Goal: Information Seeking & Learning: Learn about a topic

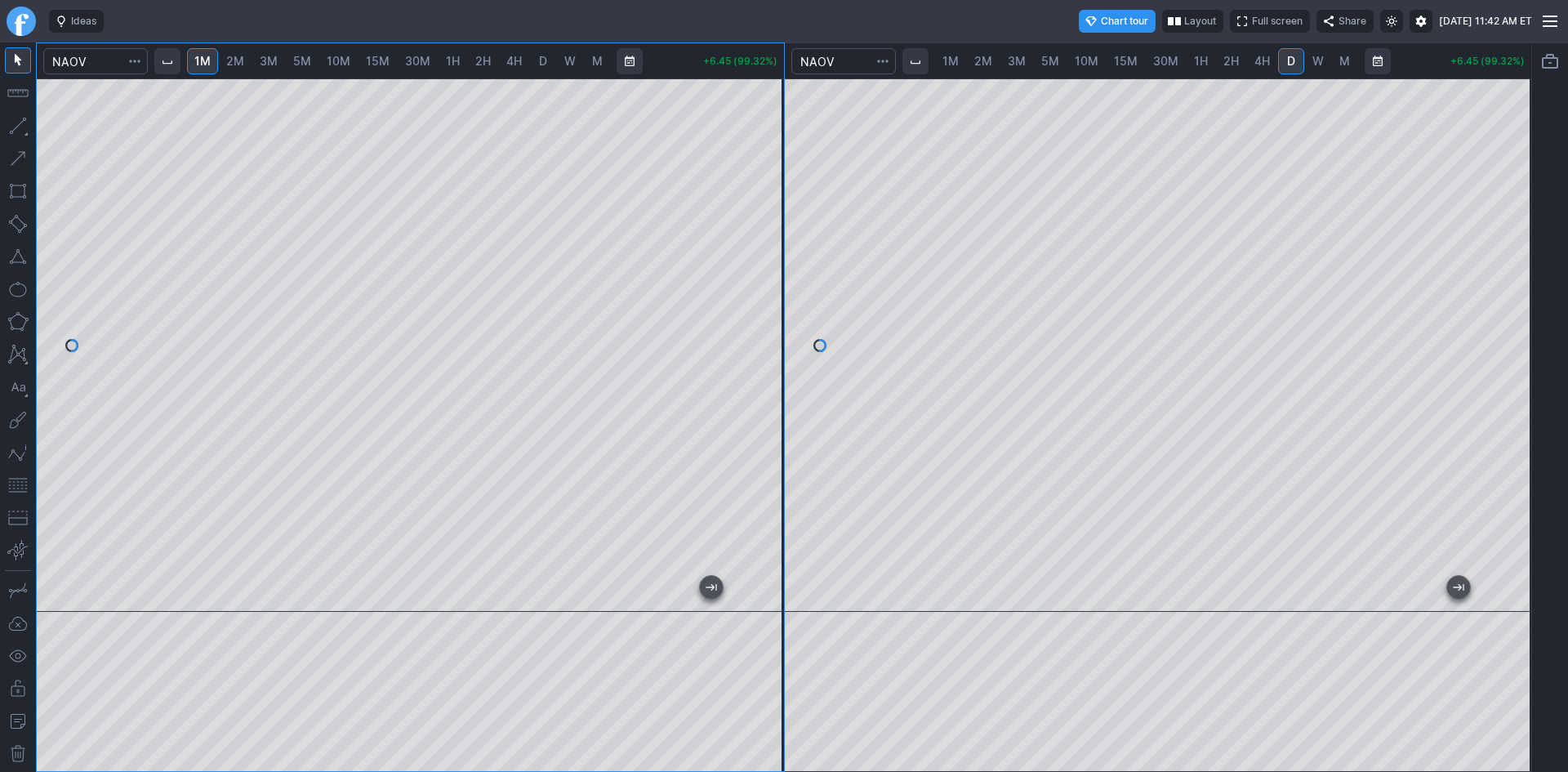
drag, startPoint x: 759, startPoint y: 389, endPoint x: 760, endPoint y: 355, distance: 34.0
click at [760, 355] on div at bounding box center [767, 341] width 34 height 493
drag, startPoint x: 773, startPoint y: 386, endPoint x: 773, endPoint y: 370, distance: 16.0
click at [773, 370] on div at bounding box center [767, 341] width 34 height 493
click at [769, 399] on div at bounding box center [410, 344] width 747 height 534
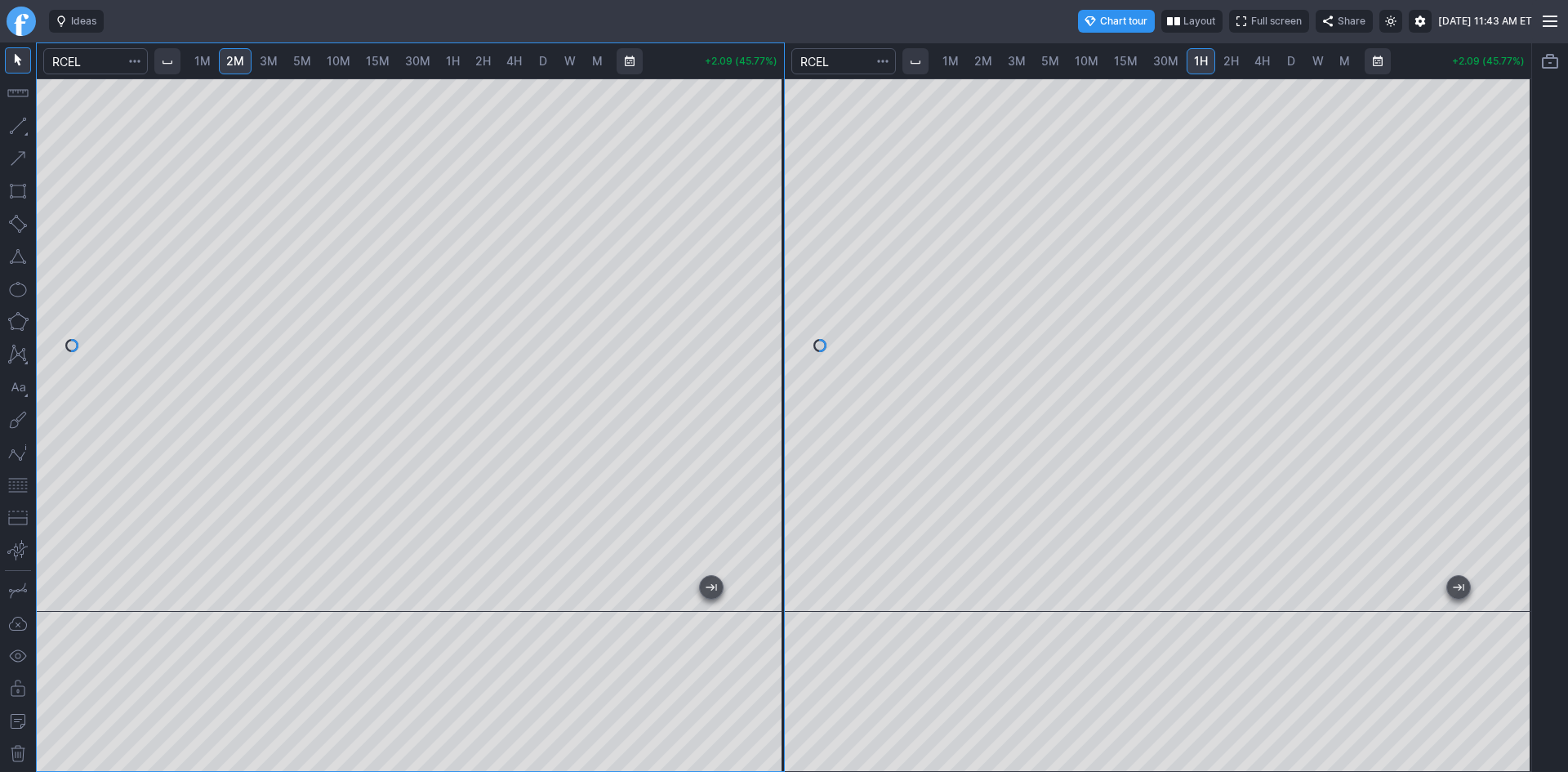
drag, startPoint x: 766, startPoint y: 136, endPoint x: 761, endPoint y: 168, distance: 32.4
click at [761, 168] on div at bounding box center [767, 341] width 34 height 493
click at [735, 310] on div at bounding box center [410, 344] width 747 height 534
click at [756, 362] on div at bounding box center [767, 341] width 34 height 493
drag, startPoint x: 757, startPoint y: 365, endPoint x: 755, endPoint y: 392, distance: 27.1
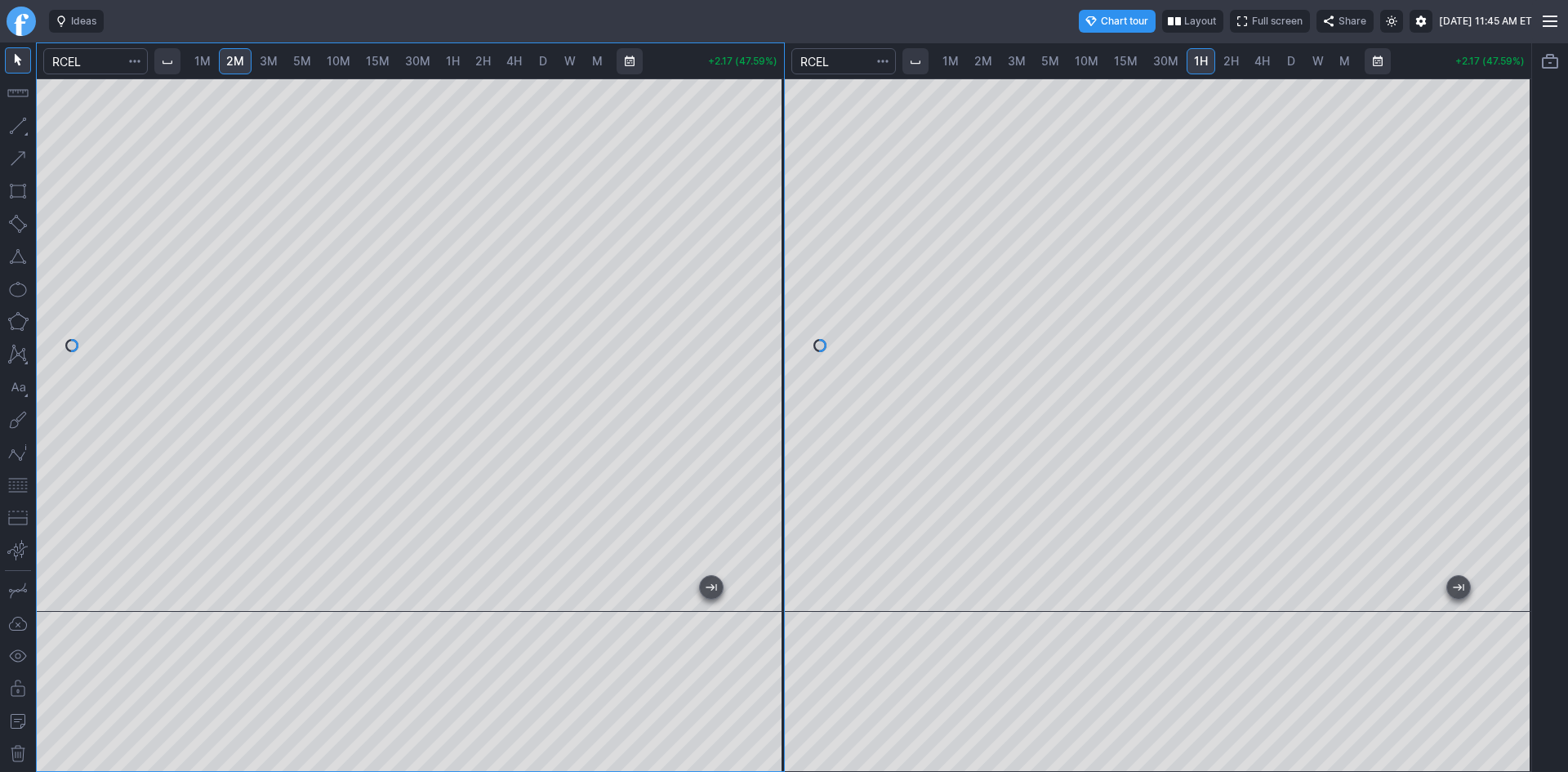
click at [755, 392] on div at bounding box center [767, 341] width 34 height 493
drag, startPoint x: 1526, startPoint y: 403, endPoint x: 1522, endPoint y: 378, distance: 25.3
click at [1522, 378] on div at bounding box center [1514, 341] width 34 height 493
drag, startPoint x: 759, startPoint y: 371, endPoint x: 771, endPoint y: 341, distance: 32.3
click at [771, 341] on div at bounding box center [767, 341] width 34 height 493
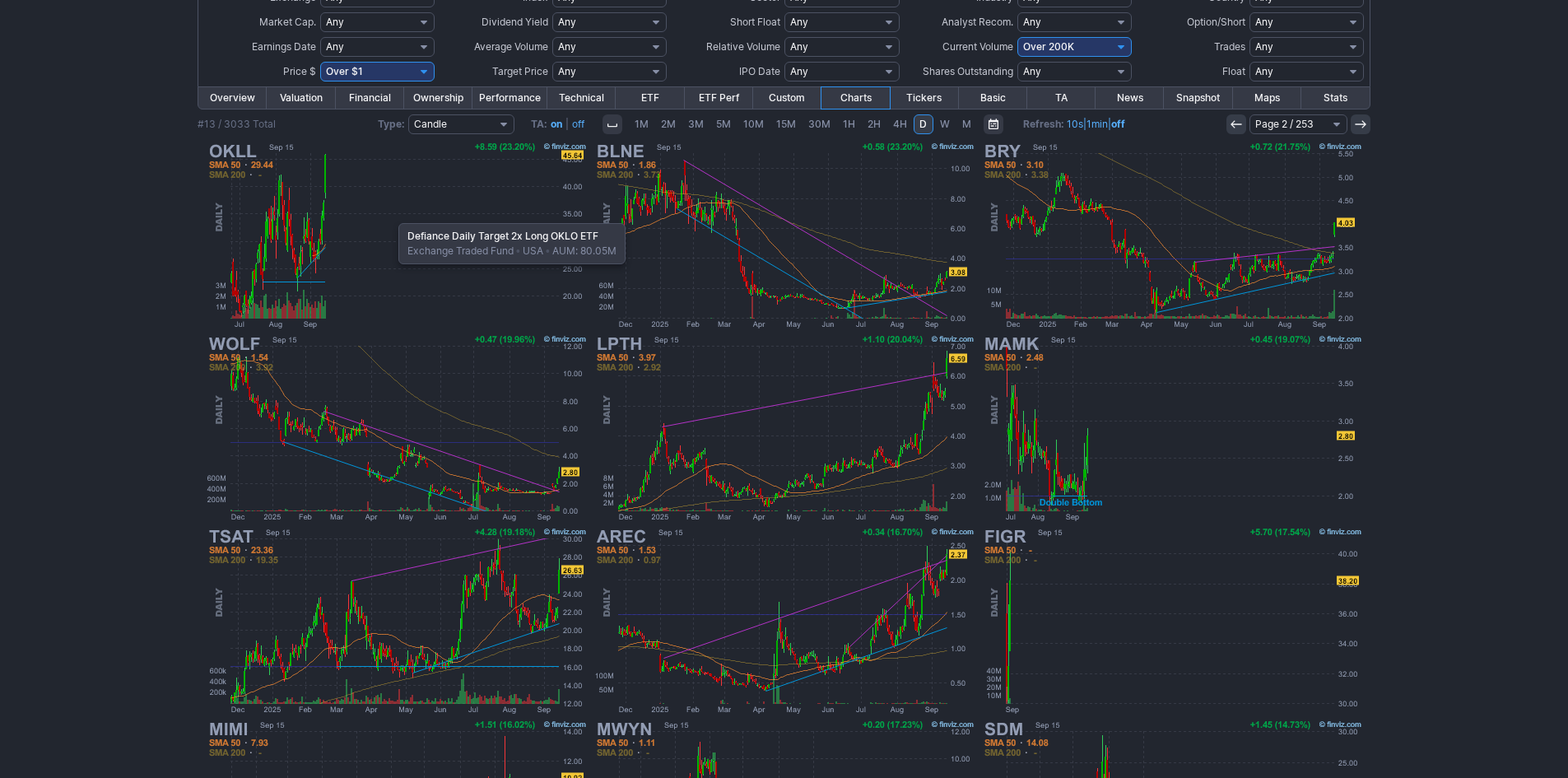
scroll to position [82, 0]
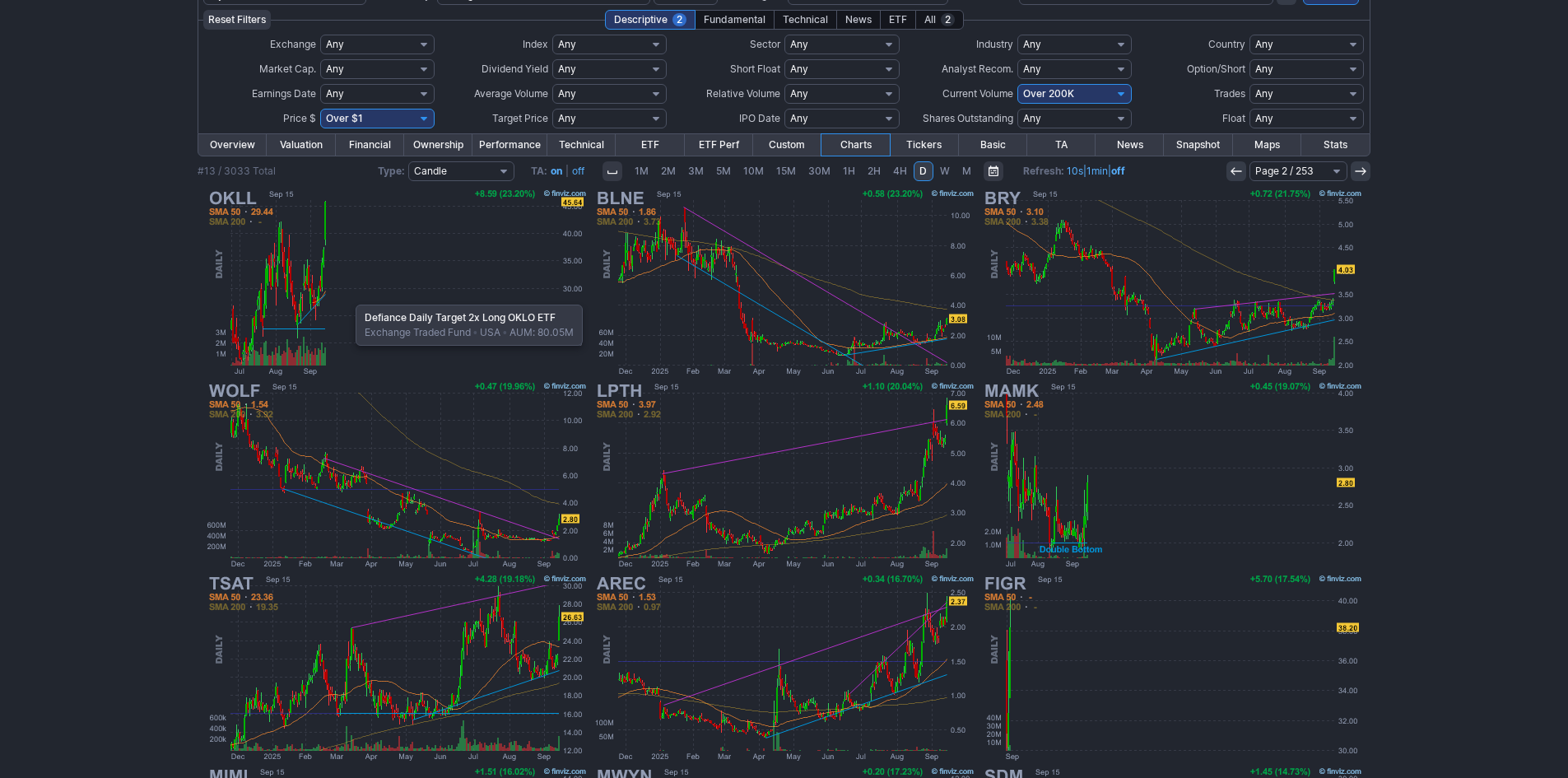
click at [347, 297] on img at bounding box center [397, 282] width 386 height 192
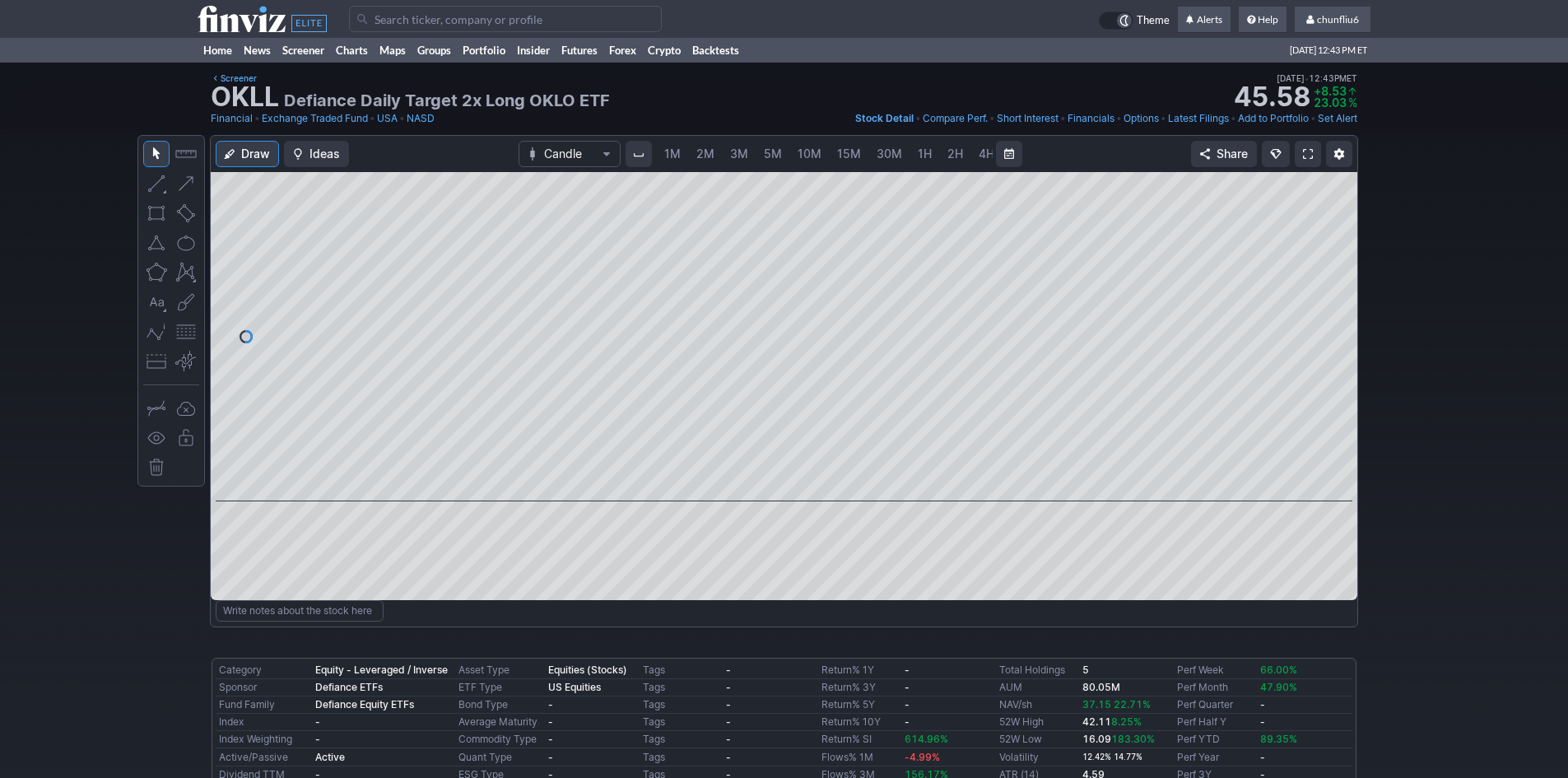
scroll to position [0, 89]
click at [692, 147] on link "5M" at bounding box center [684, 154] width 33 height 27
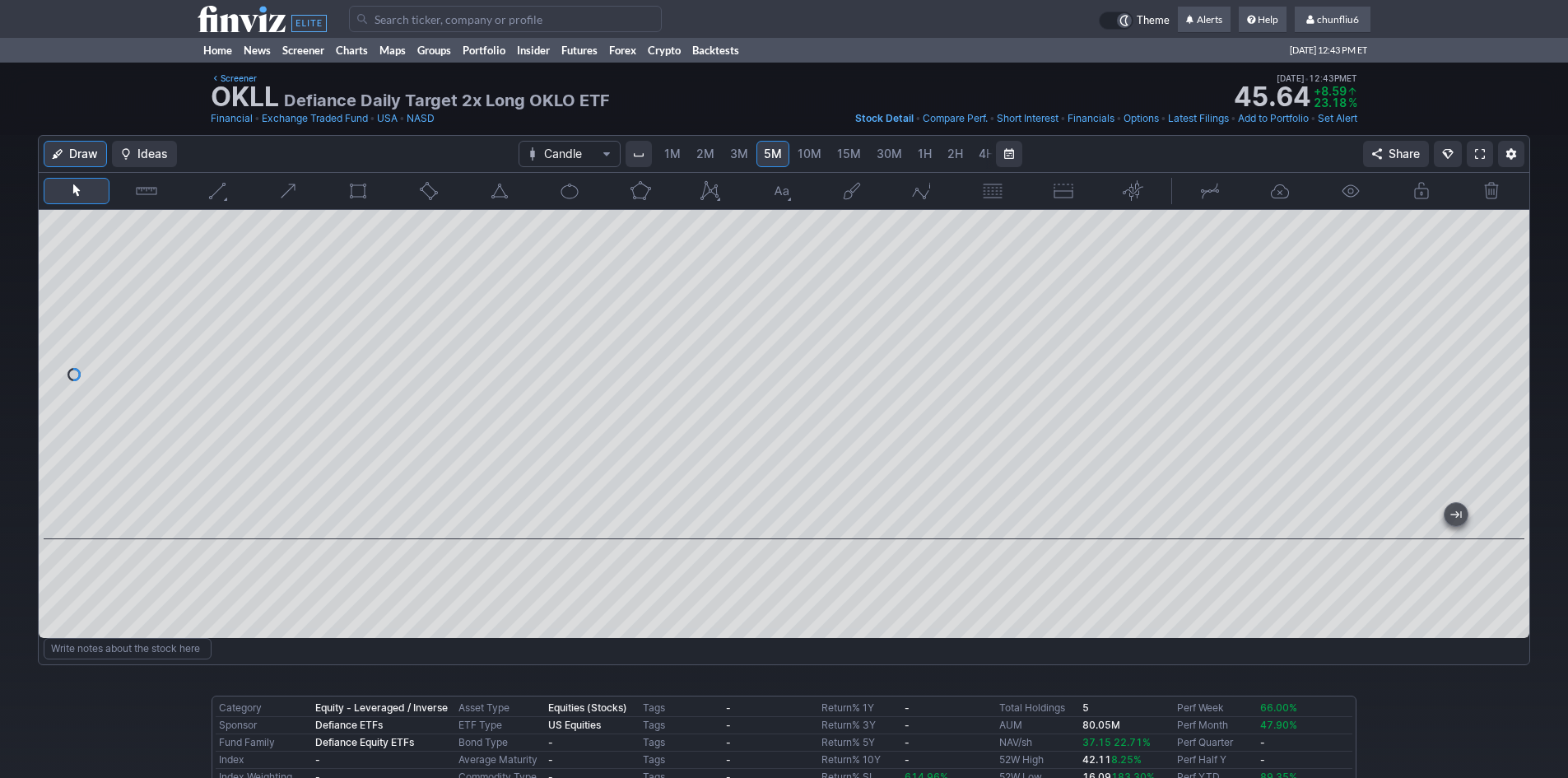
scroll to position [0, 89]
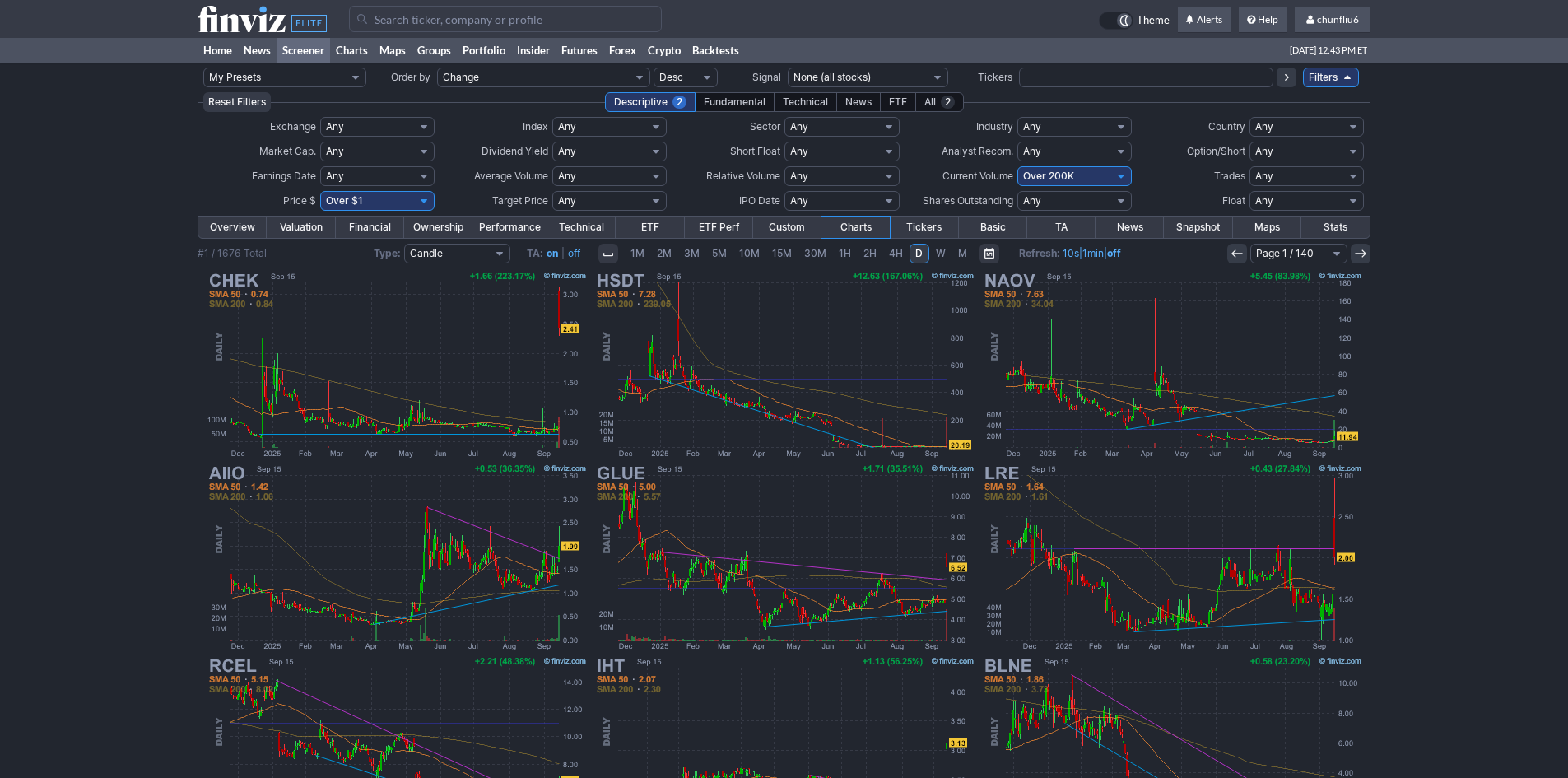
click at [382, 192] on select "Any Under $1 Under $2 Under $3 Under $4 Under $5 Under $7 Under $10 Under $15 U…" at bounding box center [378, 200] width 115 height 20
select select "o10"
click at [321, 191] on select "Any Under $1 Under $2 Under $3 Under $4 Under $5 Under $7 Under $10 Under $15 U…" at bounding box center [378, 200] width 115 height 20
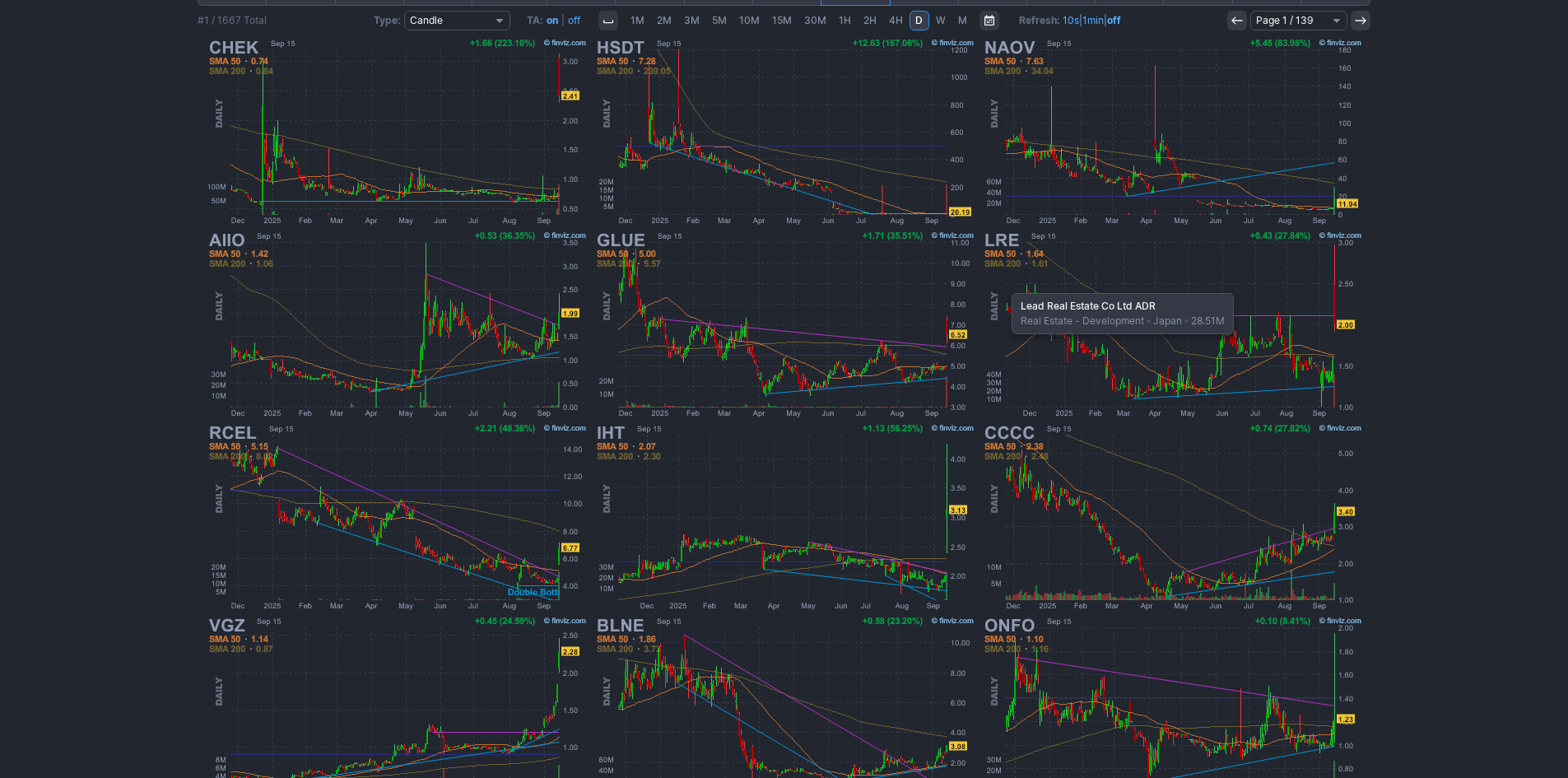
scroll to position [141, 0]
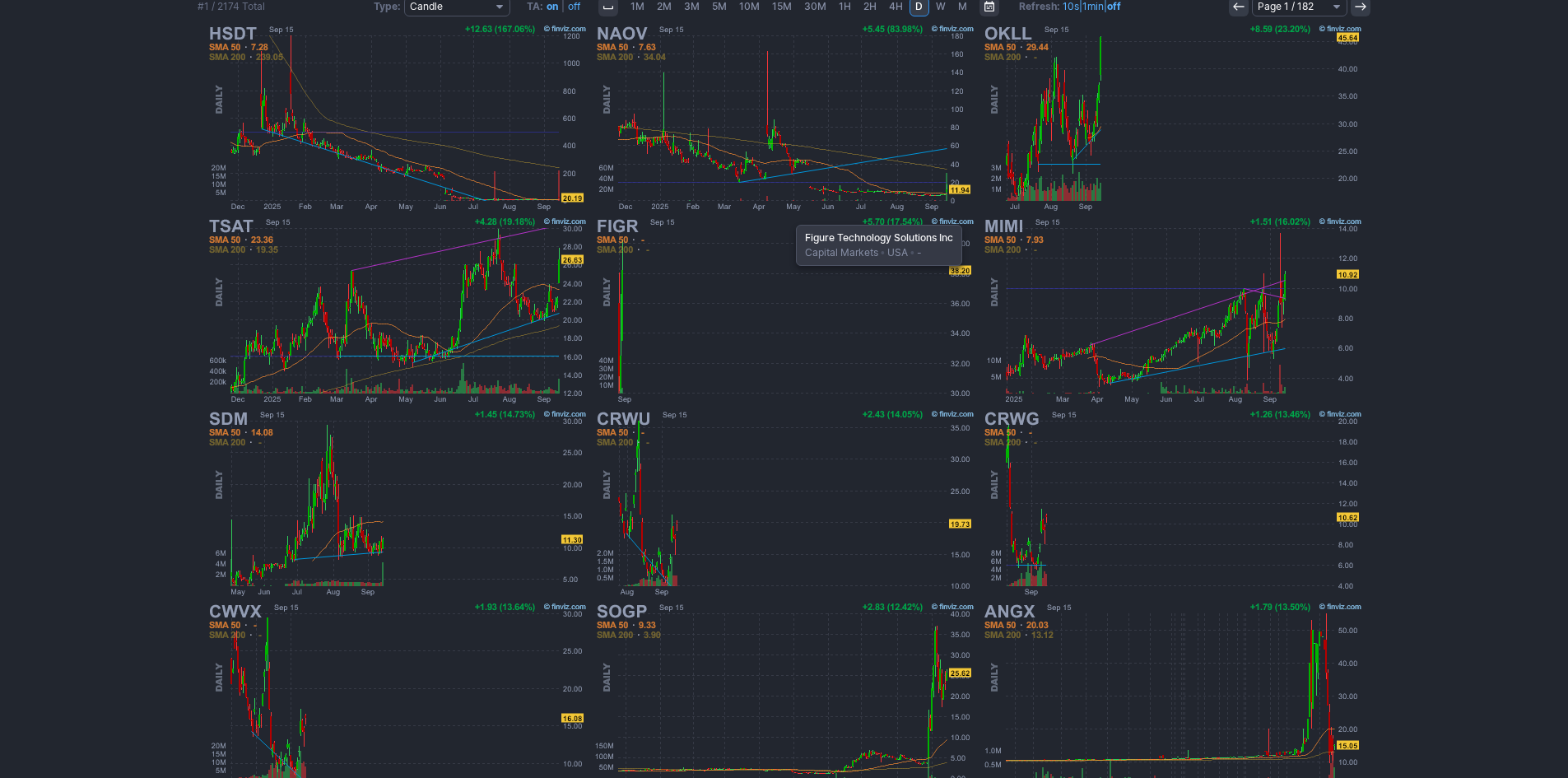
scroll to position [305, 0]
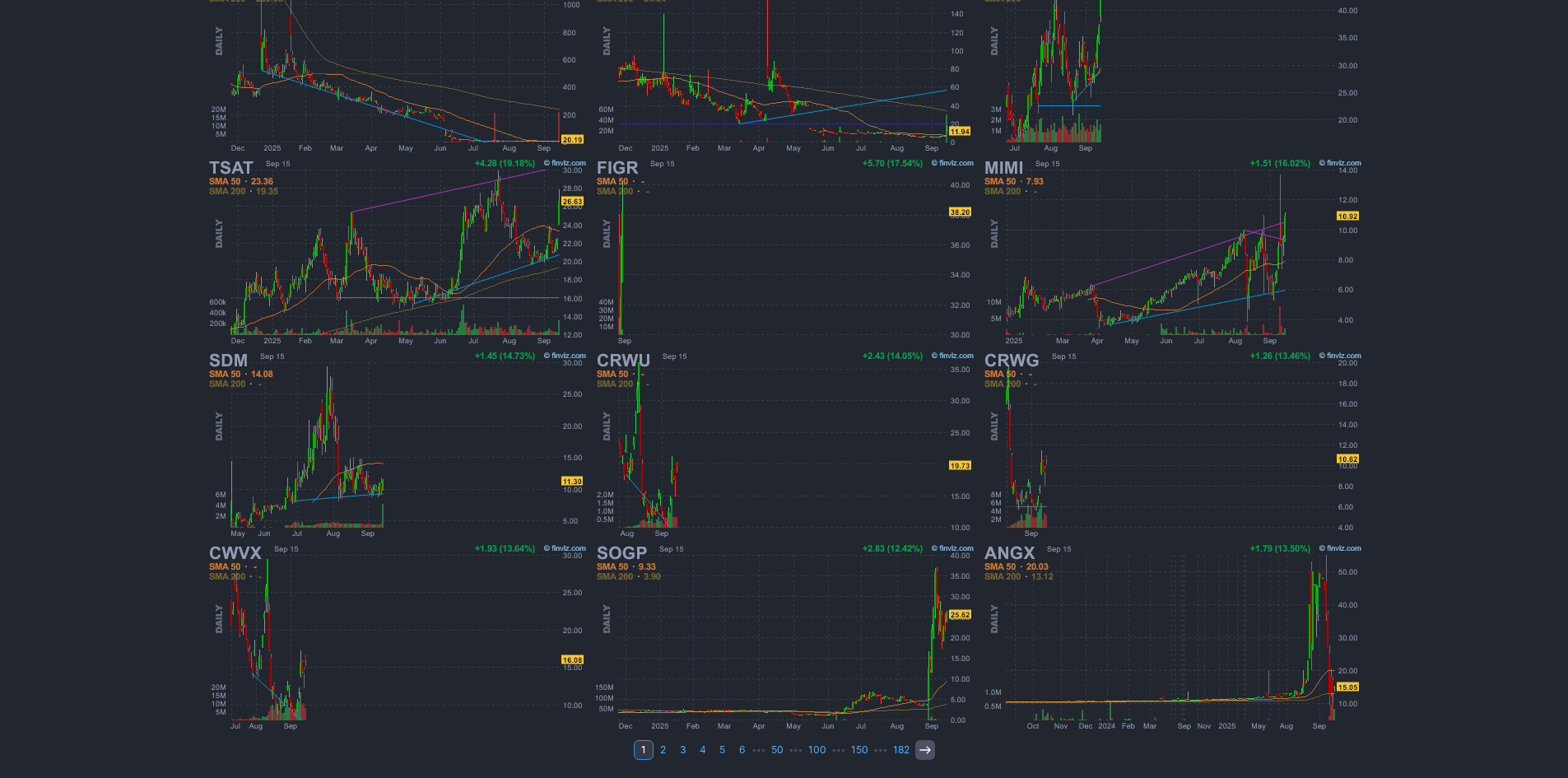
click at [921, 747] on icon at bounding box center [925, 749] width 13 height 13
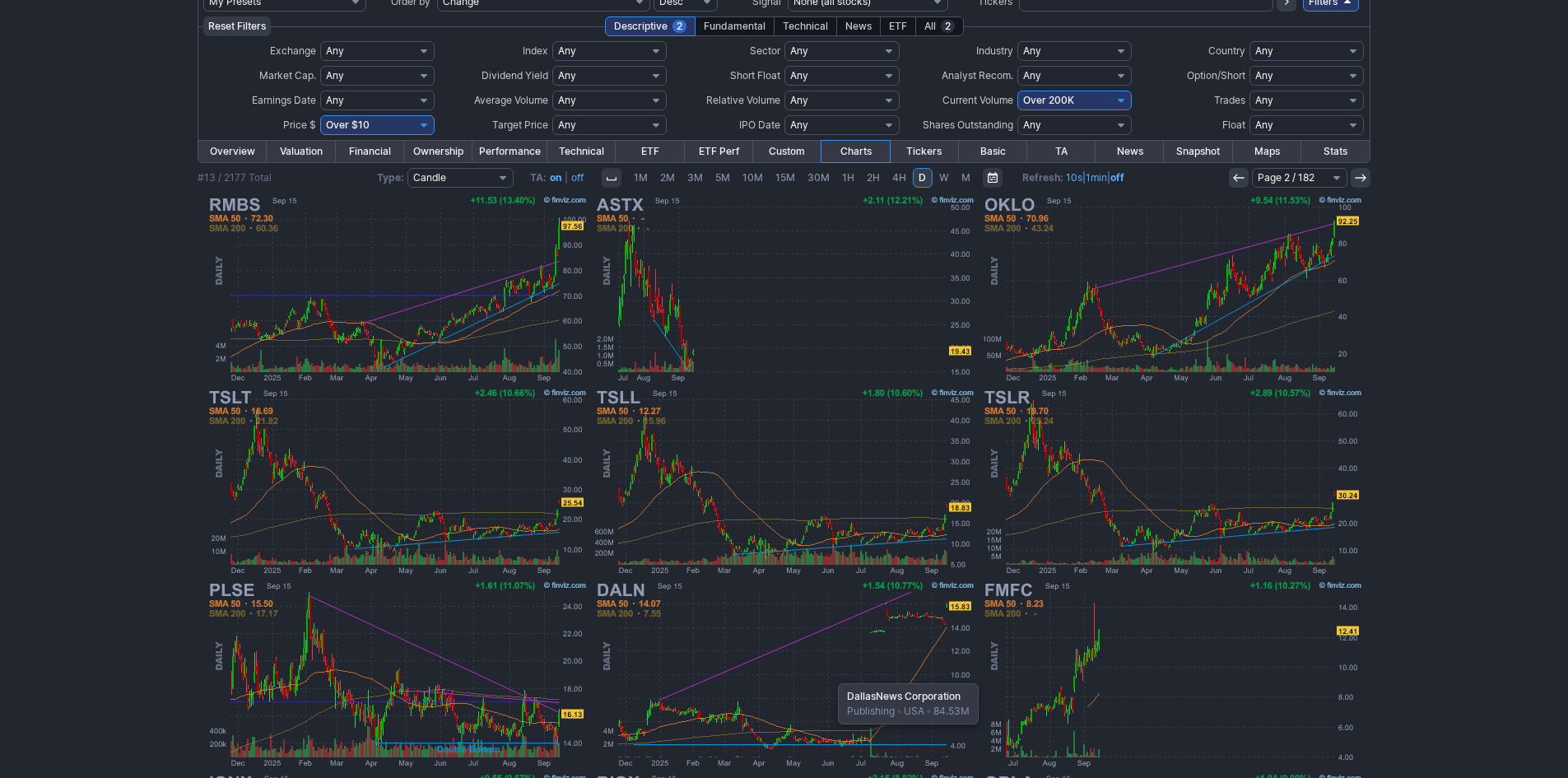
scroll to position [58, 0]
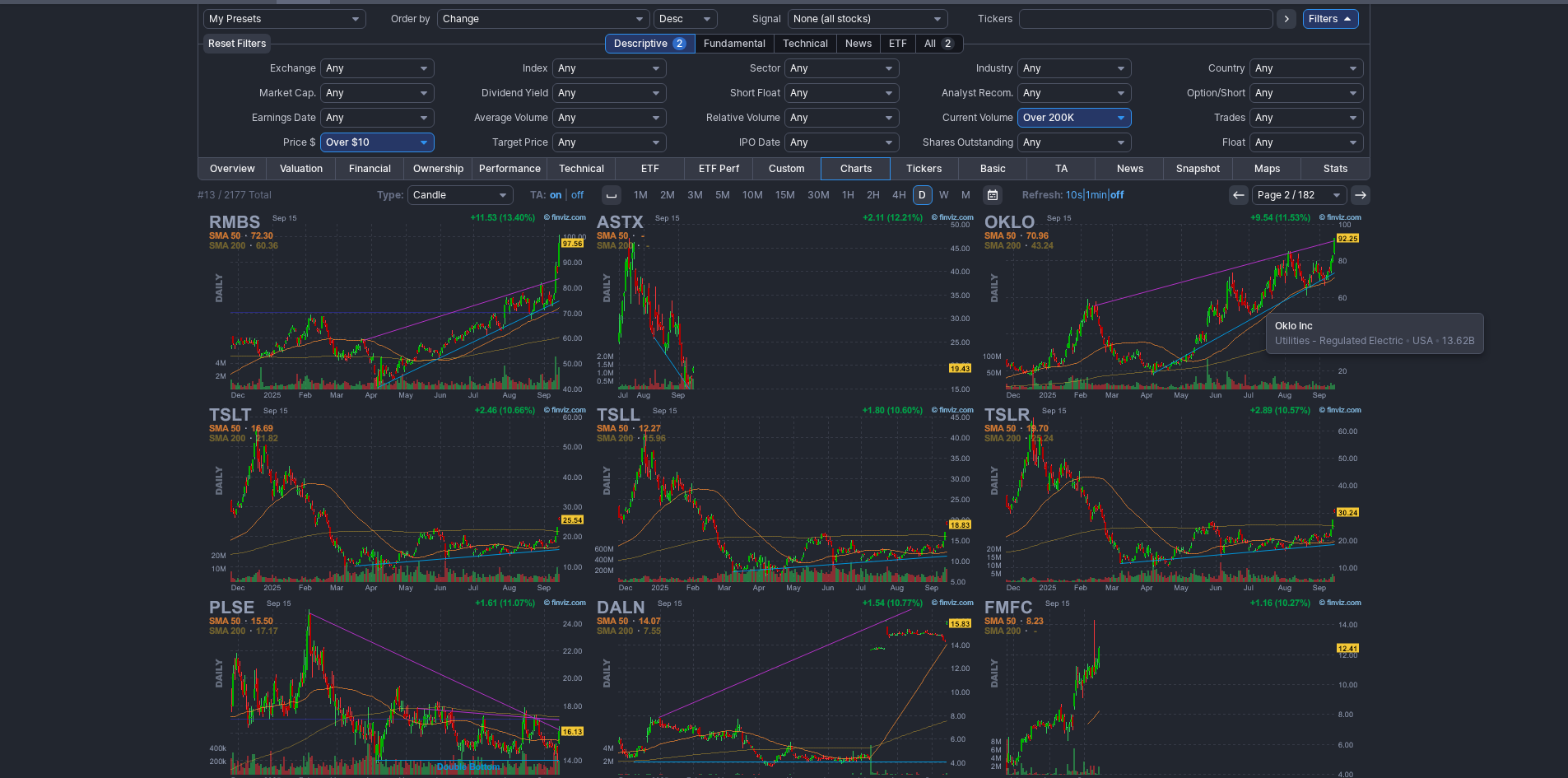
click at [1258, 304] on img at bounding box center [1172, 306] width 386 height 192
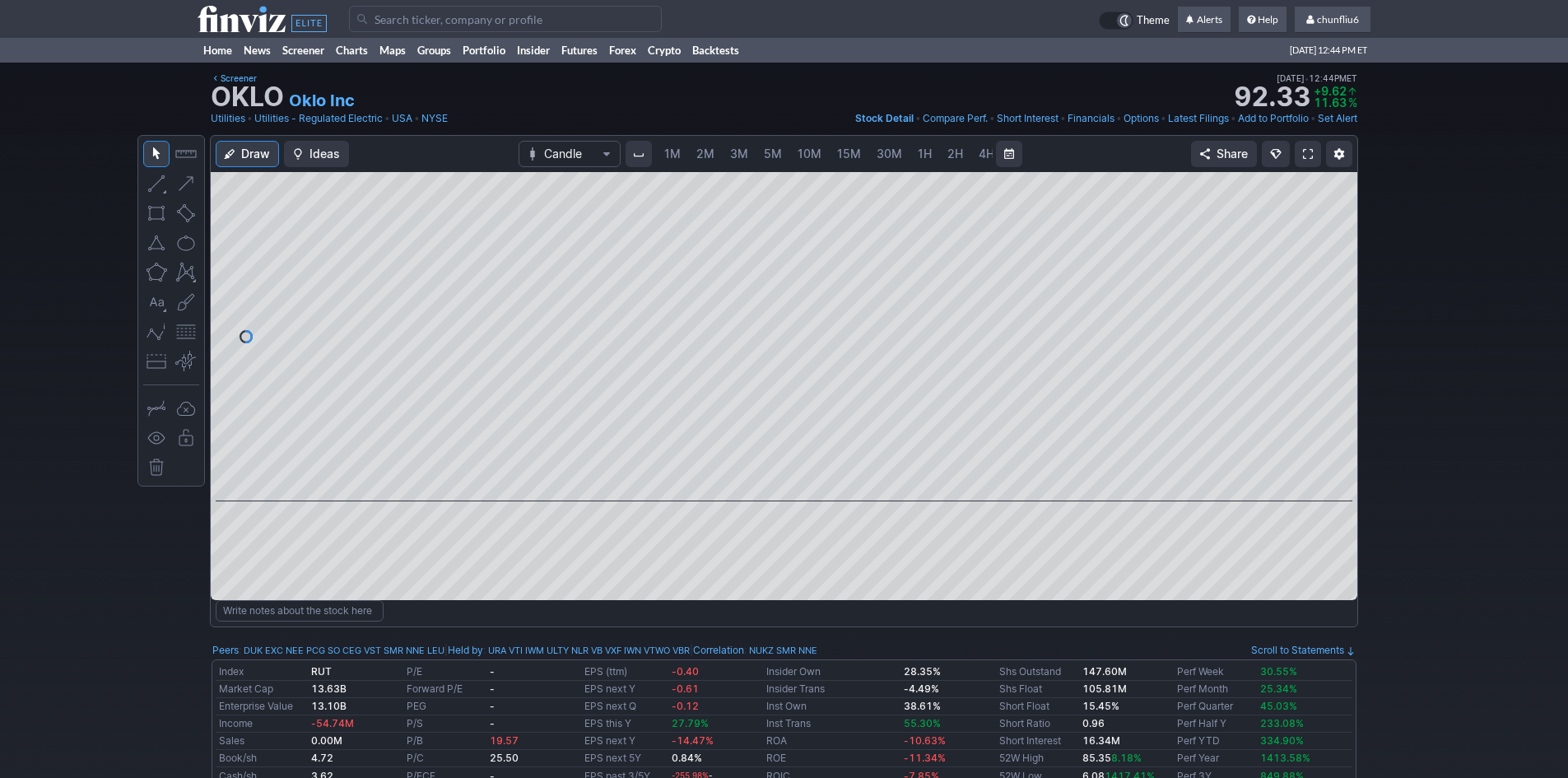
scroll to position [0, 89]
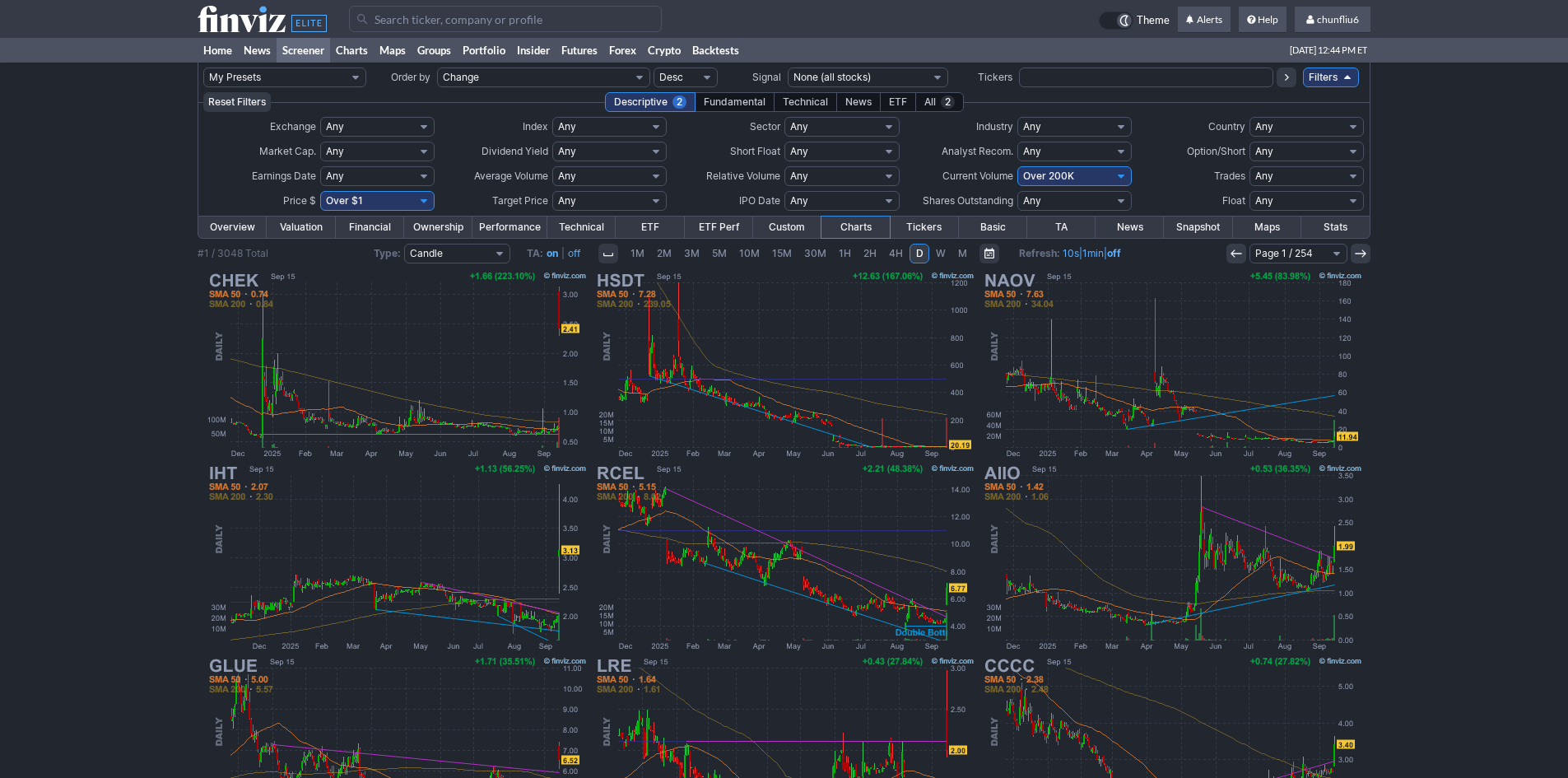
click at [463, 20] on input "Search" at bounding box center [505, 19] width 313 height 27
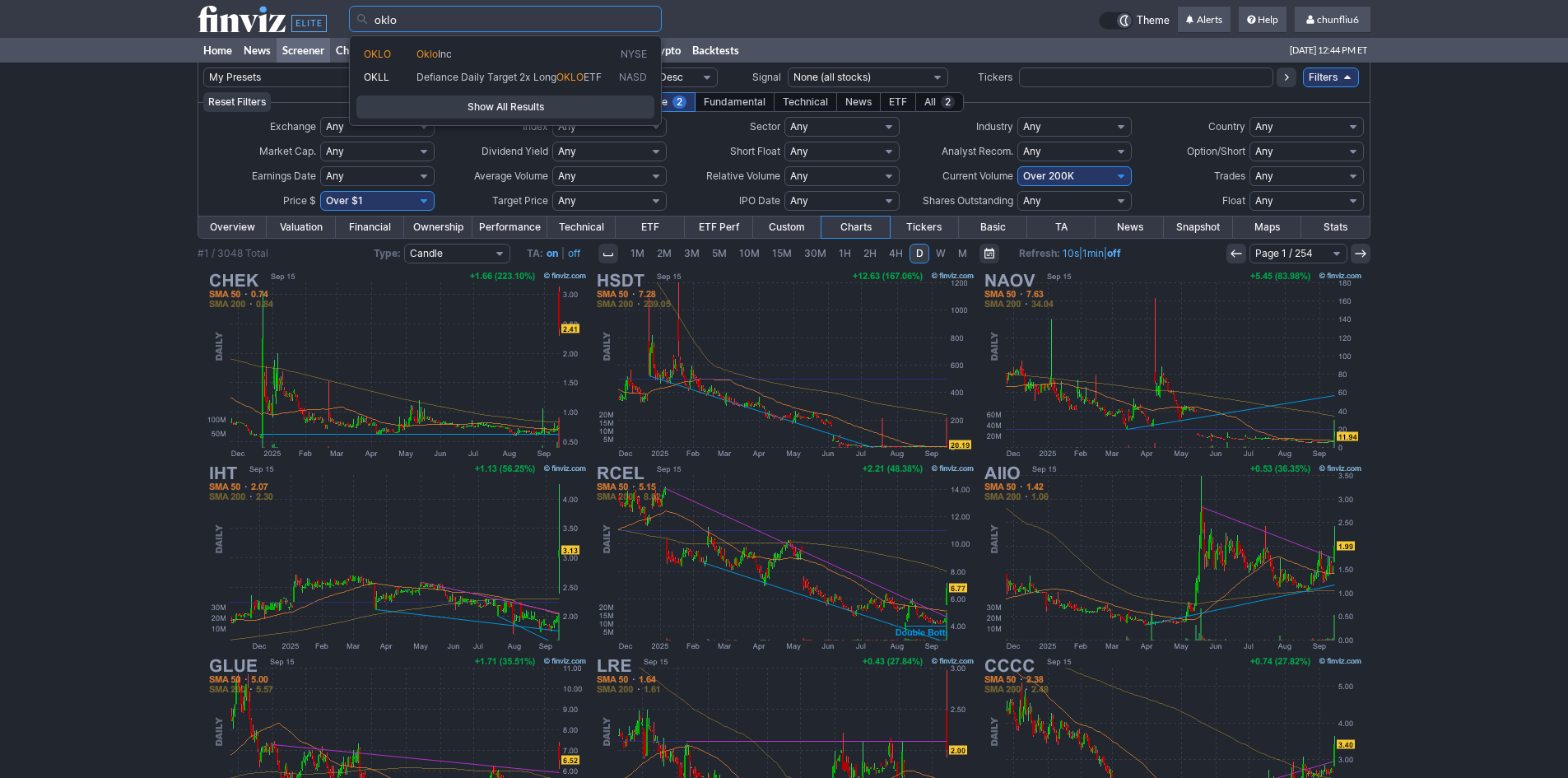
type input "oklo"
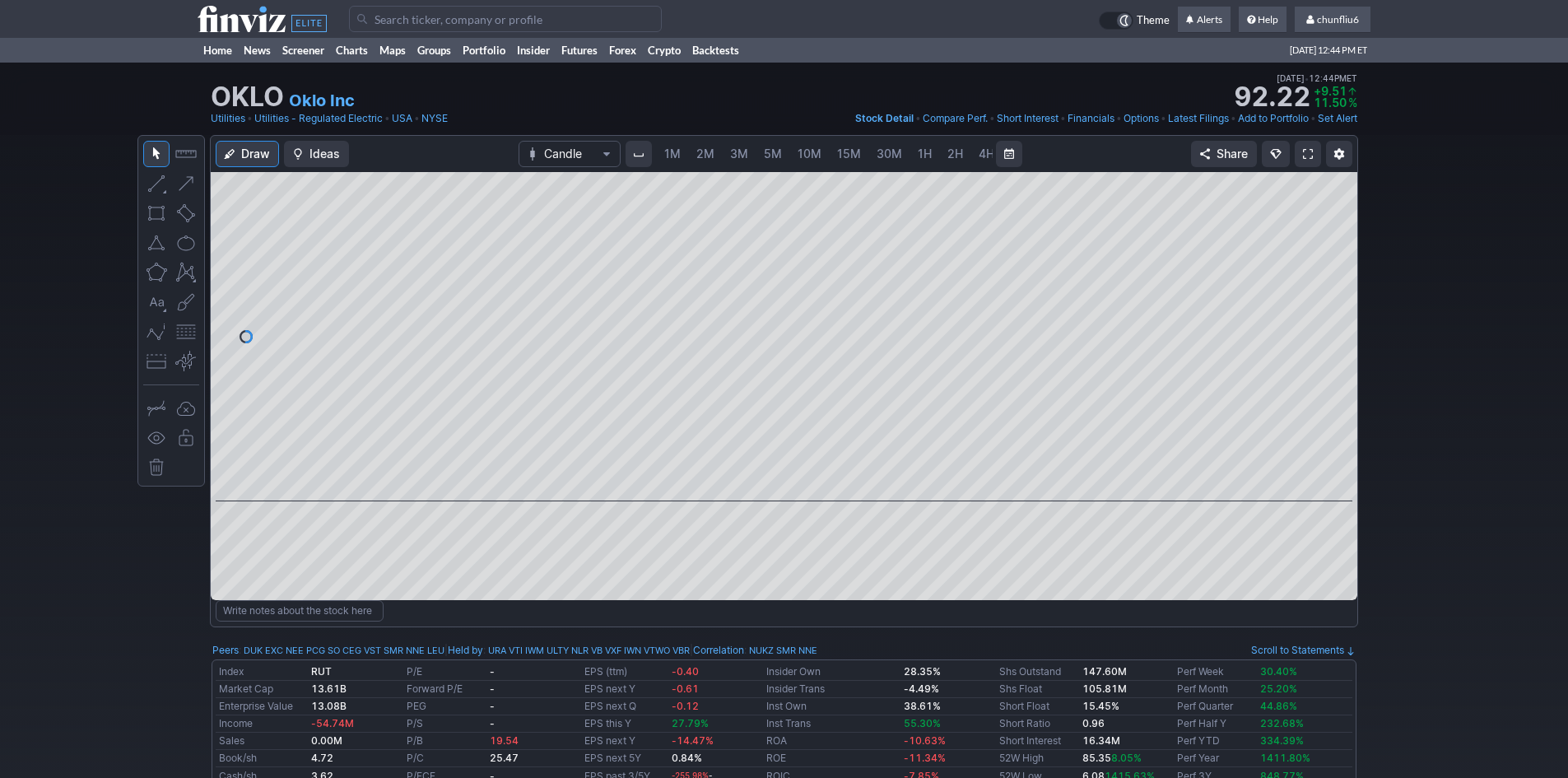
scroll to position [0, 89]
drag, startPoint x: 1335, startPoint y: 290, endPoint x: 1329, endPoint y: 316, distance: 26.7
click at [1335, 312] on div at bounding box center [1340, 333] width 34 height 288
click at [1335, 386] on div at bounding box center [783, 336] width 1147 height 329
drag, startPoint x: 1341, startPoint y: 389, endPoint x: 1345, endPoint y: 353, distance: 36.2
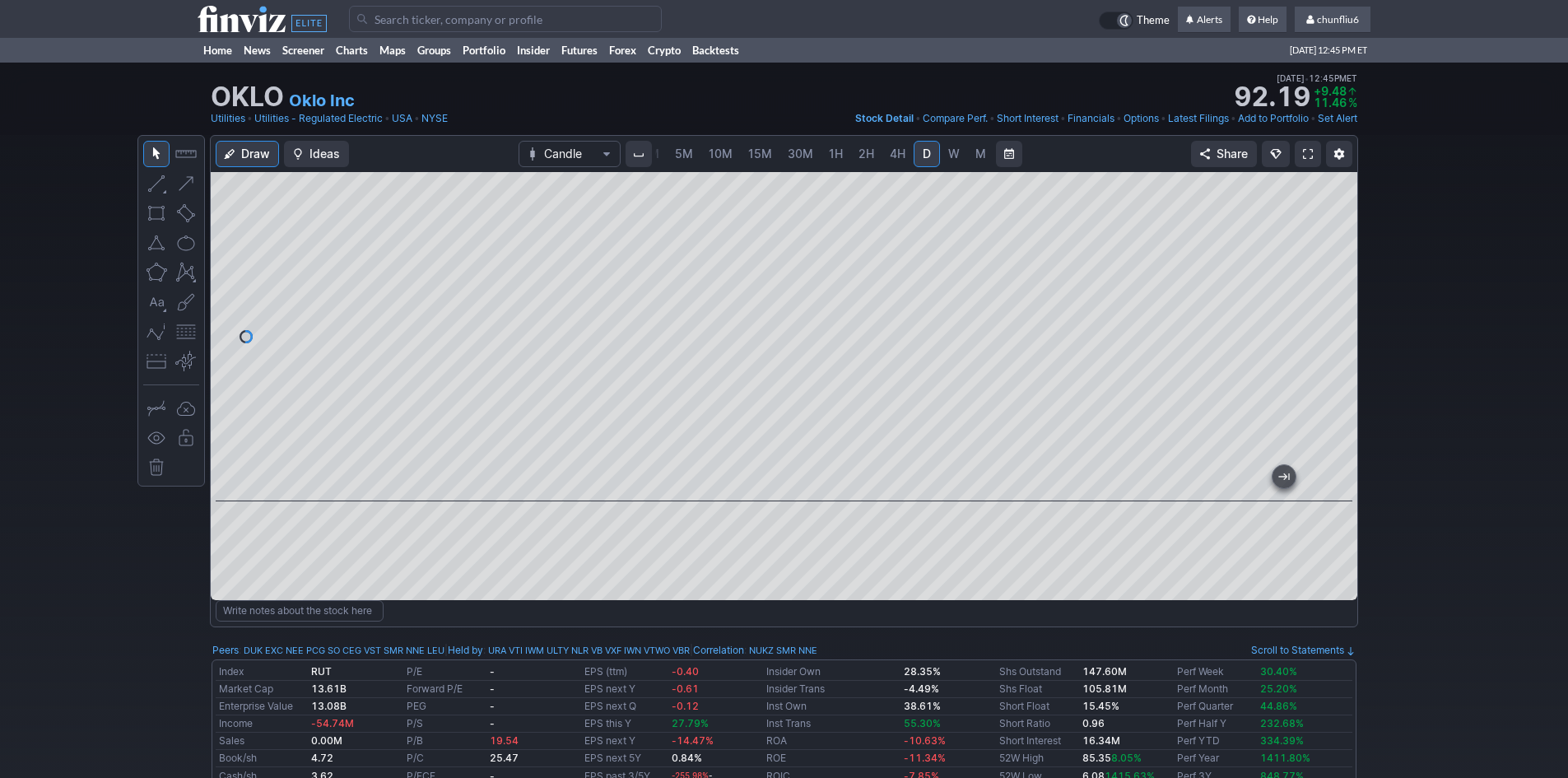
click at [1345, 353] on div at bounding box center [1340, 333] width 34 height 288
click at [183, 330] on button "button" at bounding box center [186, 332] width 27 height 27
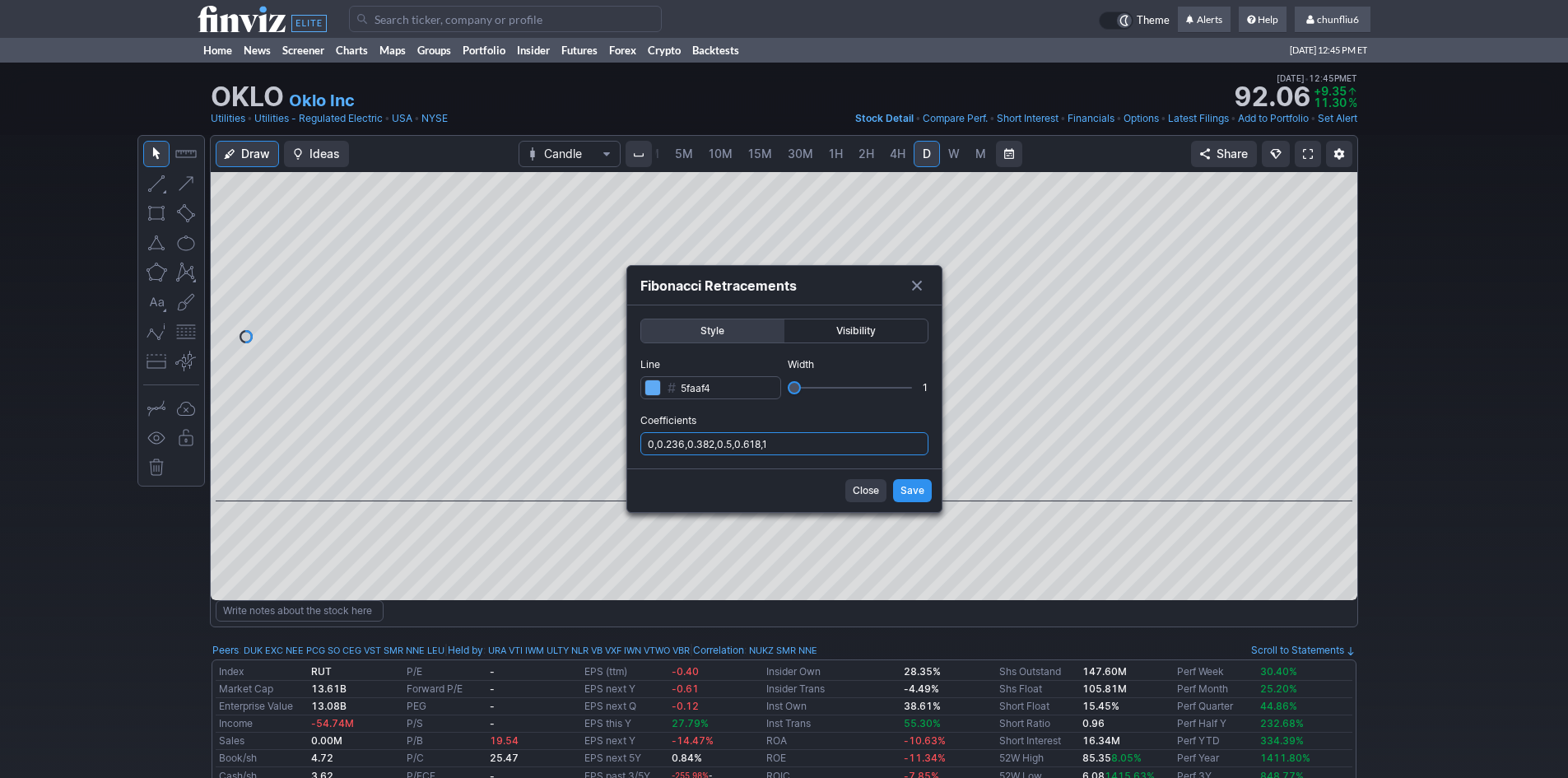
click at [823, 440] on input "0,0.236,0.382,0.5,0.618,1" at bounding box center [784, 444] width 288 height 23
type input "0,0.236,0.382,0.5,0.618,1,.786"
click at [906, 492] on span "Save" at bounding box center [912, 490] width 24 height 16
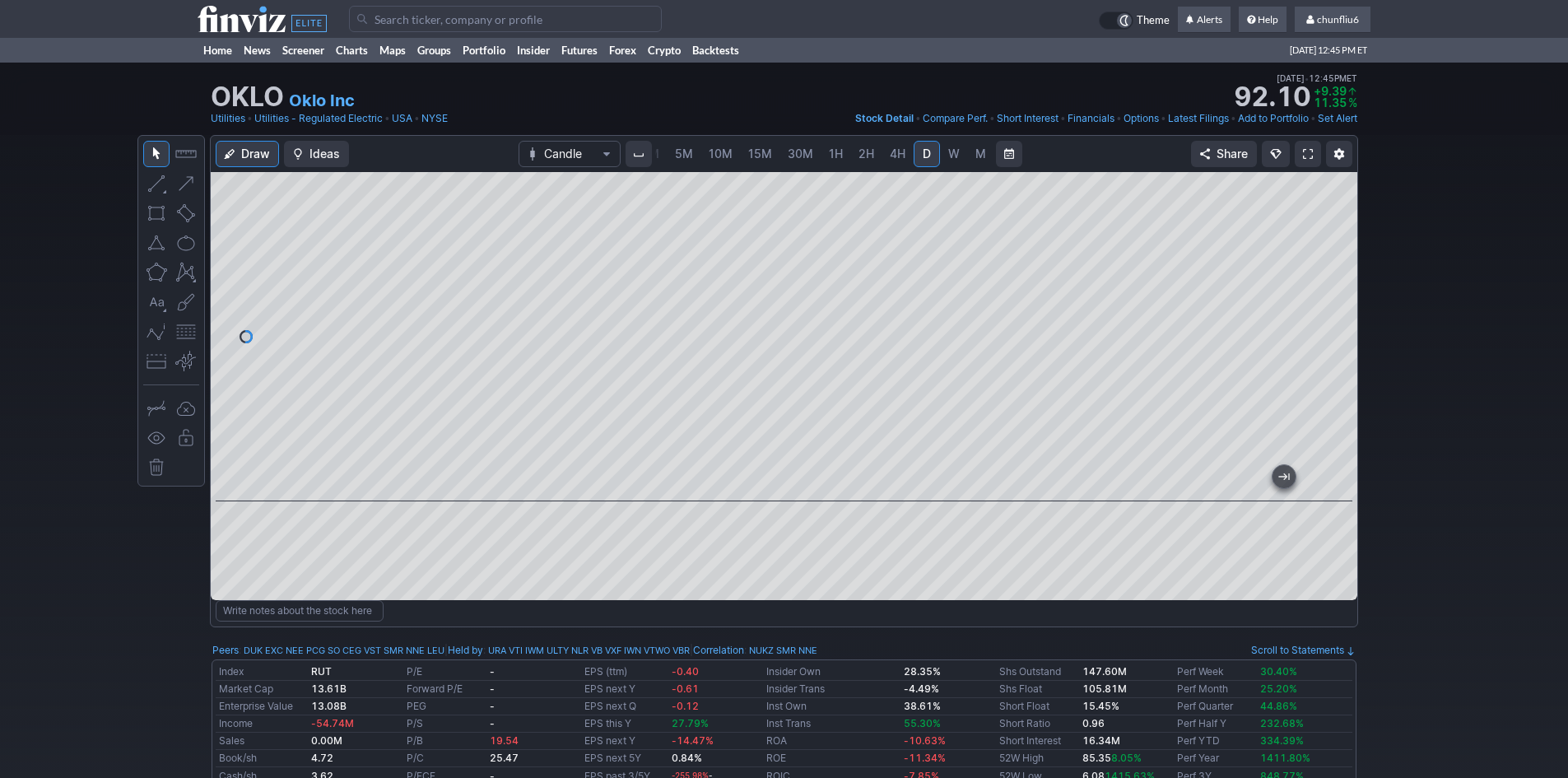
drag, startPoint x: 1325, startPoint y: 409, endPoint x: 1334, endPoint y: 355, distance: 54.7
click at [1334, 355] on div at bounding box center [1340, 333] width 34 height 288
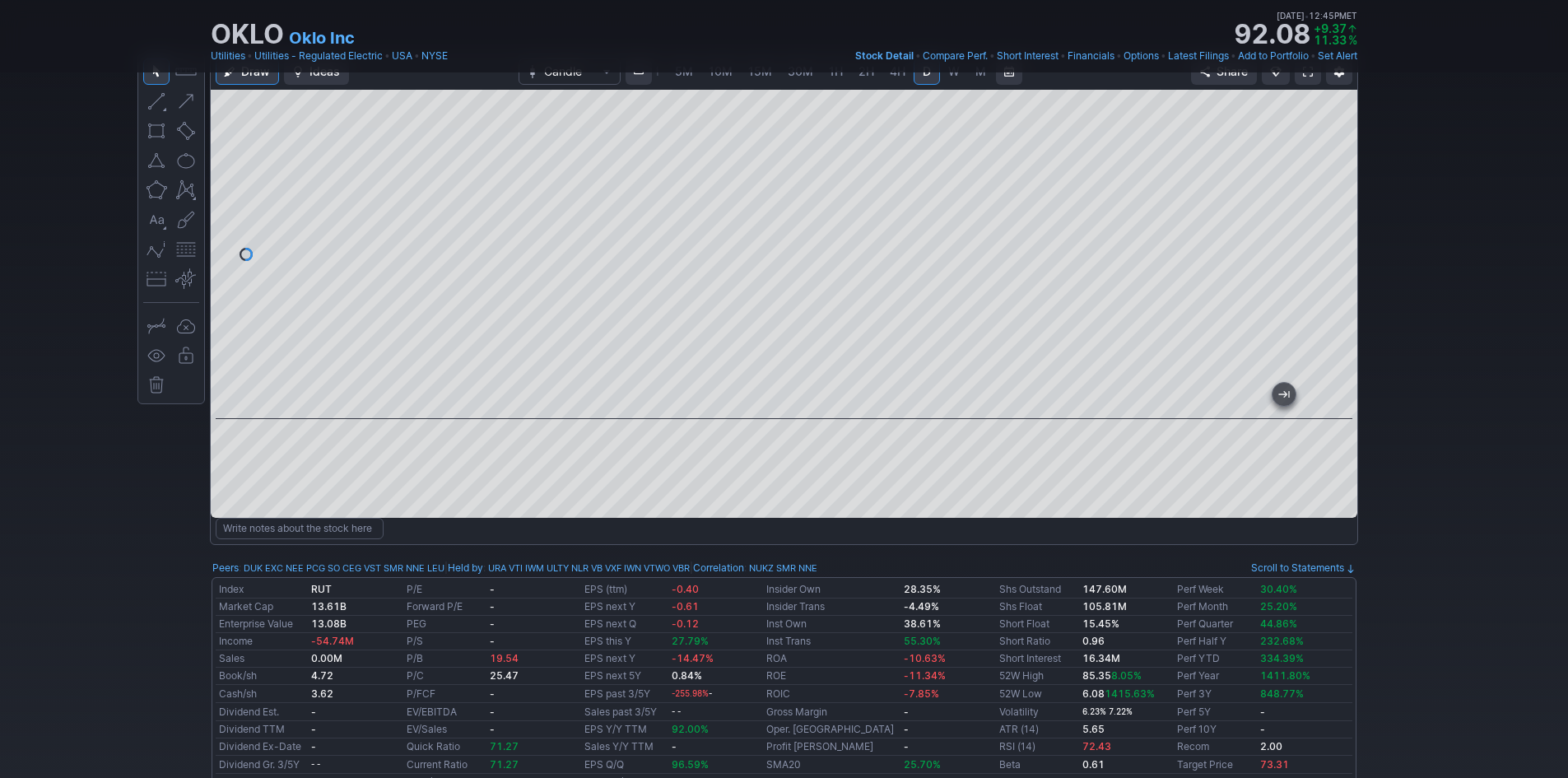
scroll to position [165, 0]
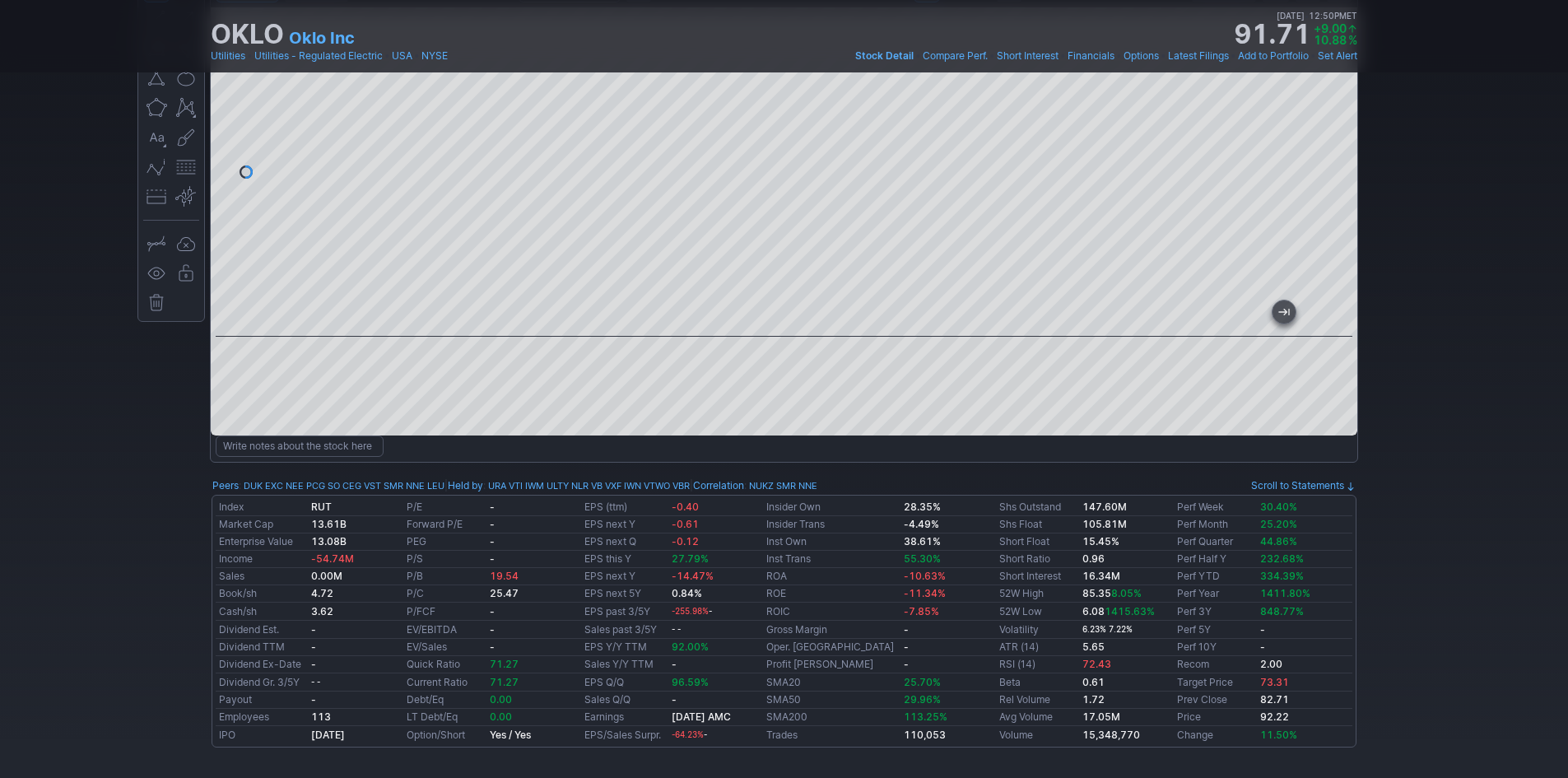
drag, startPoint x: 1335, startPoint y: 179, endPoint x: 1324, endPoint y: 257, distance: 78.8
click at [1324, 257] on div at bounding box center [1340, 168] width 34 height 288
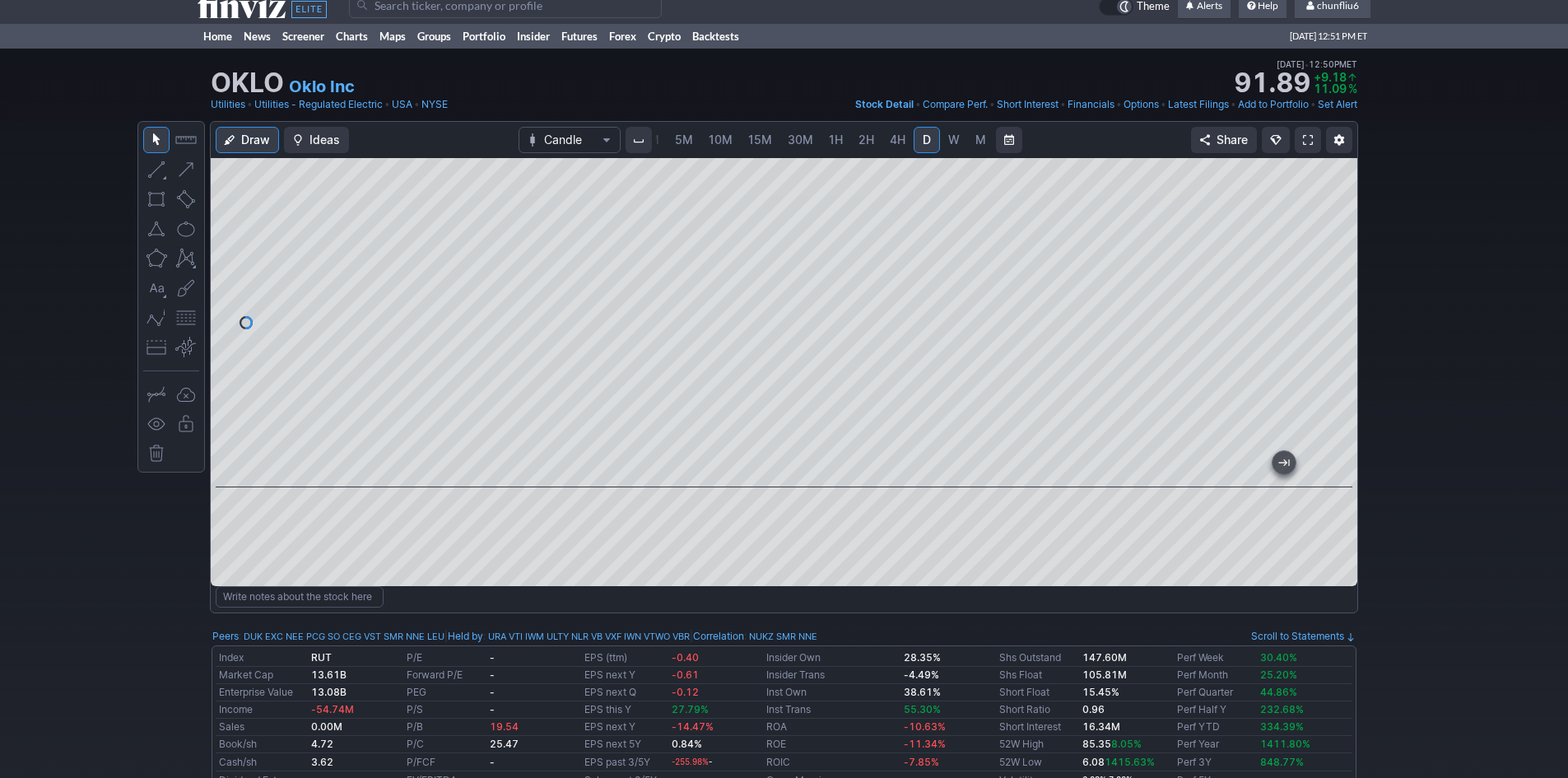
scroll to position [0, 0]
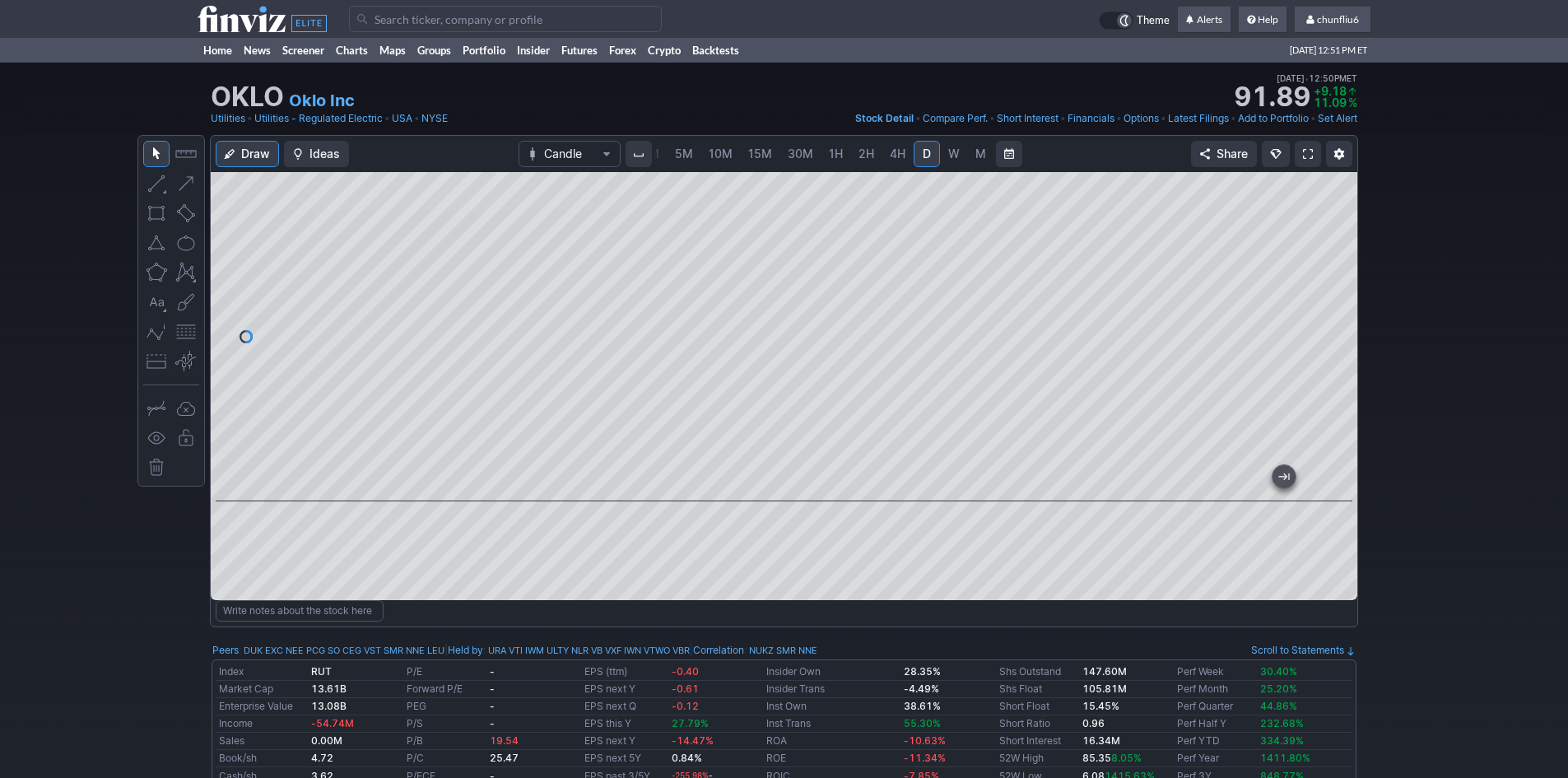
click at [1299, 154] on link at bounding box center [1308, 154] width 27 height 27
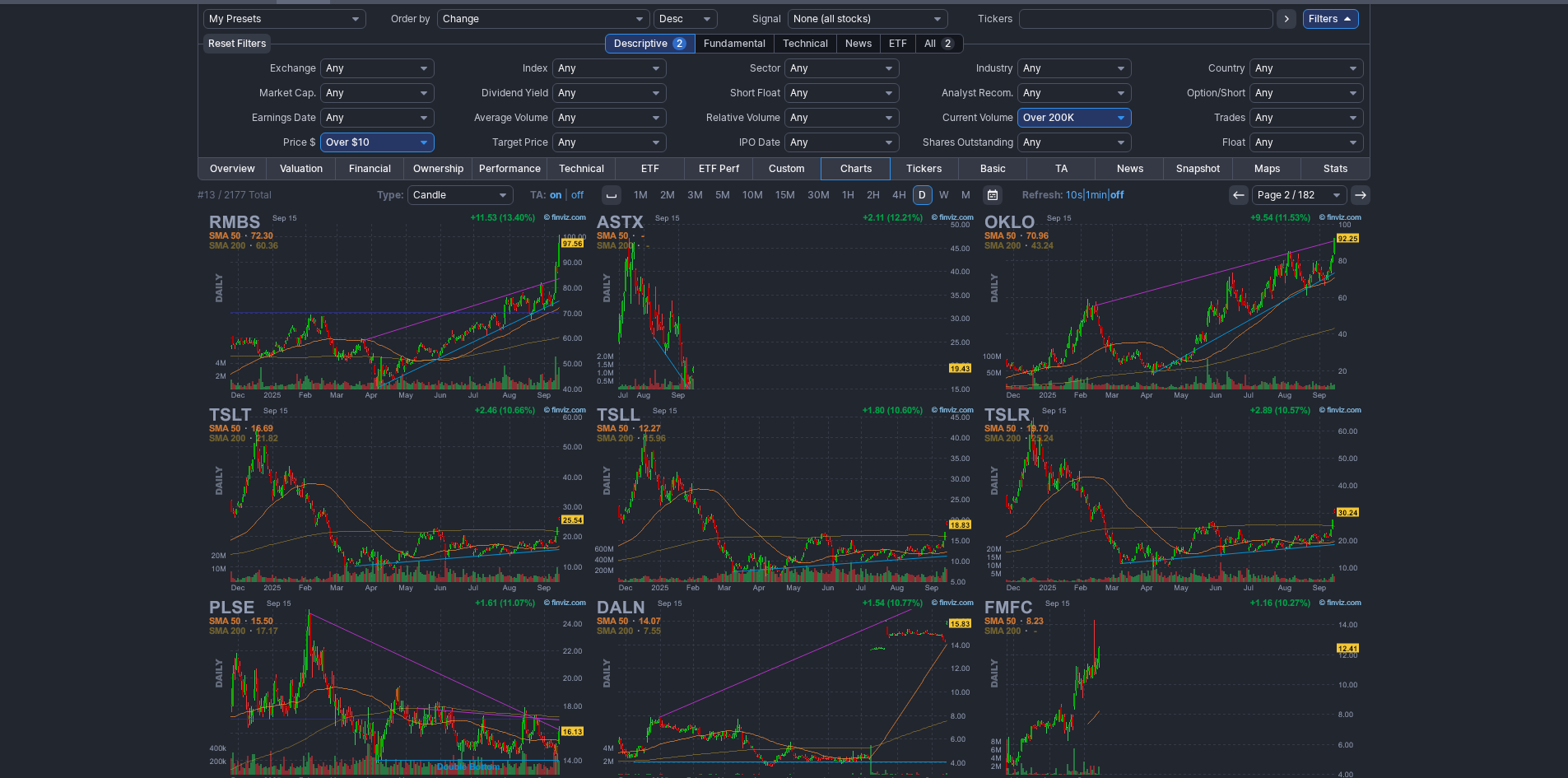
click at [1082, 121] on select "Any Under 50K Under 100K Under 500K Under 750K Under 1M Over 0 Over 50K Over 10…" at bounding box center [1075, 117] width 115 height 20
select select "o400"
click at [1017, 108] on select "Any Under 50K Under 100K Under 500K Under 750K Under 1M Over 0 Over 50K Over 10…" at bounding box center [1075, 117] width 115 height 20
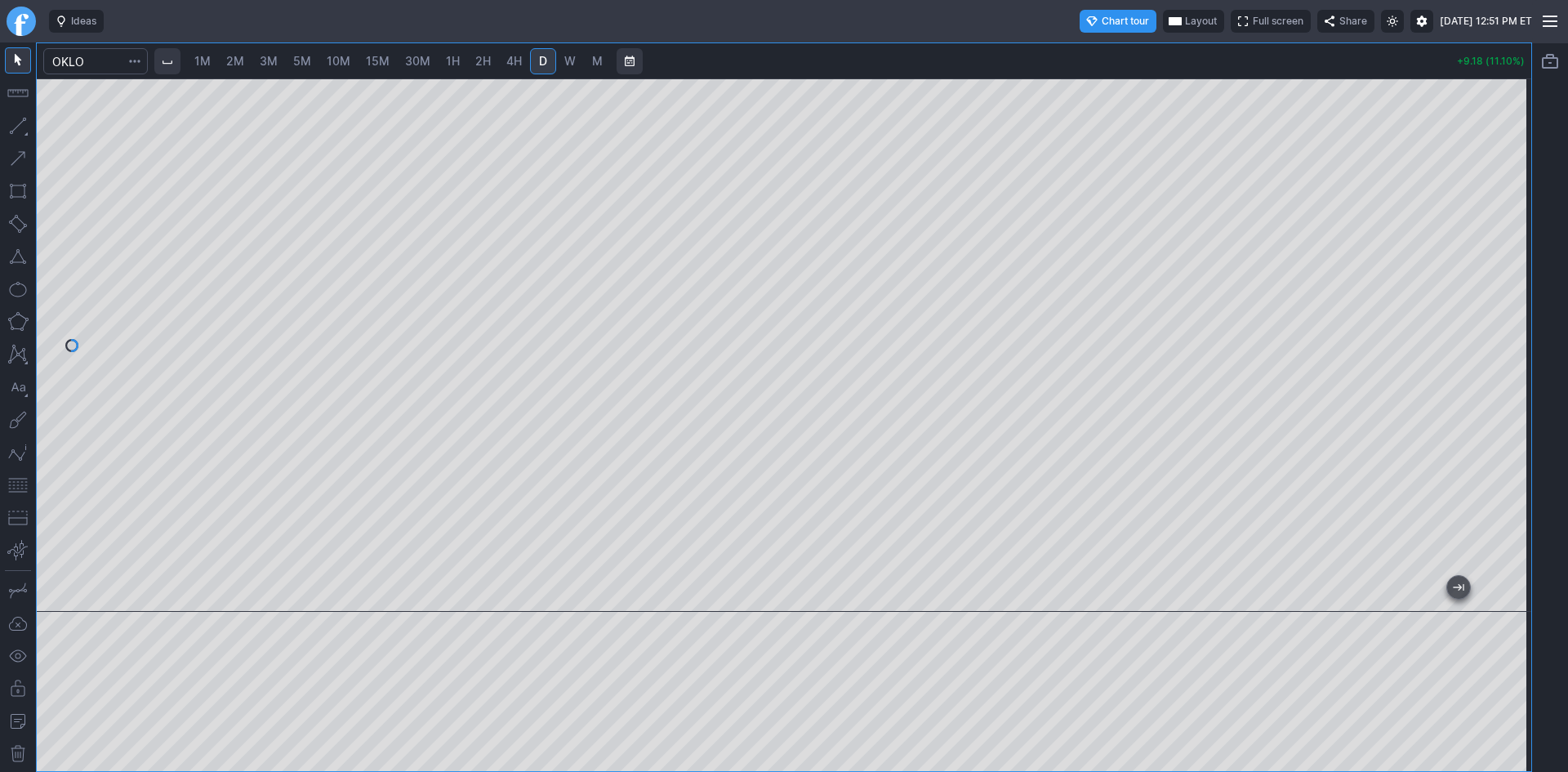
click at [1185, 19] on span "Layout" at bounding box center [1201, 20] width 32 height 16
click at [1117, 46] on button "Layout" at bounding box center [1122, 53] width 23 height 23
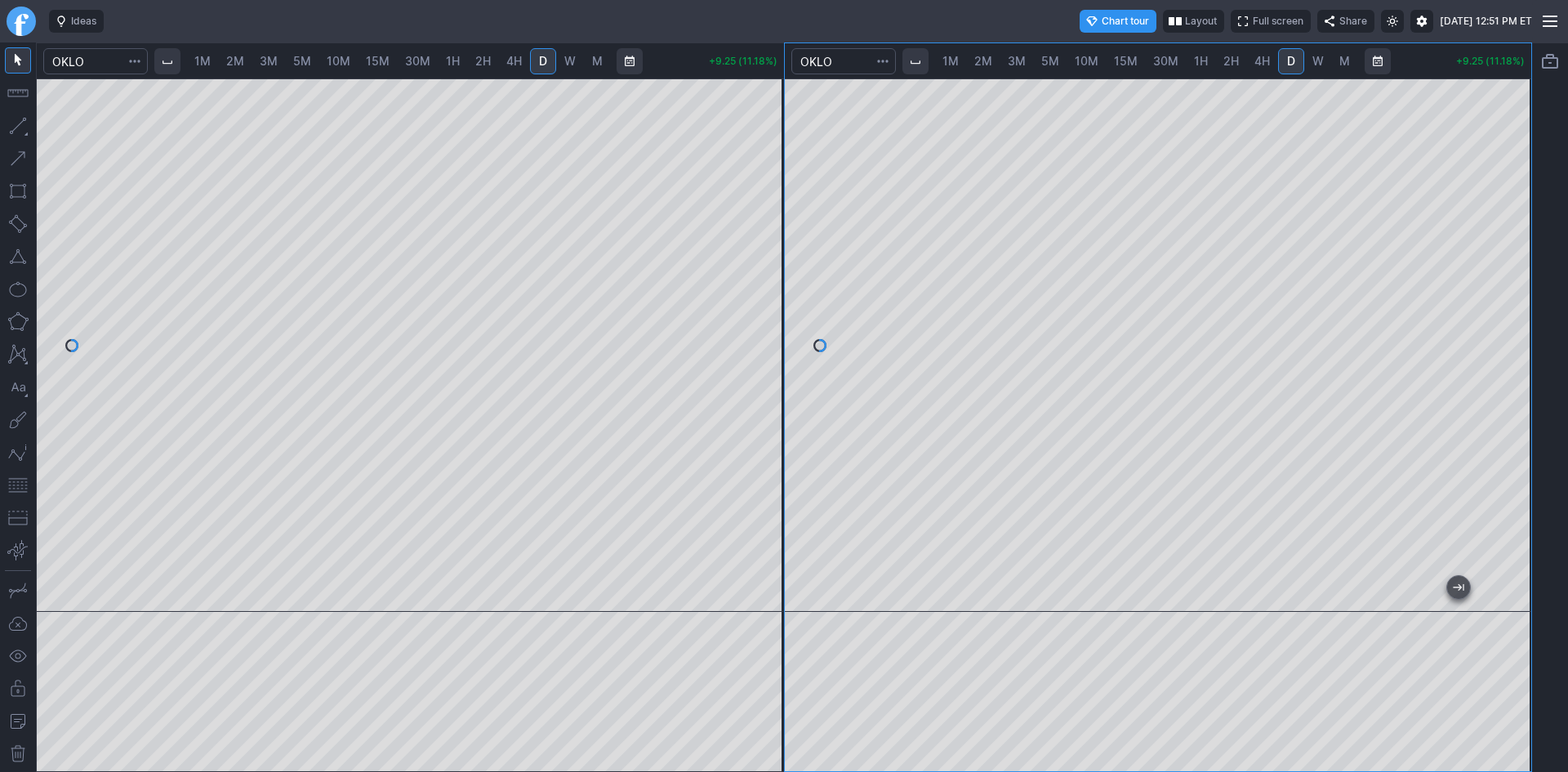
click at [1097, 64] on link "10M" at bounding box center [1085, 61] width 38 height 26
drag, startPoint x: 1509, startPoint y: 190, endPoint x: 1498, endPoint y: 302, distance: 112.5
click at [1498, 299] on div at bounding box center [1514, 341] width 34 height 493
click at [1163, 70] on link "30M" at bounding box center [1165, 61] width 40 height 26
drag, startPoint x: 1524, startPoint y: 251, endPoint x: 1499, endPoint y: 344, distance: 96.3
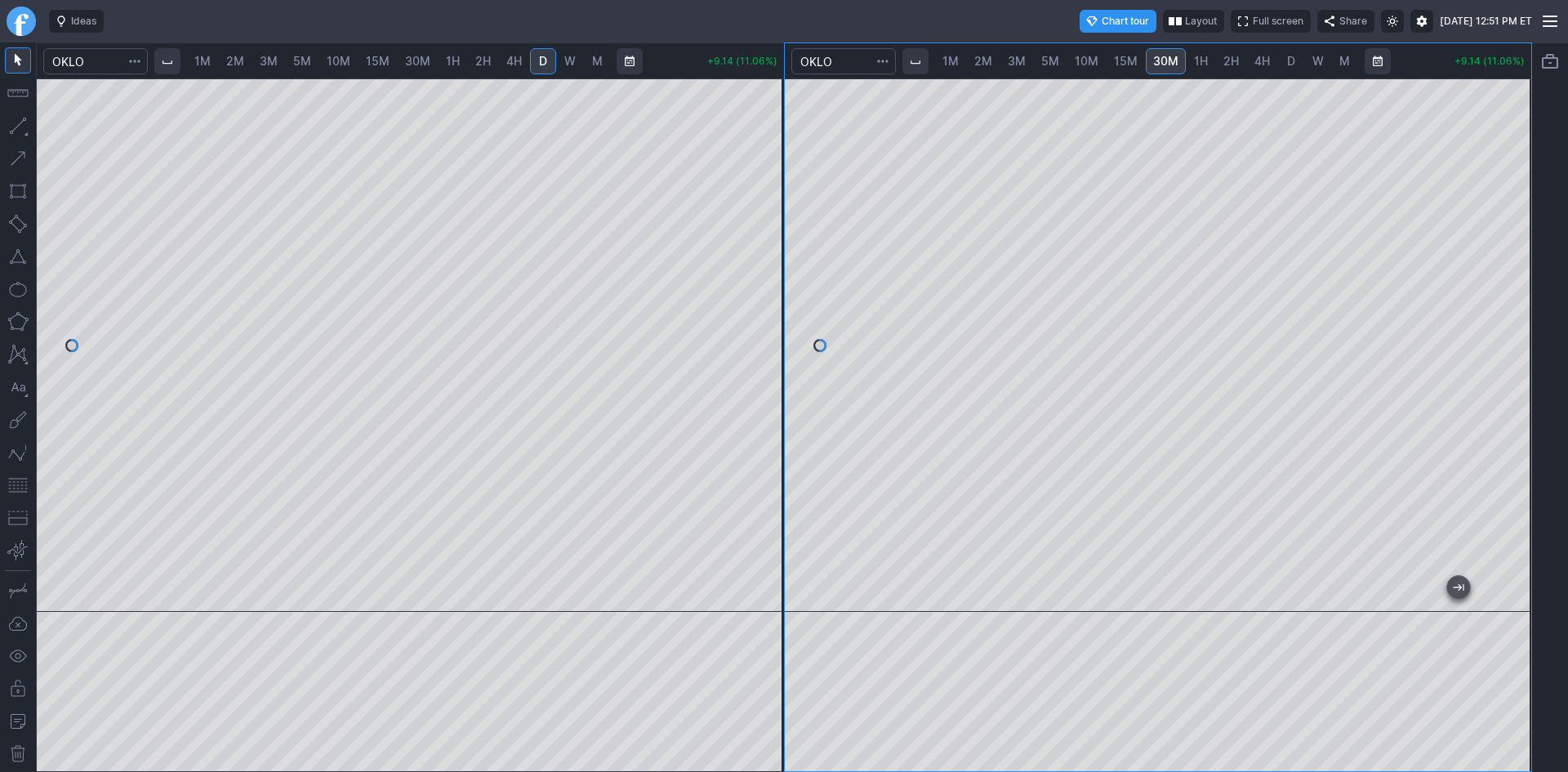
click at [1499, 344] on div at bounding box center [1514, 341] width 34 height 493
drag, startPoint x: 4, startPoint y: 483, endPoint x: 32, endPoint y: 470, distance: 30.9
click at [8, 482] on div at bounding box center [18, 407] width 36 height 730
click at [884, 63] on span "button" at bounding box center [883, 61] width 10 height 16
click at [884, 63] on div at bounding box center [784, 386] width 1568 height 772
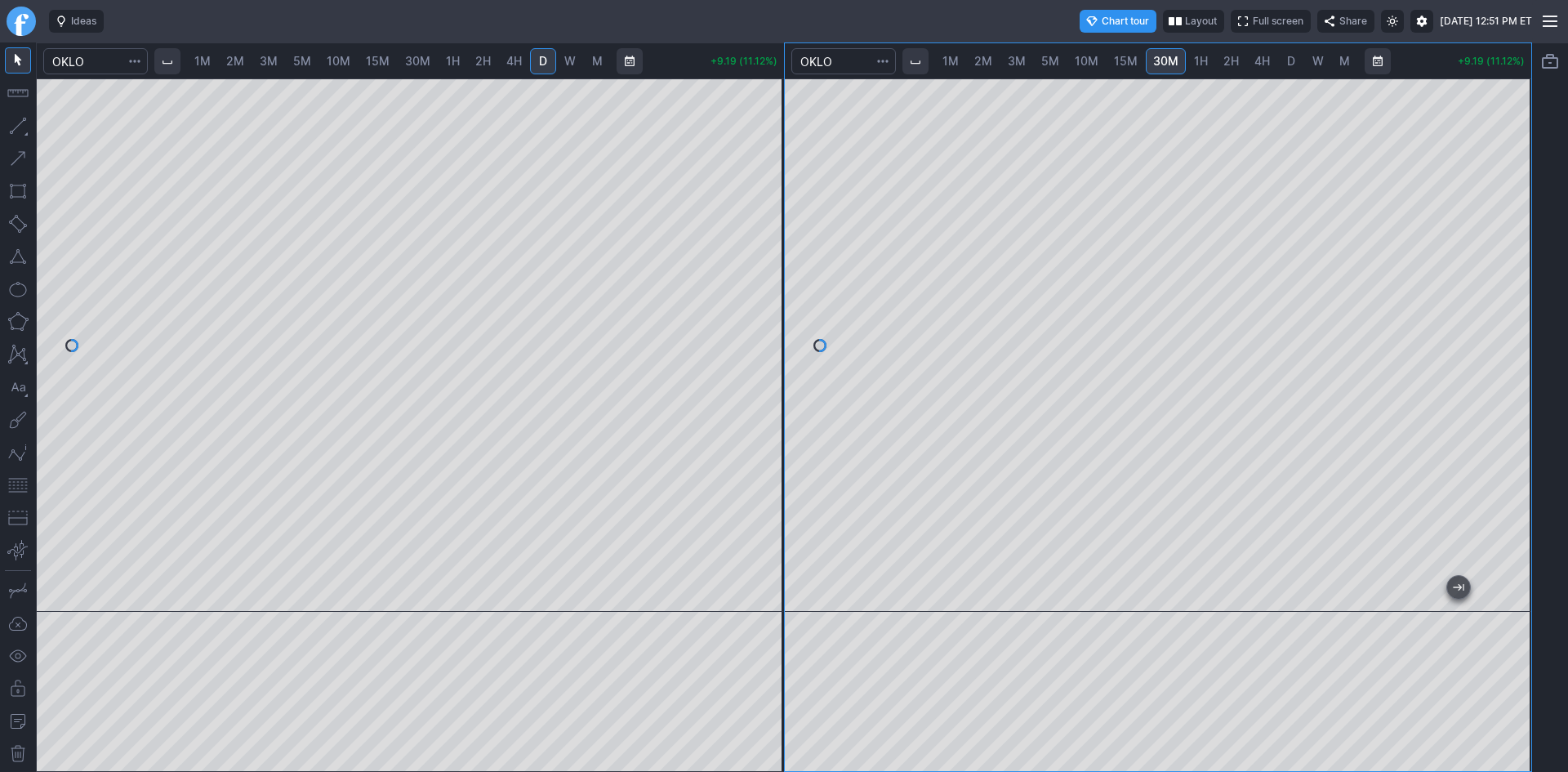
drag, startPoint x: 10, startPoint y: 480, endPoint x: 31, endPoint y: 463, distance: 27.0
click at [20, 473] on button "button" at bounding box center [18, 485] width 26 height 26
drag, startPoint x: 1514, startPoint y: 158, endPoint x: 1506, endPoint y: 181, distance: 24.4
click at [1510, 179] on div at bounding box center [1514, 341] width 34 height 493
click at [232, 60] on span "2M" at bounding box center [235, 61] width 18 height 14
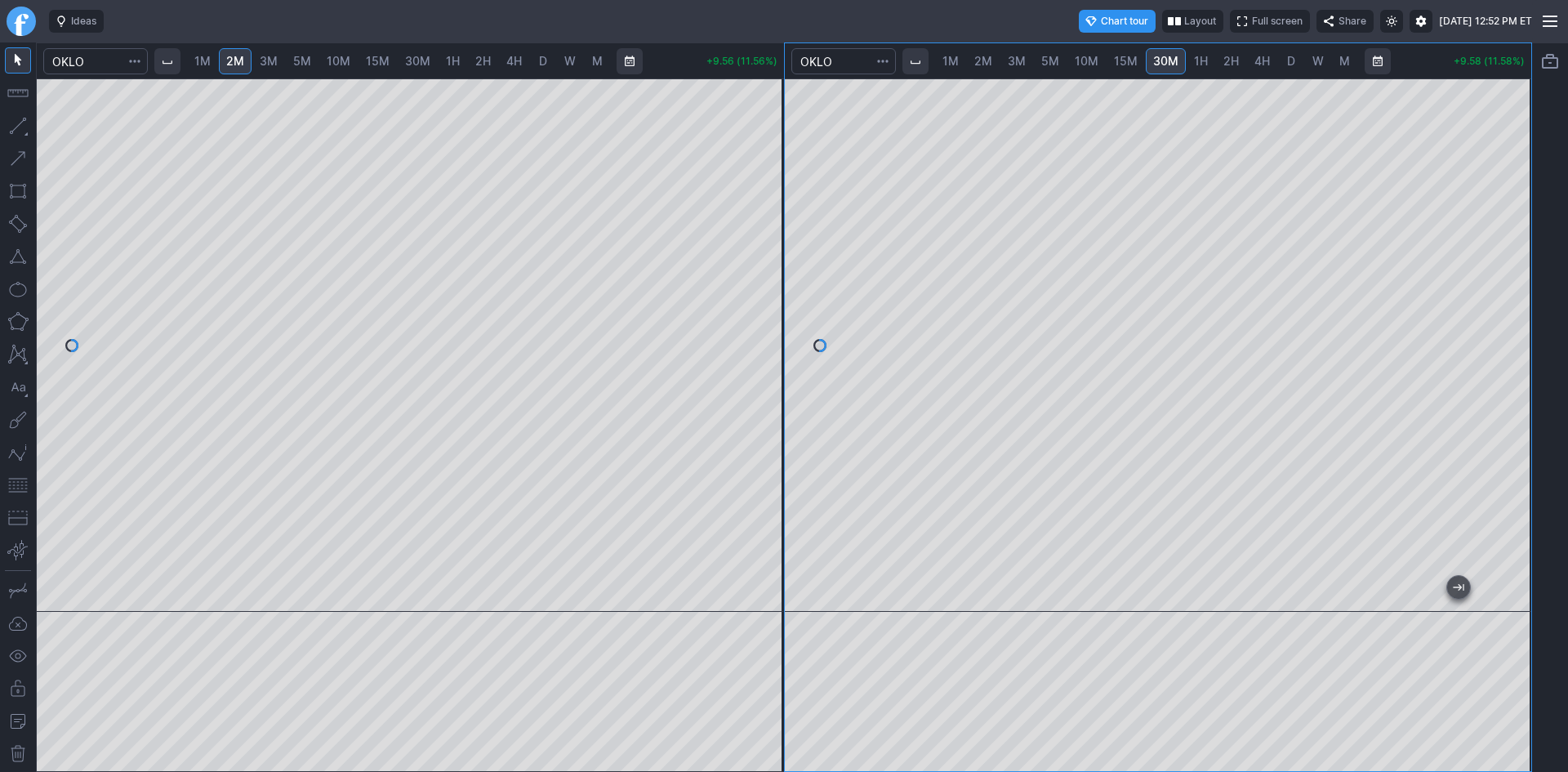
drag, startPoint x: 1521, startPoint y: 234, endPoint x: 1509, endPoint y: 290, distance: 57.3
click at [1509, 290] on div at bounding box center [1514, 341] width 34 height 493
drag, startPoint x: 767, startPoint y: 230, endPoint x: 767, endPoint y: 271, distance: 41.0
click at [767, 271] on div at bounding box center [767, 341] width 34 height 493
drag, startPoint x: 769, startPoint y: 271, endPoint x: 756, endPoint y: 340, distance: 70.2
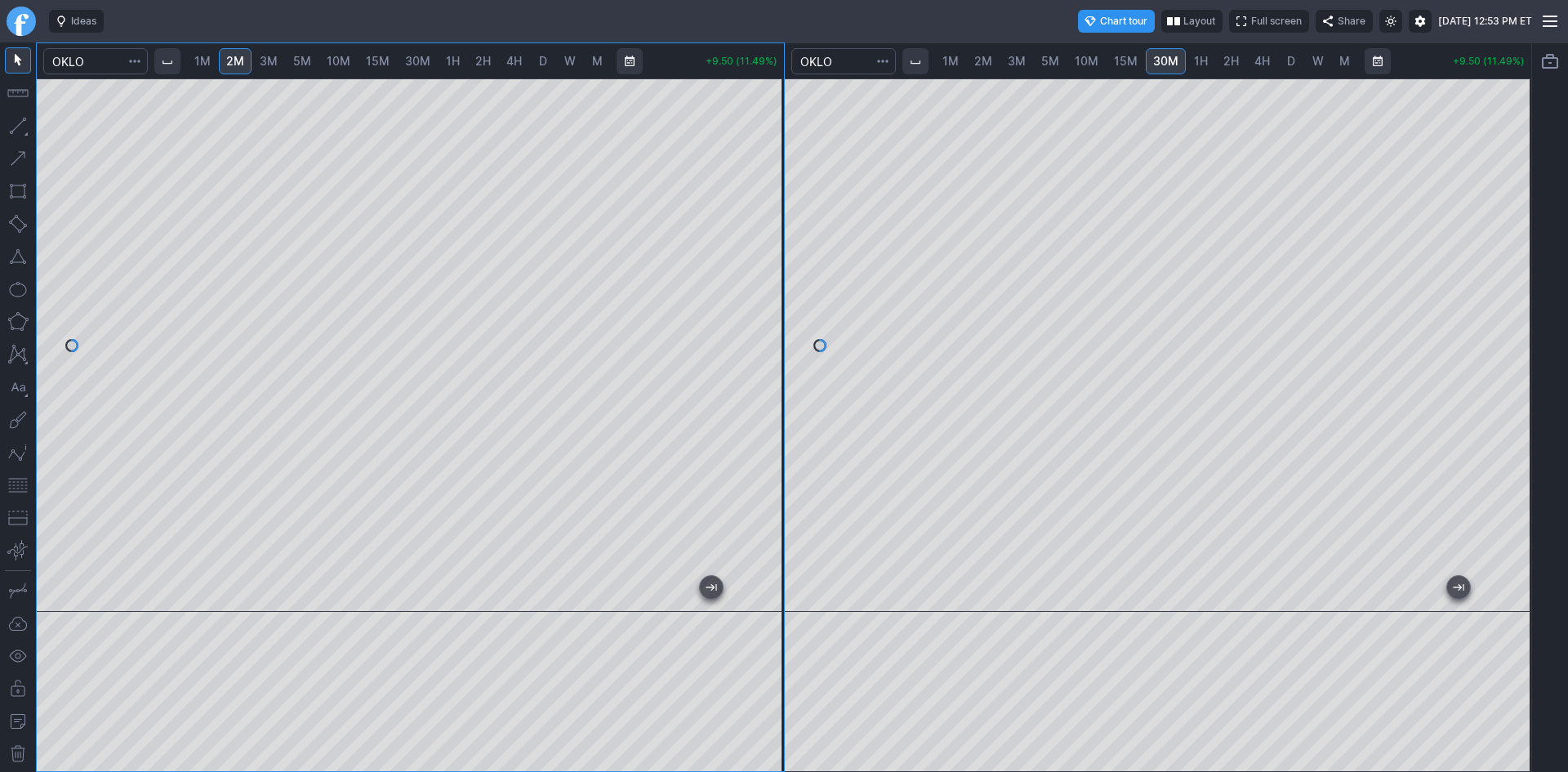
click at [773, 338] on div at bounding box center [767, 341] width 34 height 493
click at [771, 355] on div "1M 2M 3M 5M 10M 15M 30M 1H 2H 4H D W M +9.60 (11.60%) 1M 2M 3M 5M 10M 15M 30M 1…" at bounding box center [784, 407] width 1496 height 730
click at [770, 347] on div "1M 2M 3M 5M 10M 15M 30M 1H 2H 4H D W M +9.45 (11.43%) 1M 2M 3M 5M 10M 15M 30M 1…" at bounding box center [784, 407] width 1496 height 730
drag, startPoint x: 759, startPoint y: 319, endPoint x: 752, endPoint y: 376, distance: 57.4
click at [758, 374] on div at bounding box center [767, 341] width 34 height 493
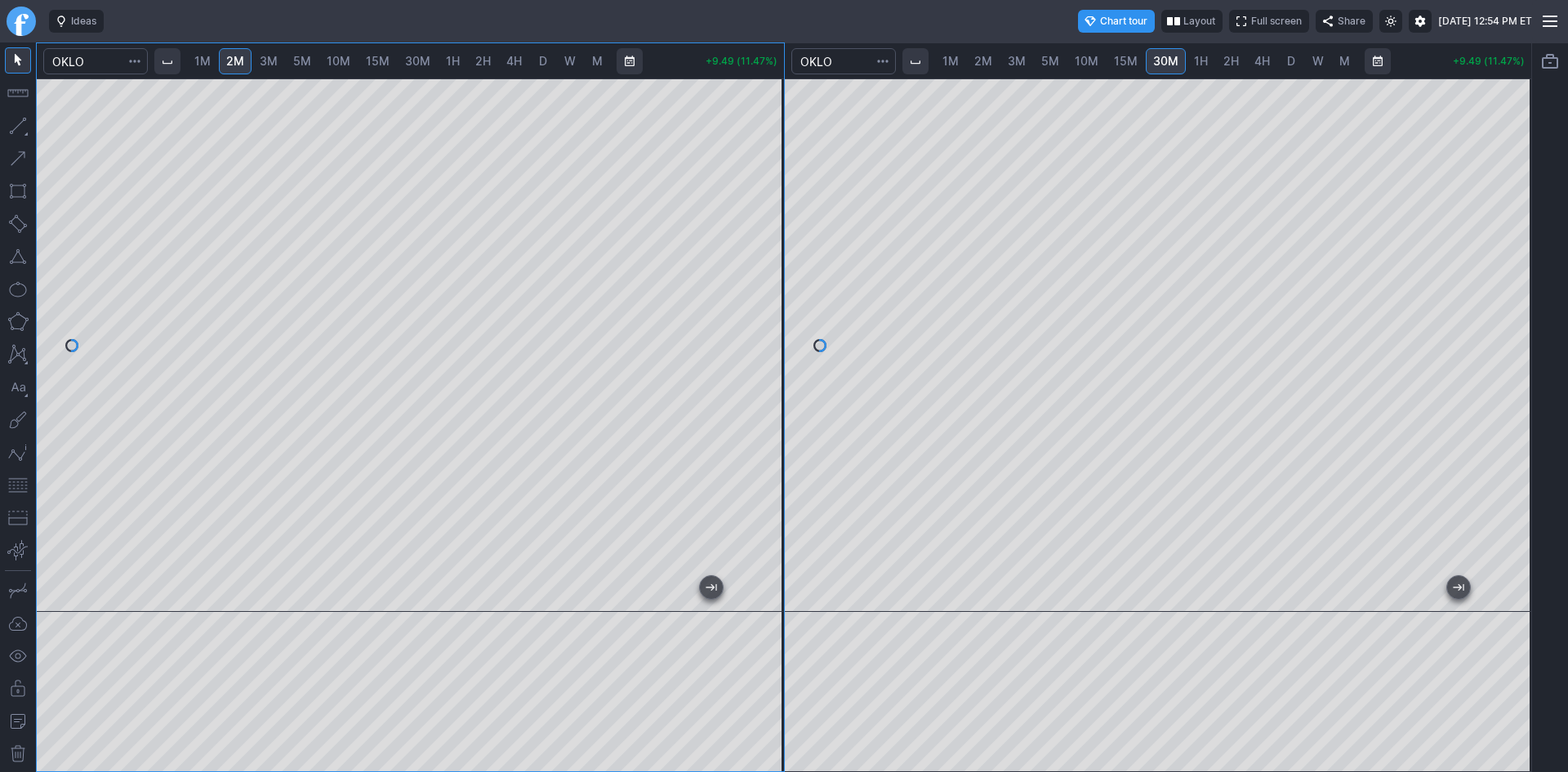
click at [20, 494] on button "button" at bounding box center [18, 485] width 26 height 26
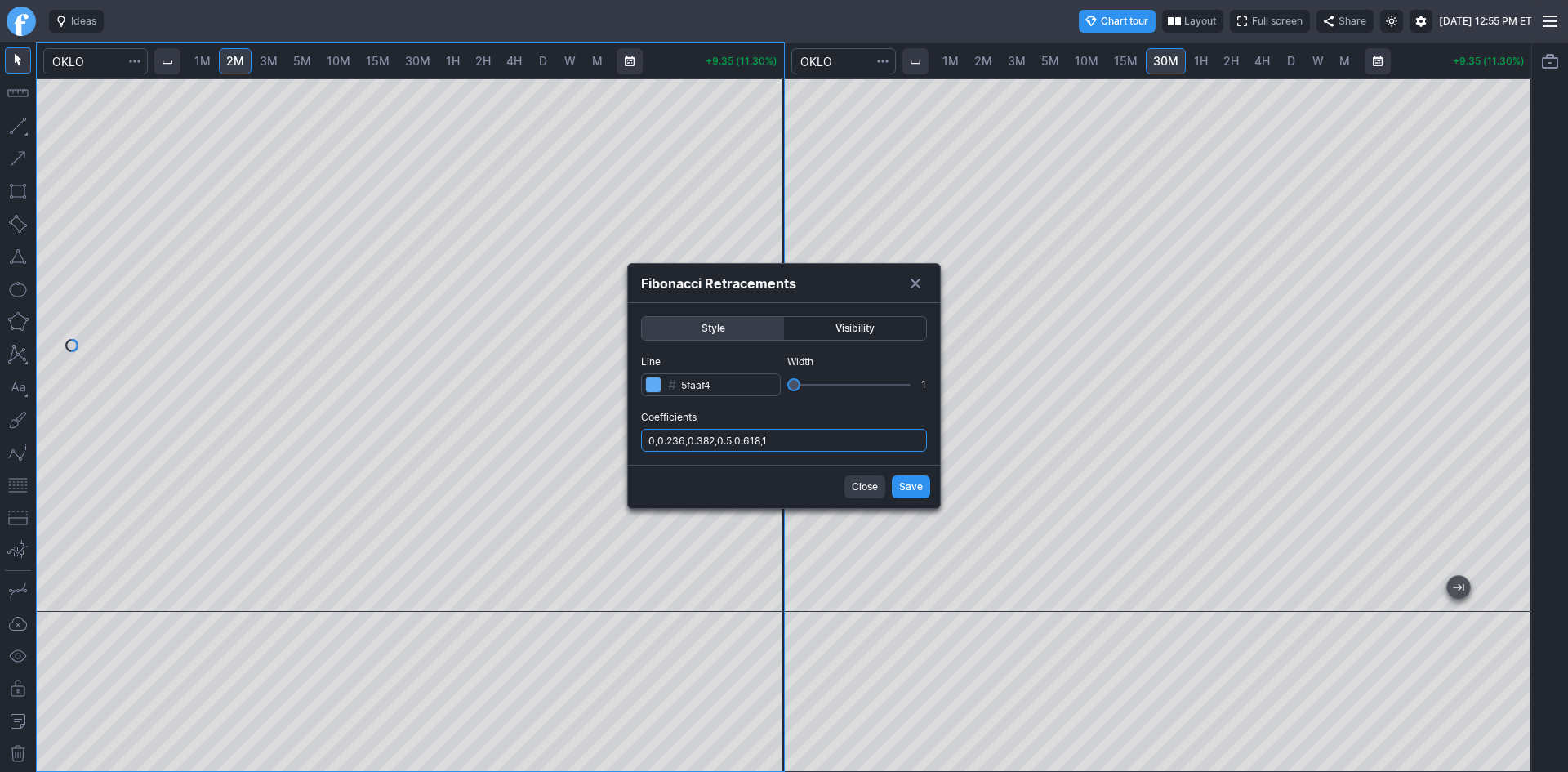
click at [772, 433] on input "0,0.236,0.382,0.5,0.618,1" at bounding box center [784, 440] width 286 height 23
type input "0,0.236,0.382,0.5,0.618,1,.786"
click at [904, 491] on span "Save" at bounding box center [911, 486] width 24 height 16
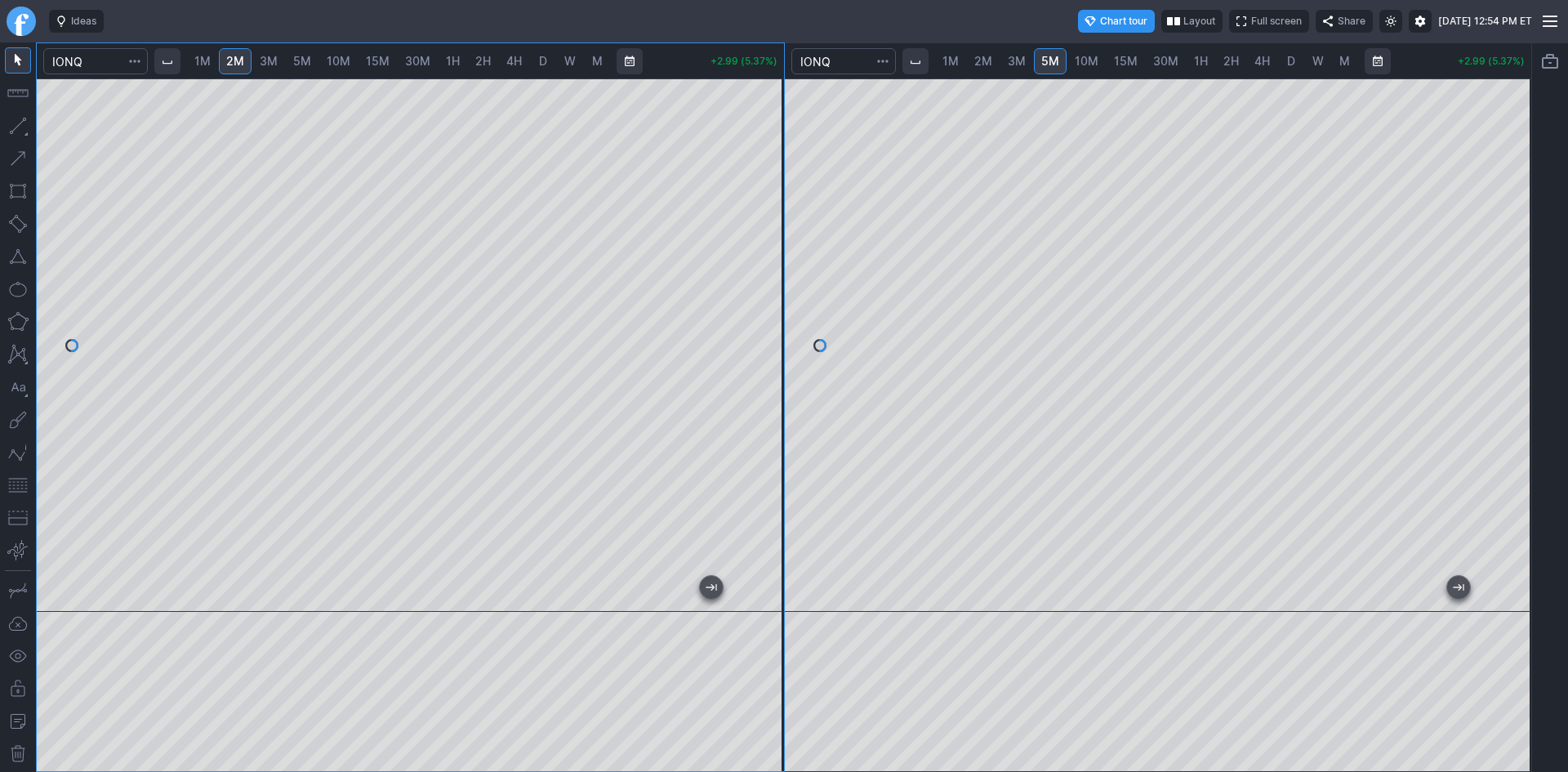
click at [771, 175] on div at bounding box center [767, 341] width 34 height 493
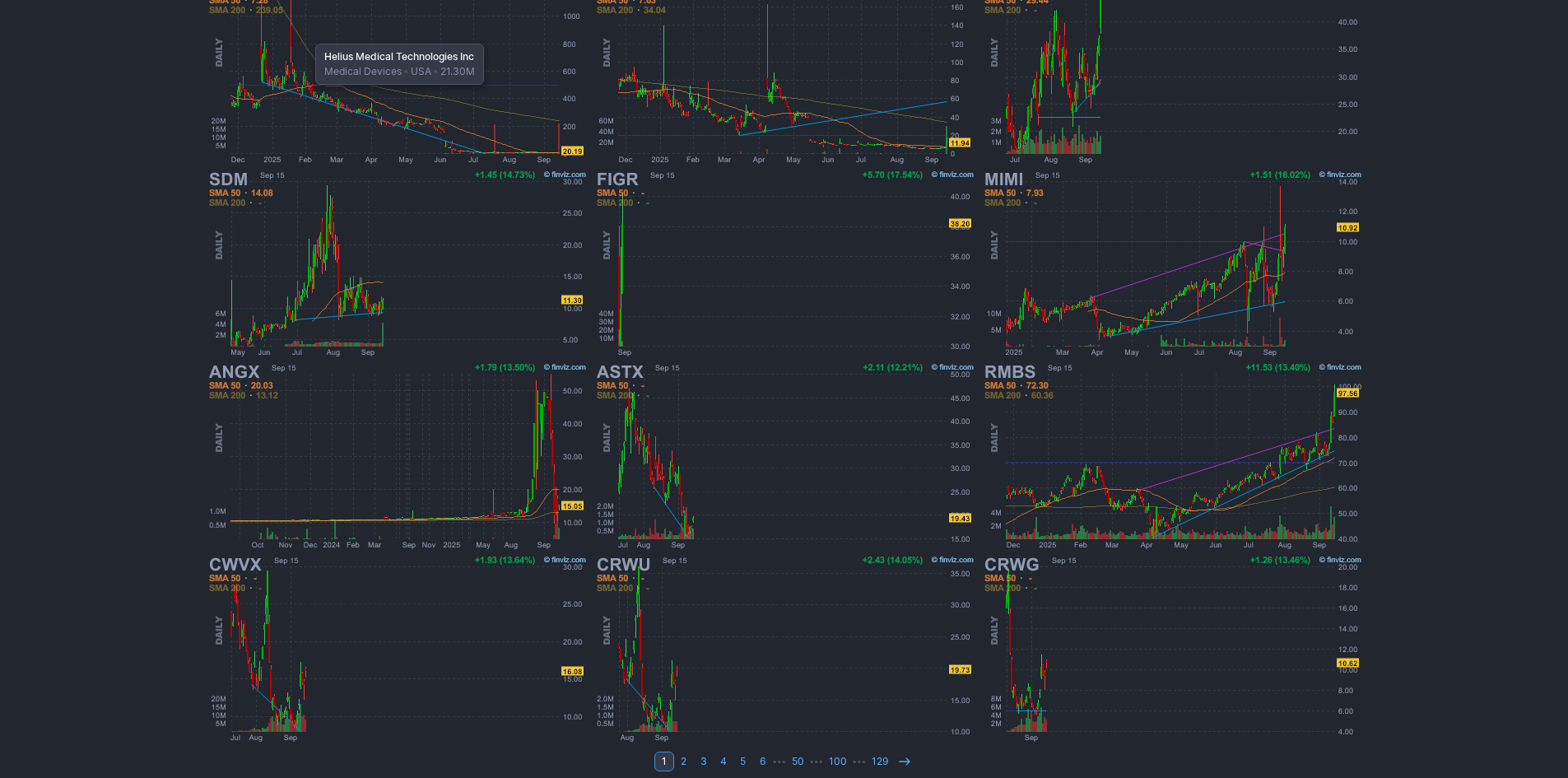
scroll to position [305, 0]
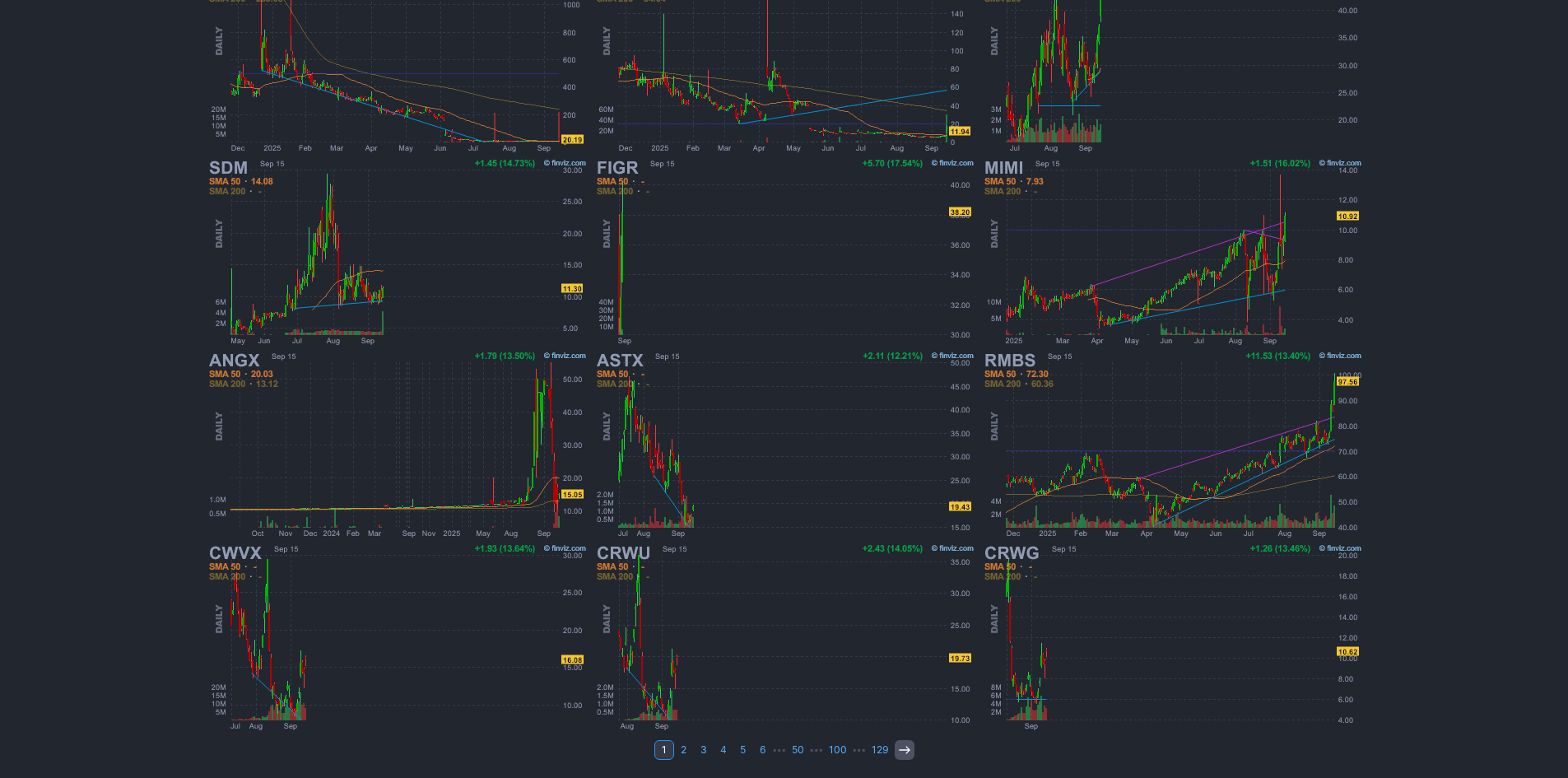
click at [904, 750] on use at bounding box center [904, 749] width 11 height 8
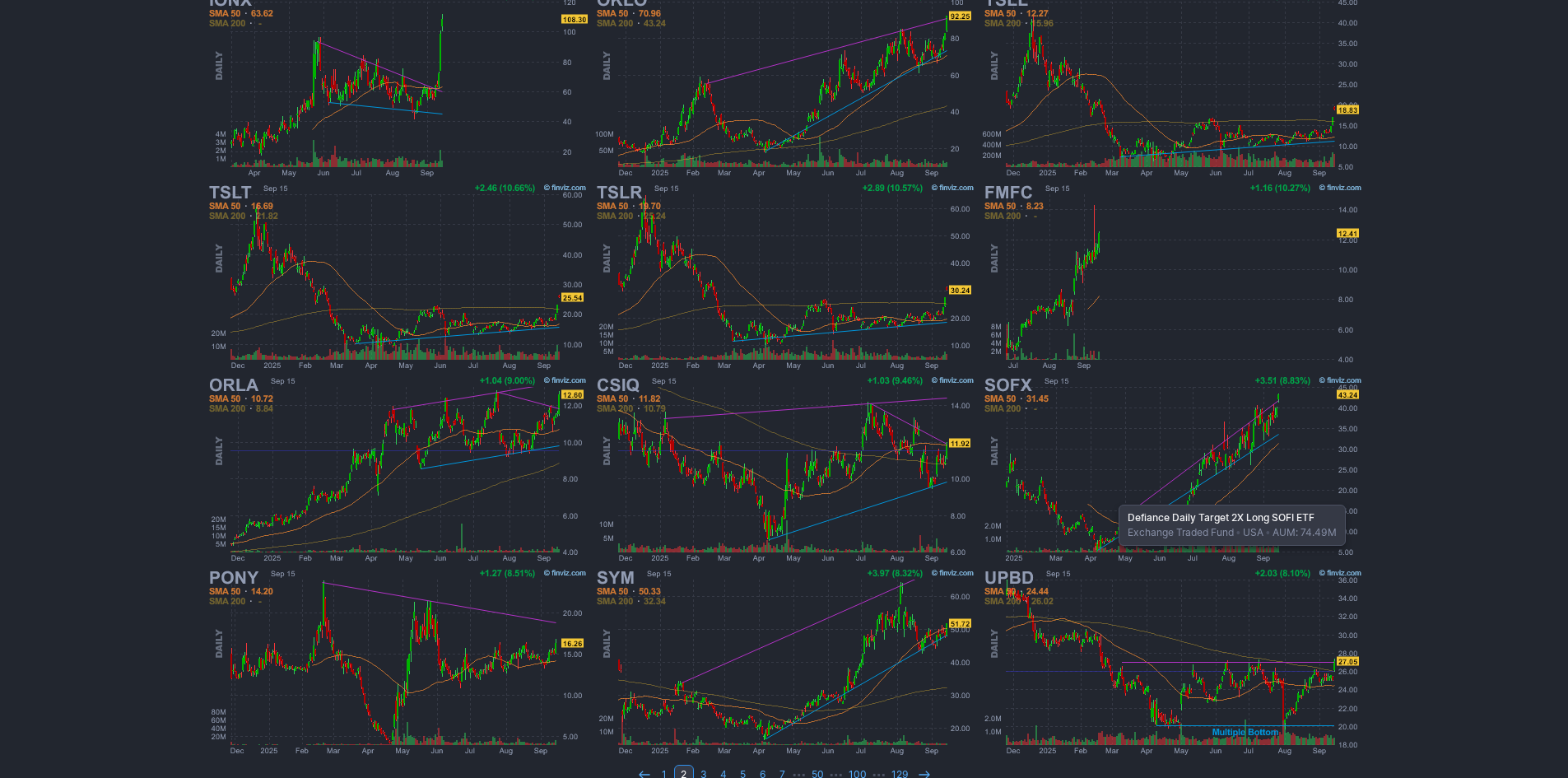
scroll to position [305, 0]
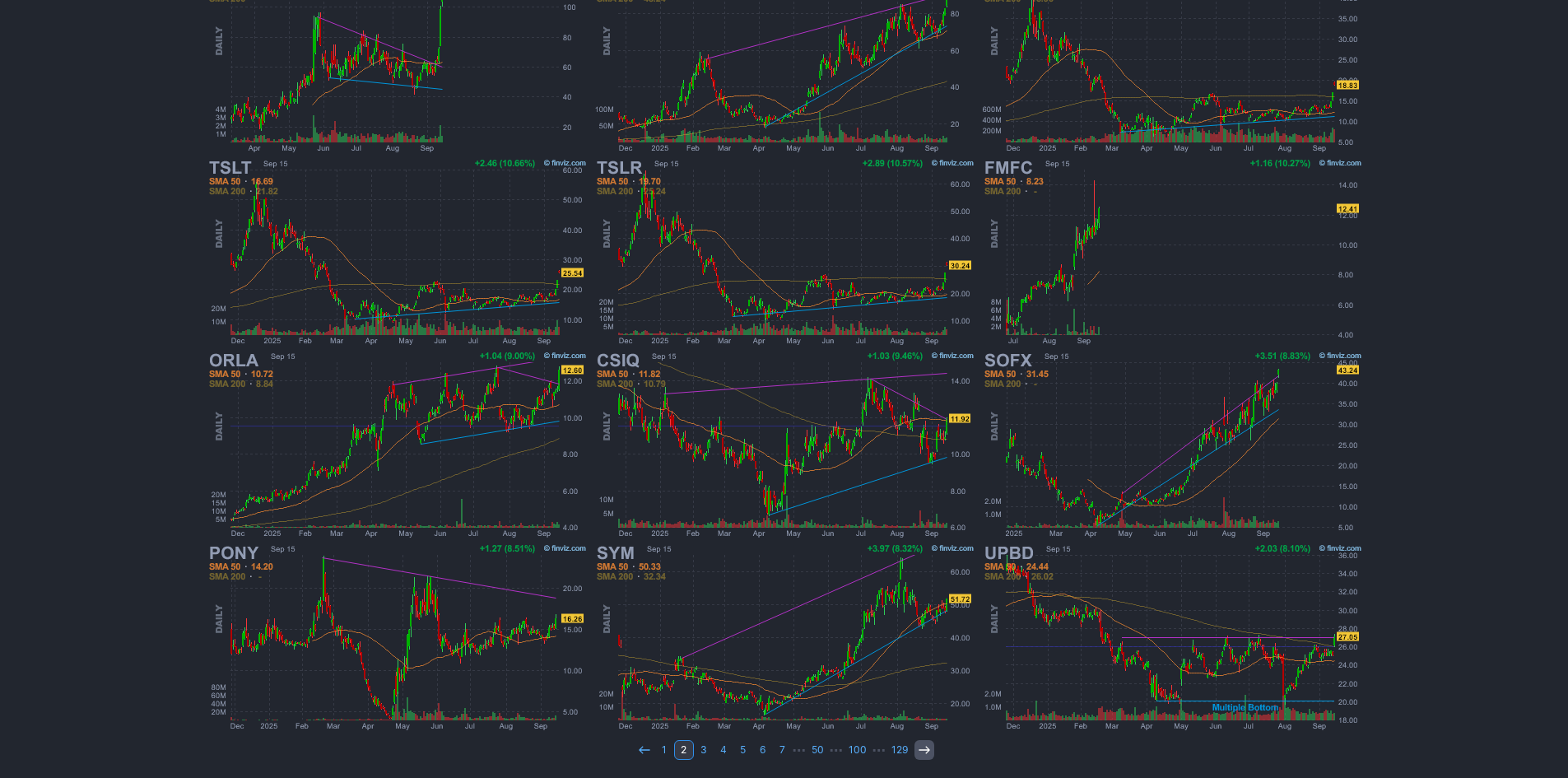
click at [923, 751] on icon at bounding box center [924, 749] width 13 height 13
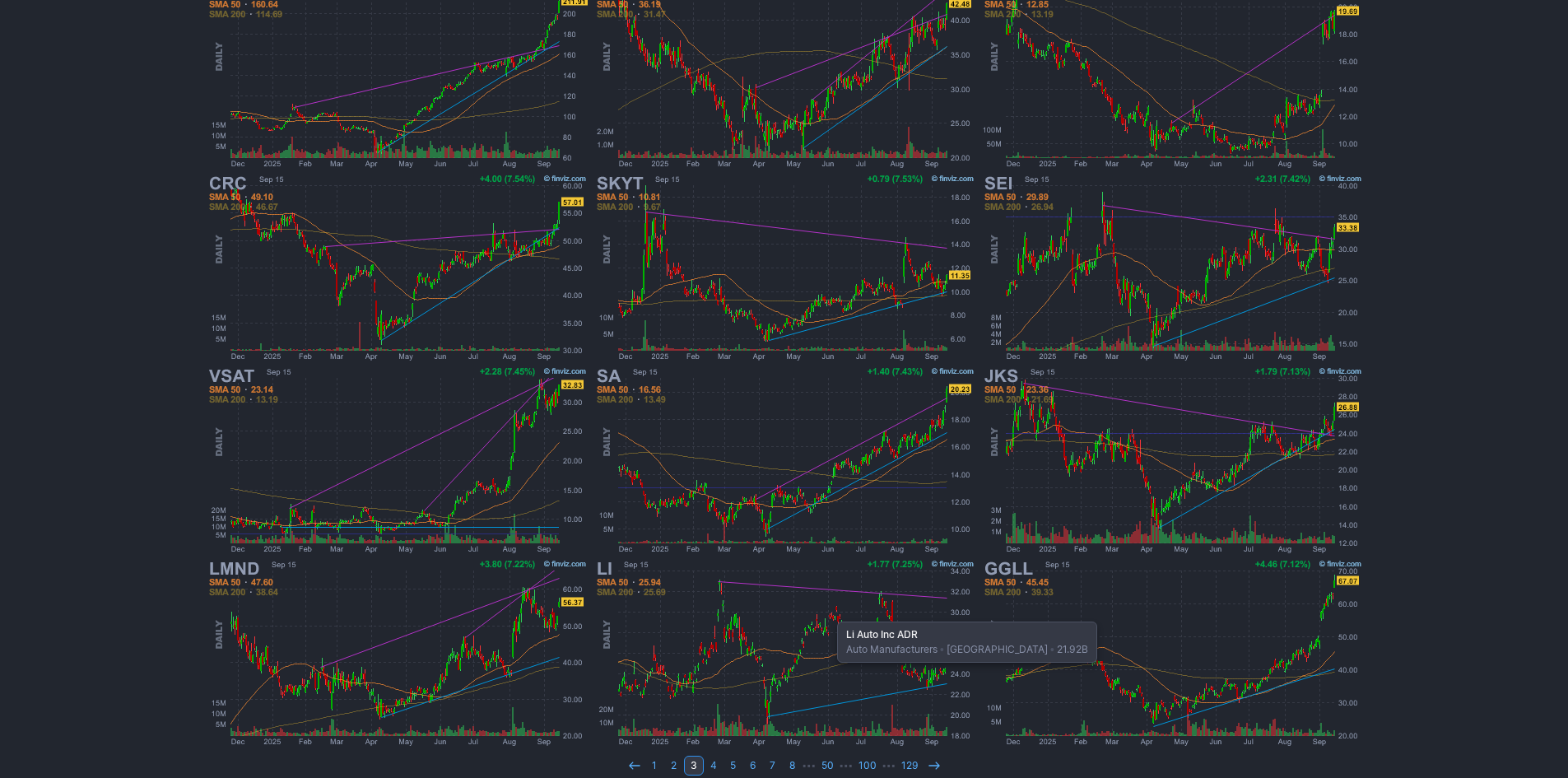
scroll to position [305, 0]
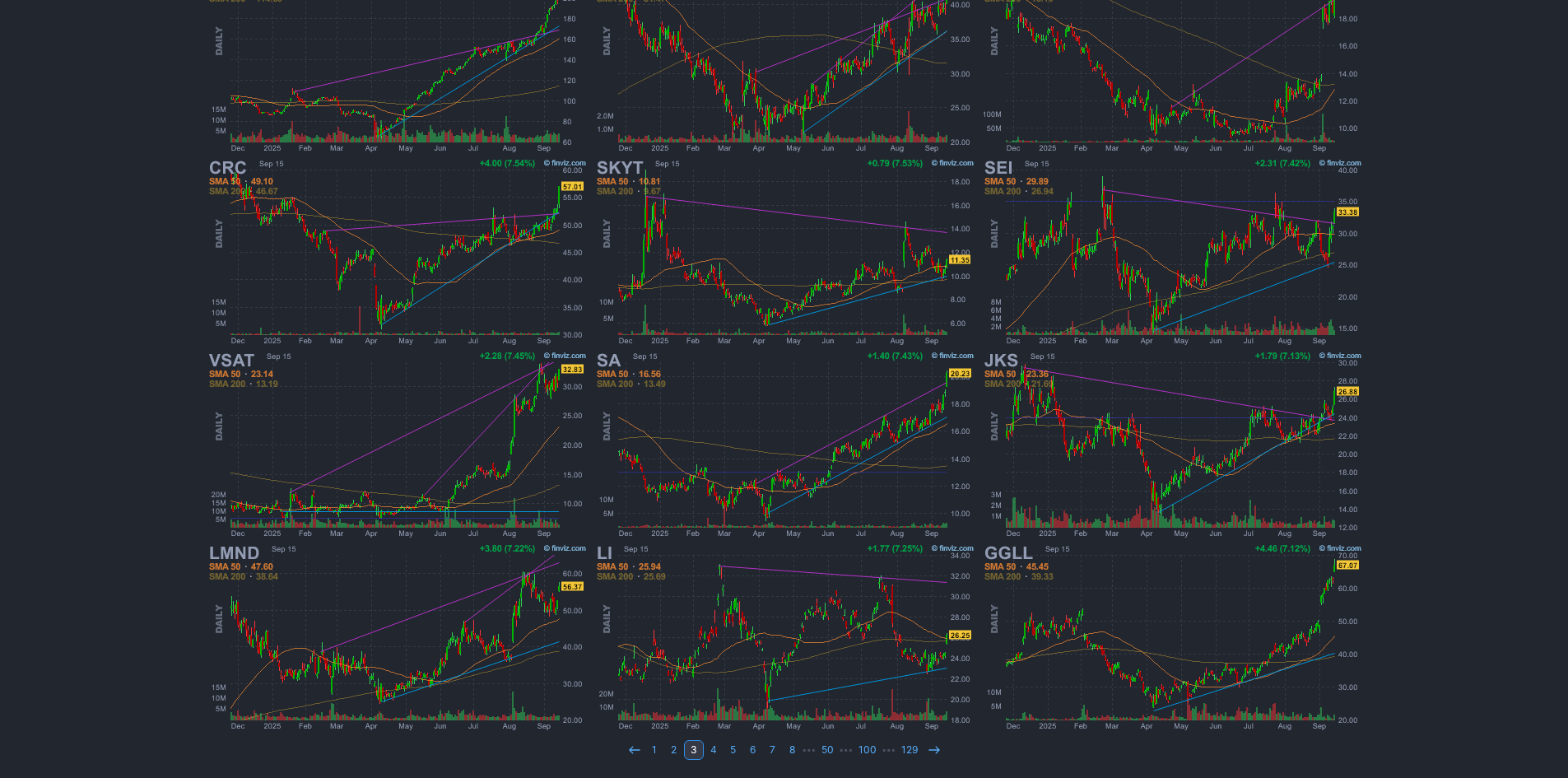
click at [942, 757] on td "1 2 3 4 5 6 7 8 ⋯ 50 ⋯ 100 ⋯ 129" at bounding box center [784, 750] width 1173 height 23
click at [937, 753] on icon at bounding box center [934, 749] width 13 height 13
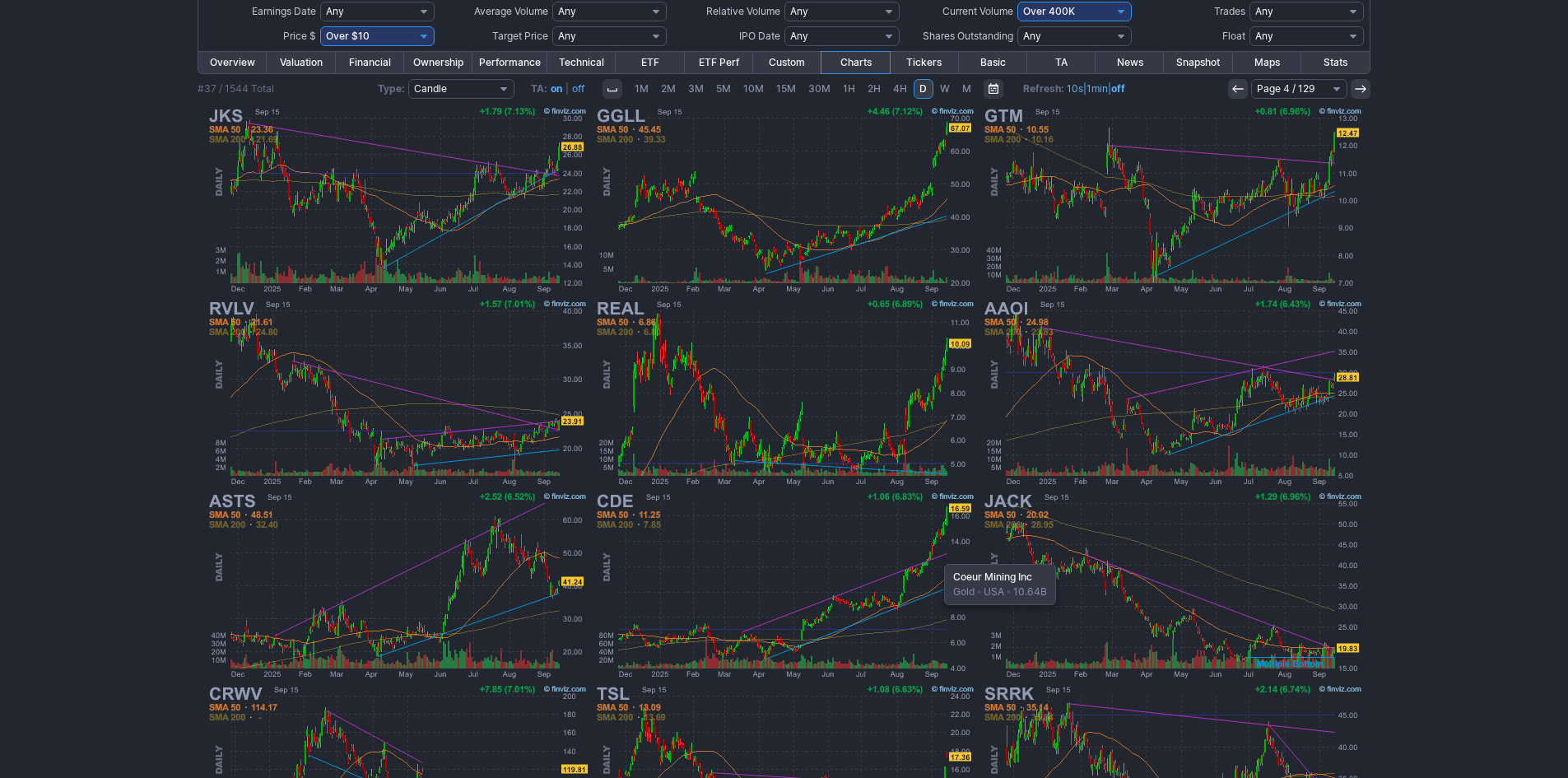
scroll to position [305, 0]
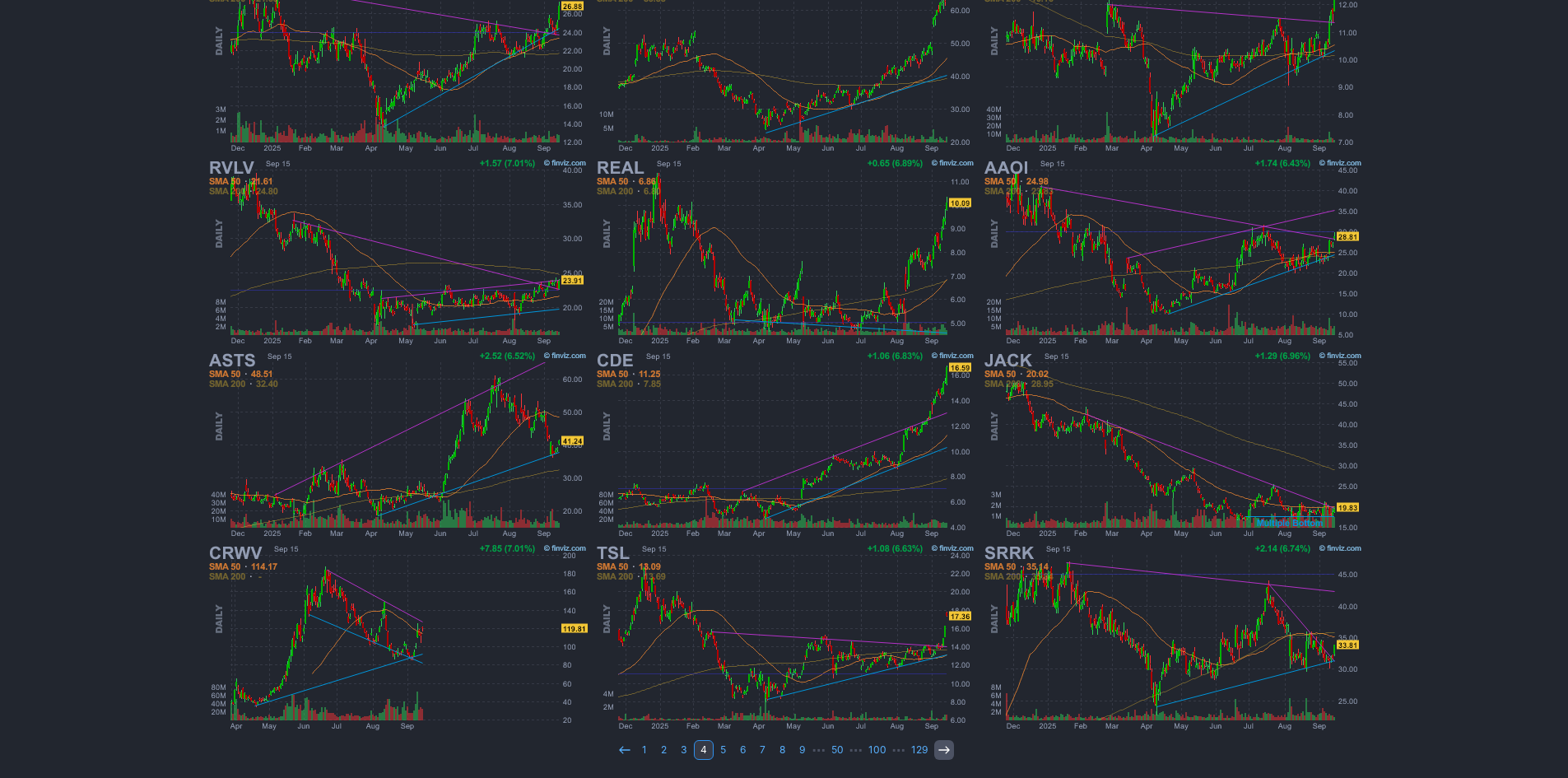
click at [938, 745] on icon at bounding box center [944, 749] width 13 height 13
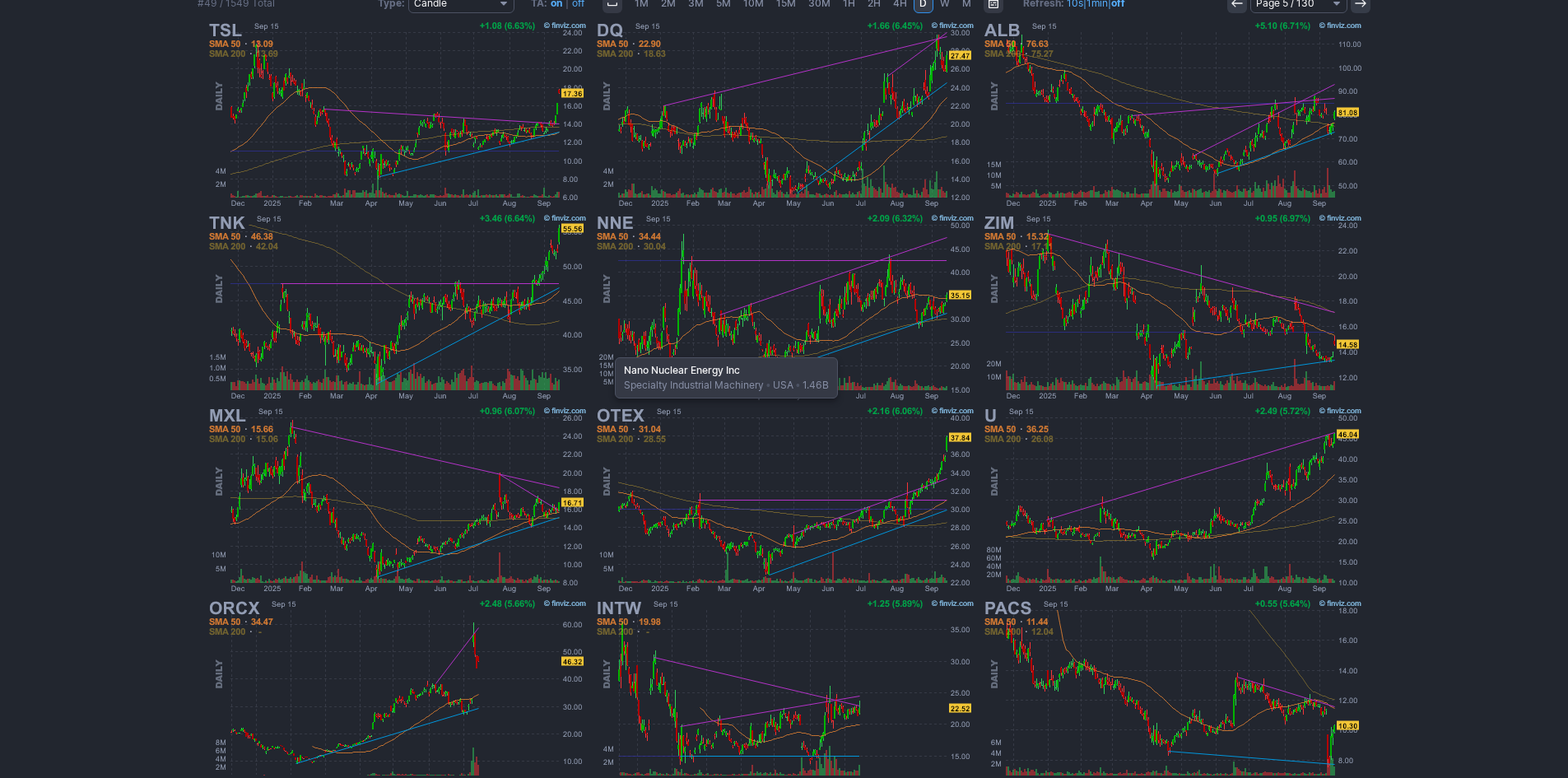
scroll to position [305, 0]
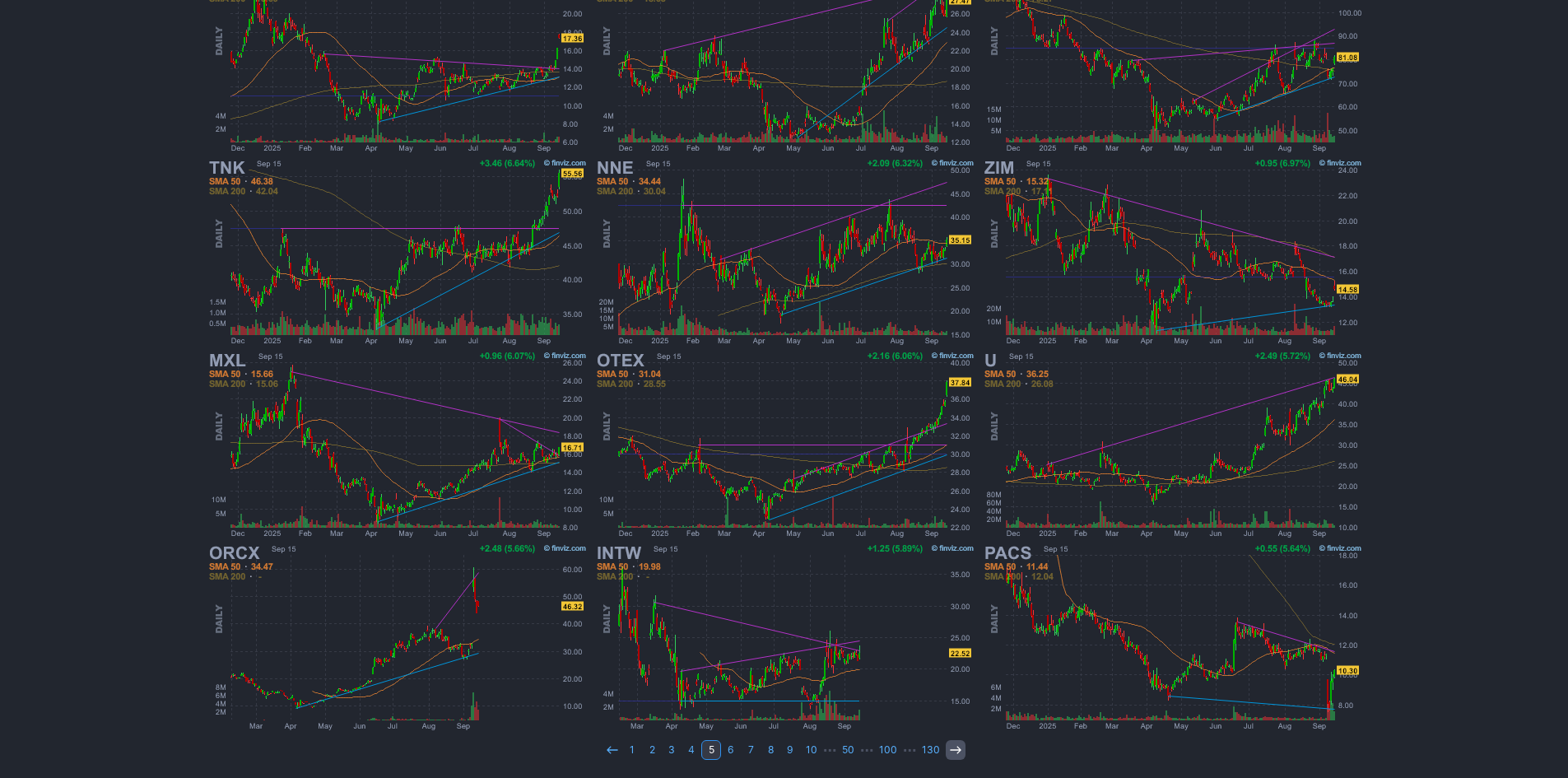
click at [953, 756] on icon at bounding box center [955, 749] width 13 height 13
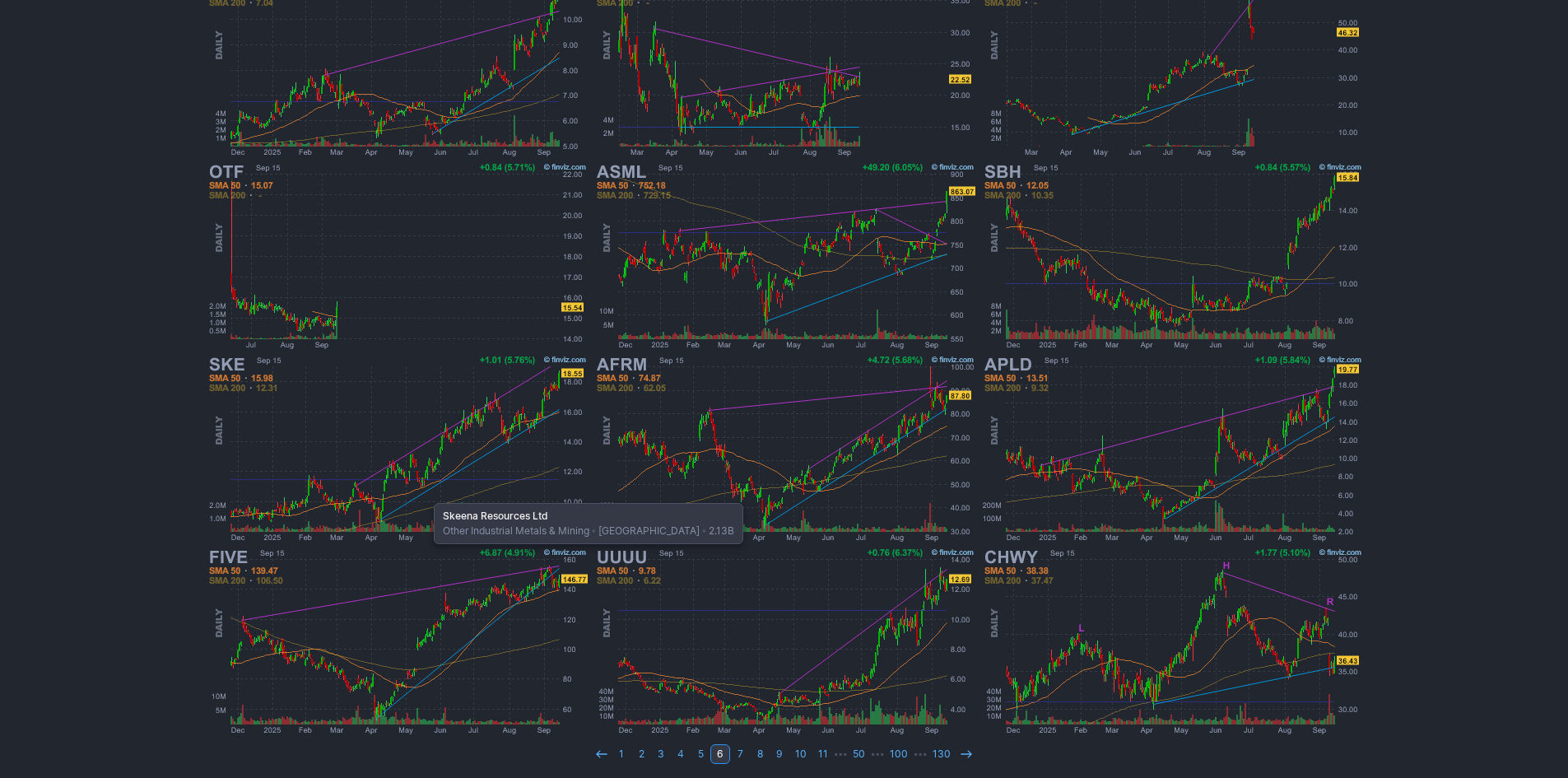
scroll to position [305, 0]
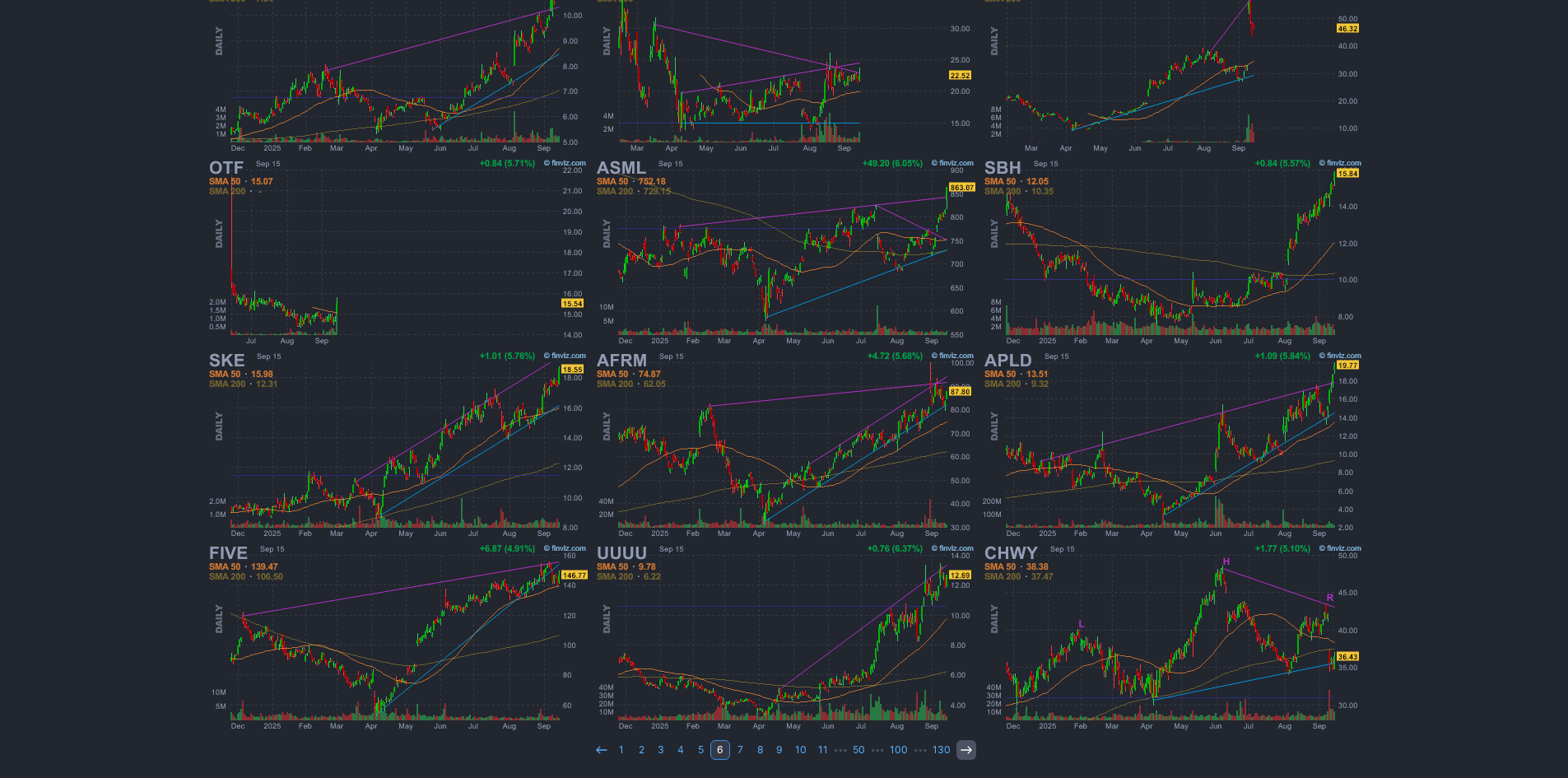
click at [963, 745] on icon at bounding box center [966, 749] width 13 height 13
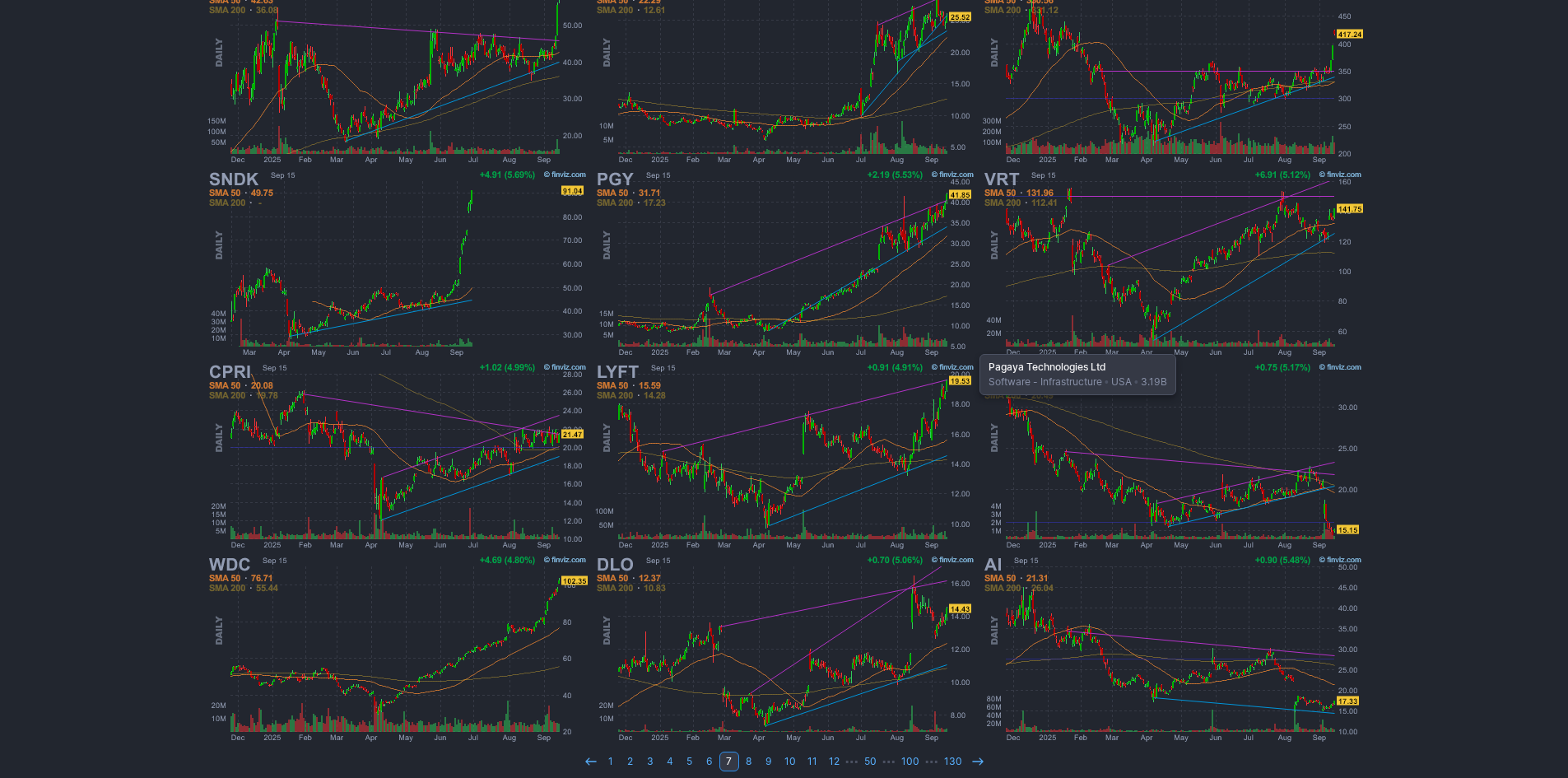
scroll to position [305, 0]
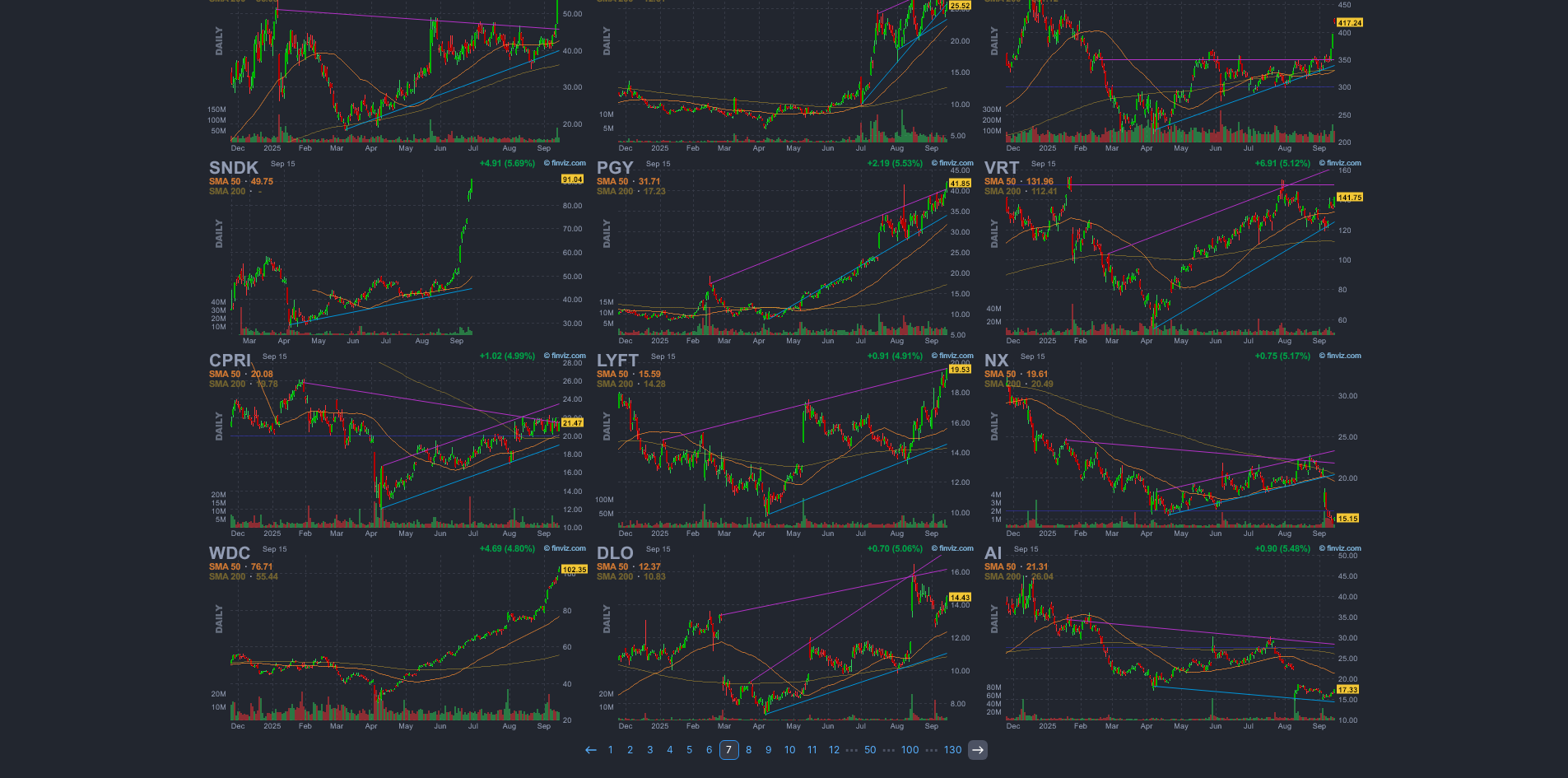
click at [974, 749] on icon at bounding box center [977, 749] width 13 height 13
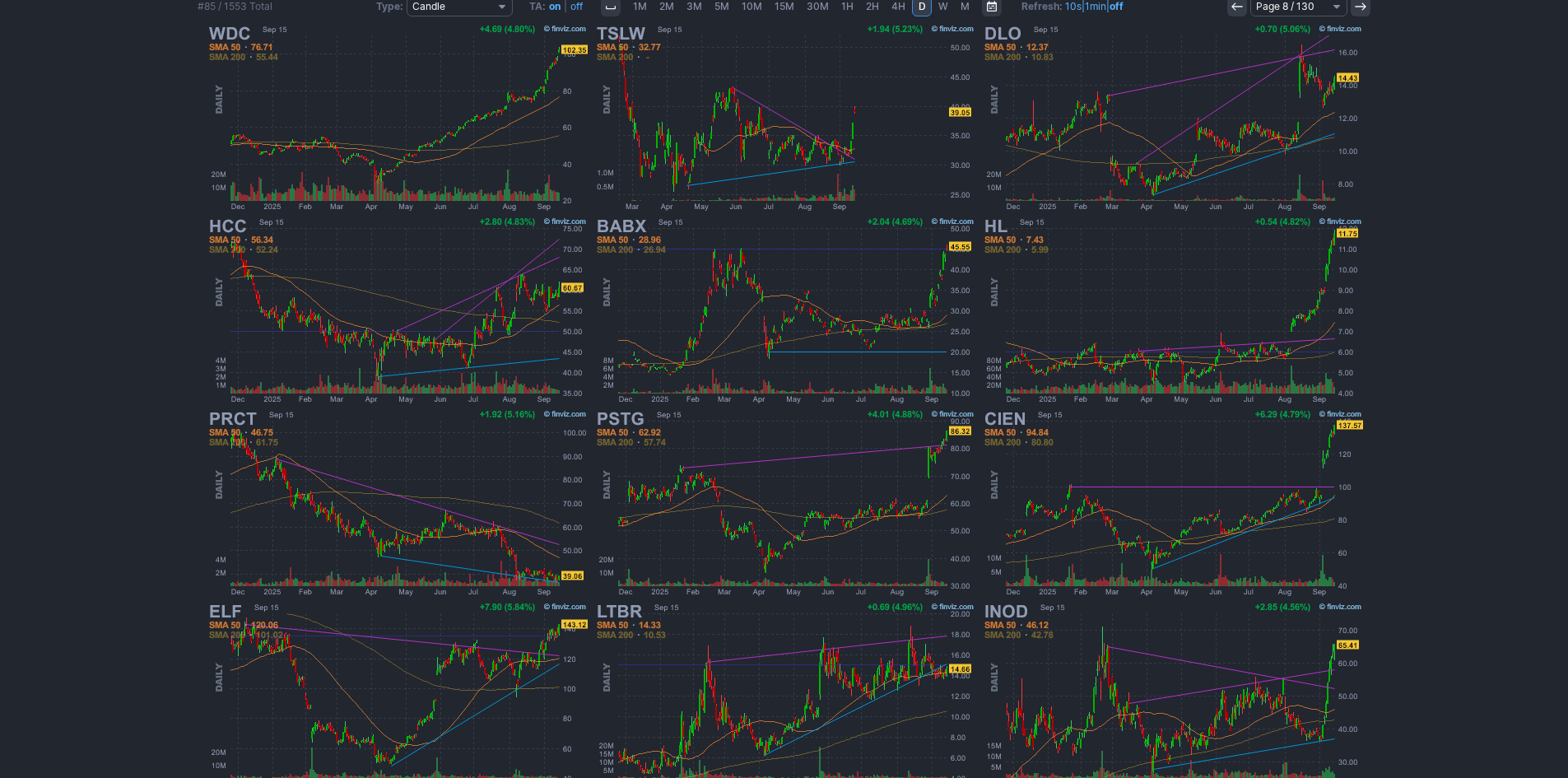
scroll to position [305, 0]
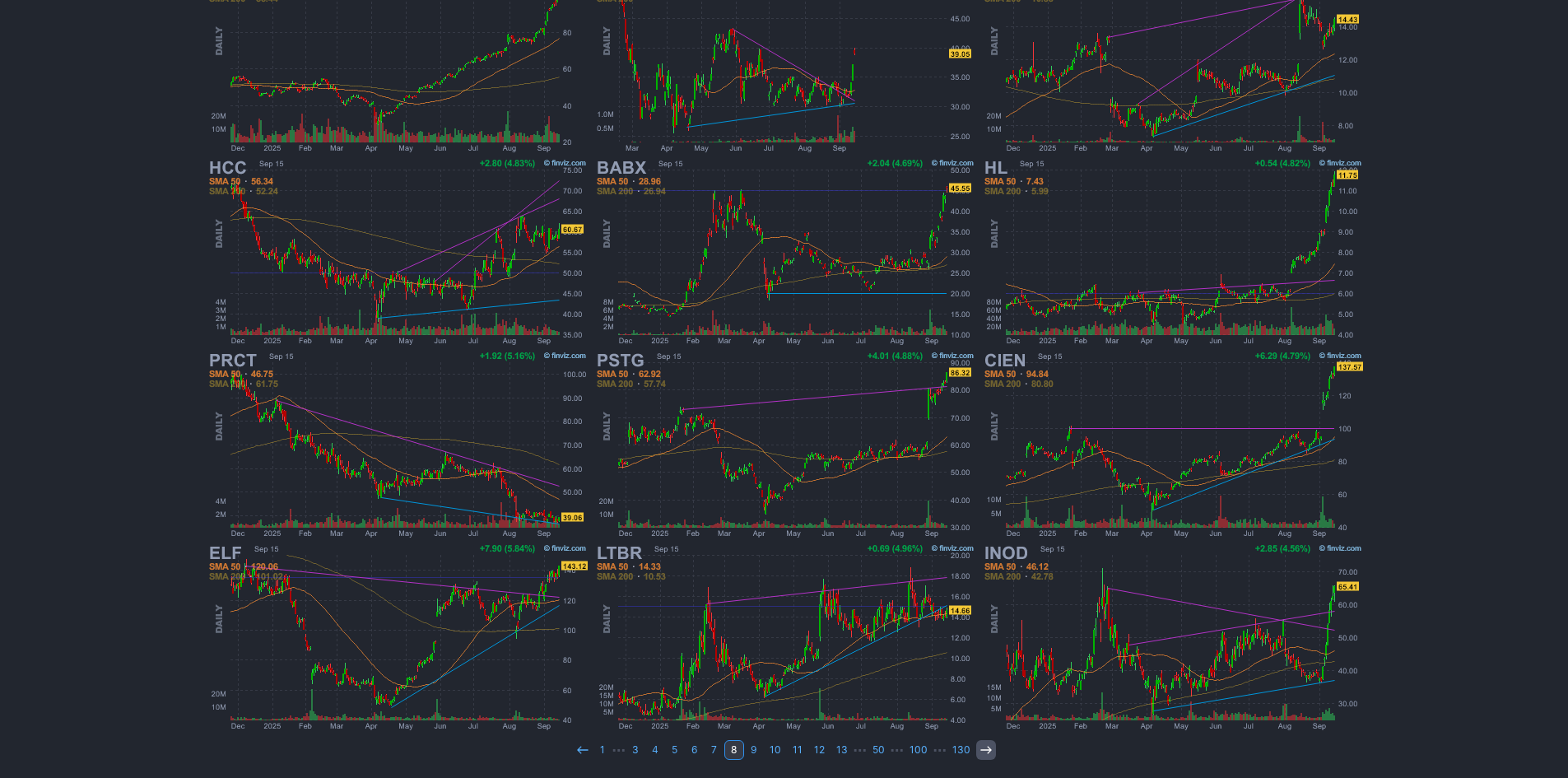
click at [990, 751] on link at bounding box center [986, 750] width 20 height 20
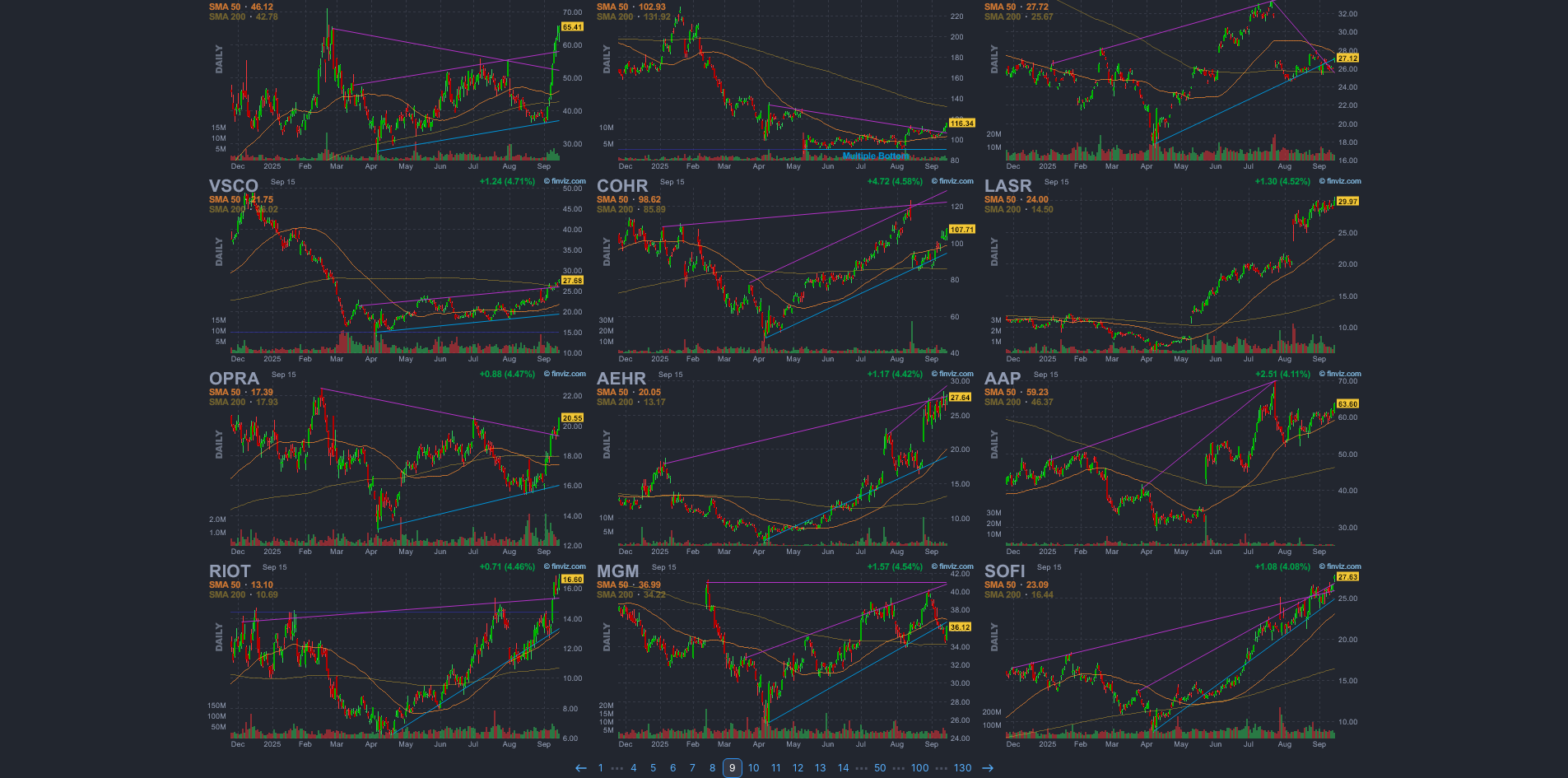
scroll to position [305, 0]
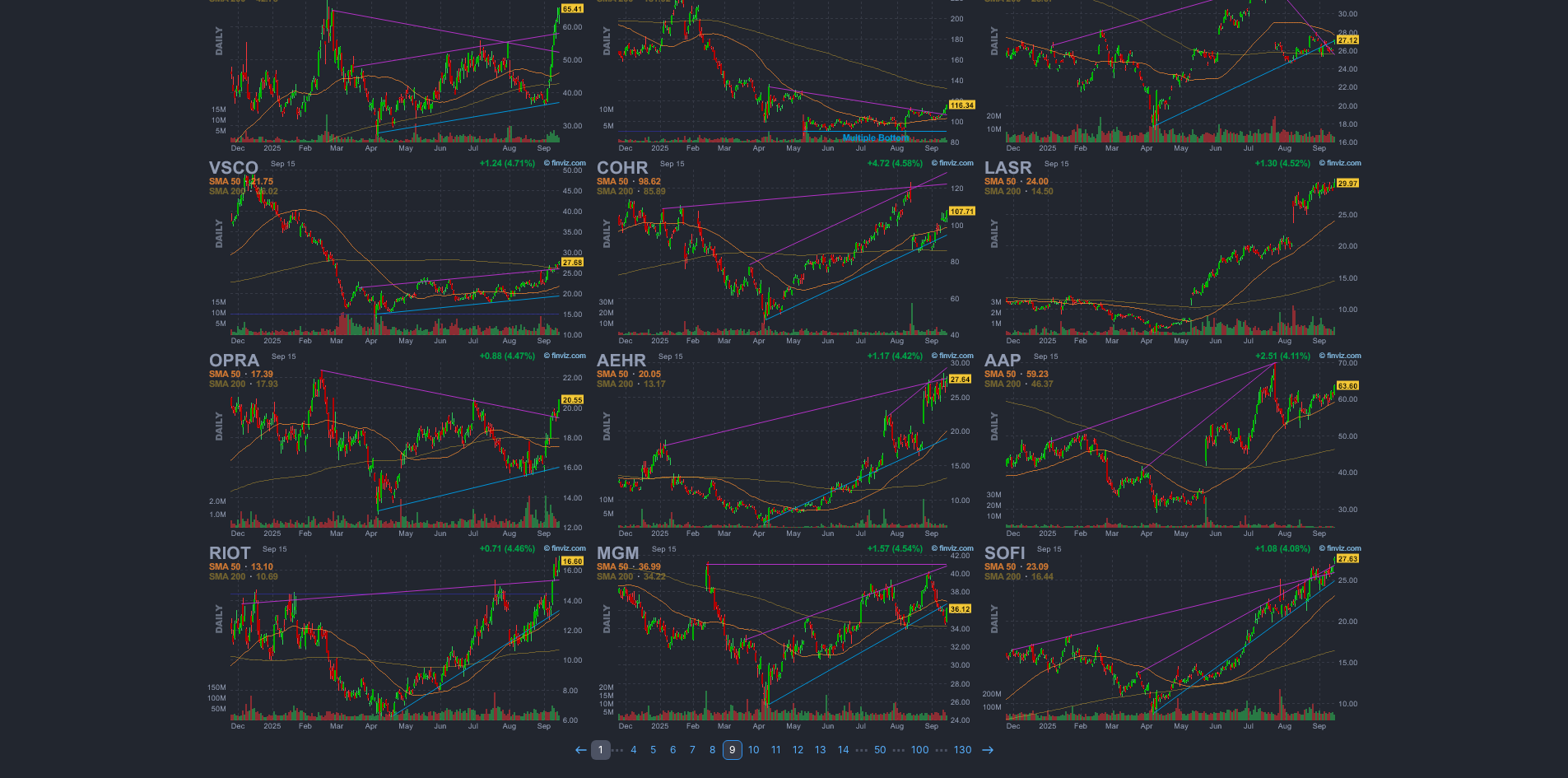
click at [600, 747] on link "1" at bounding box center [600, 750] width 20 height 20
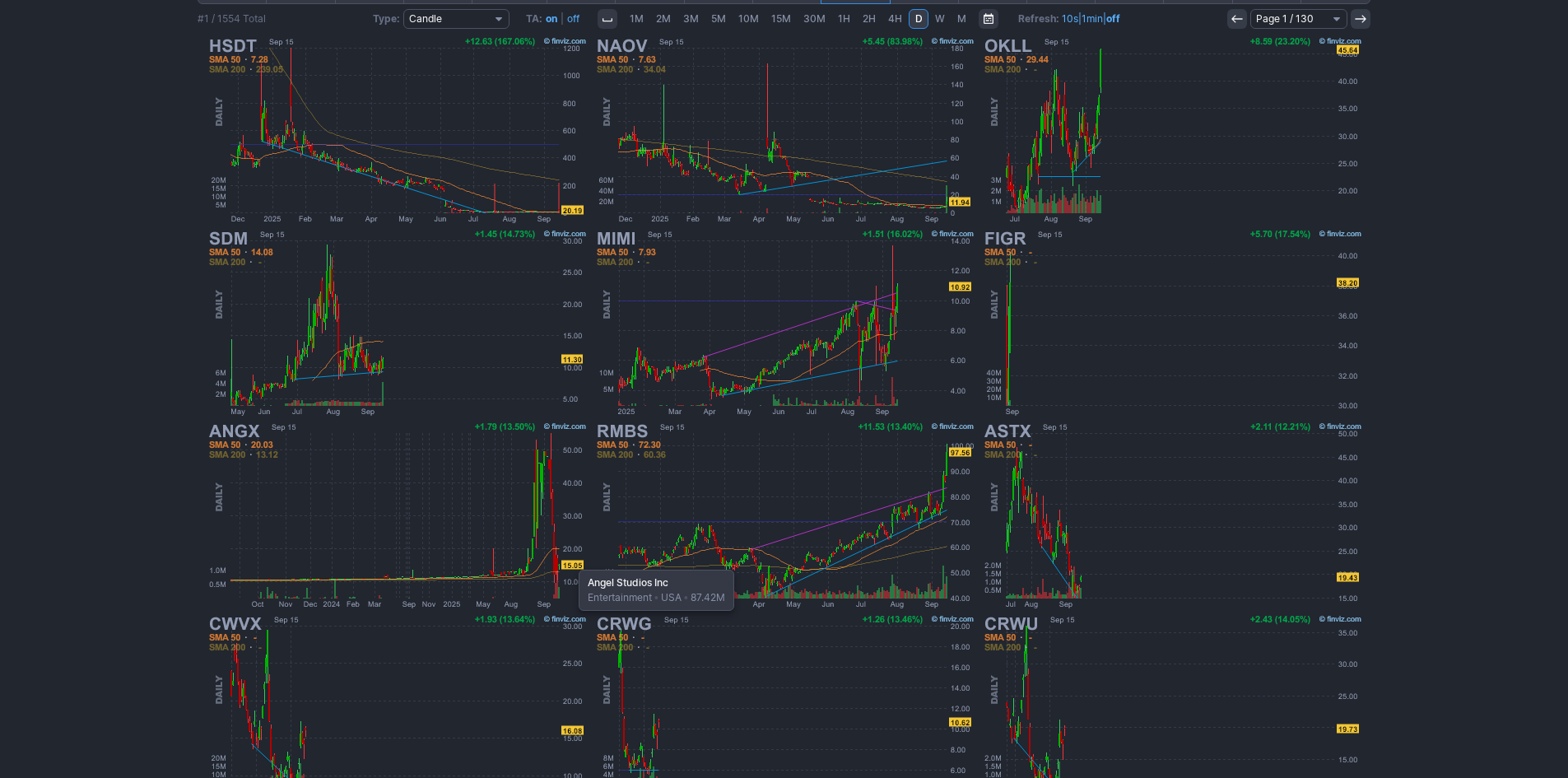
scroll to position [305, 0]
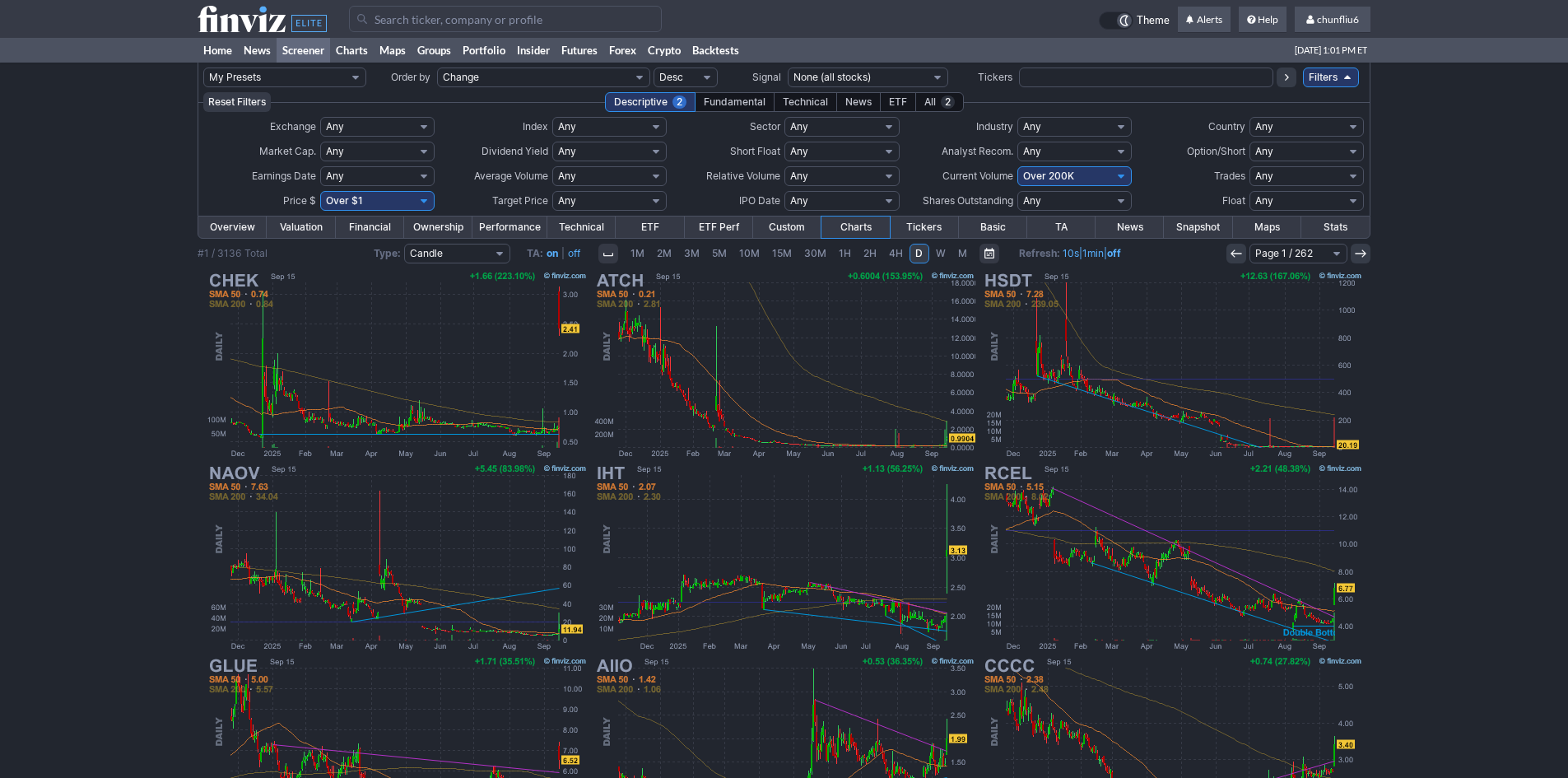
click at [380, 21] on input "Search" at bounding box center [505, 19] width 313 height 27
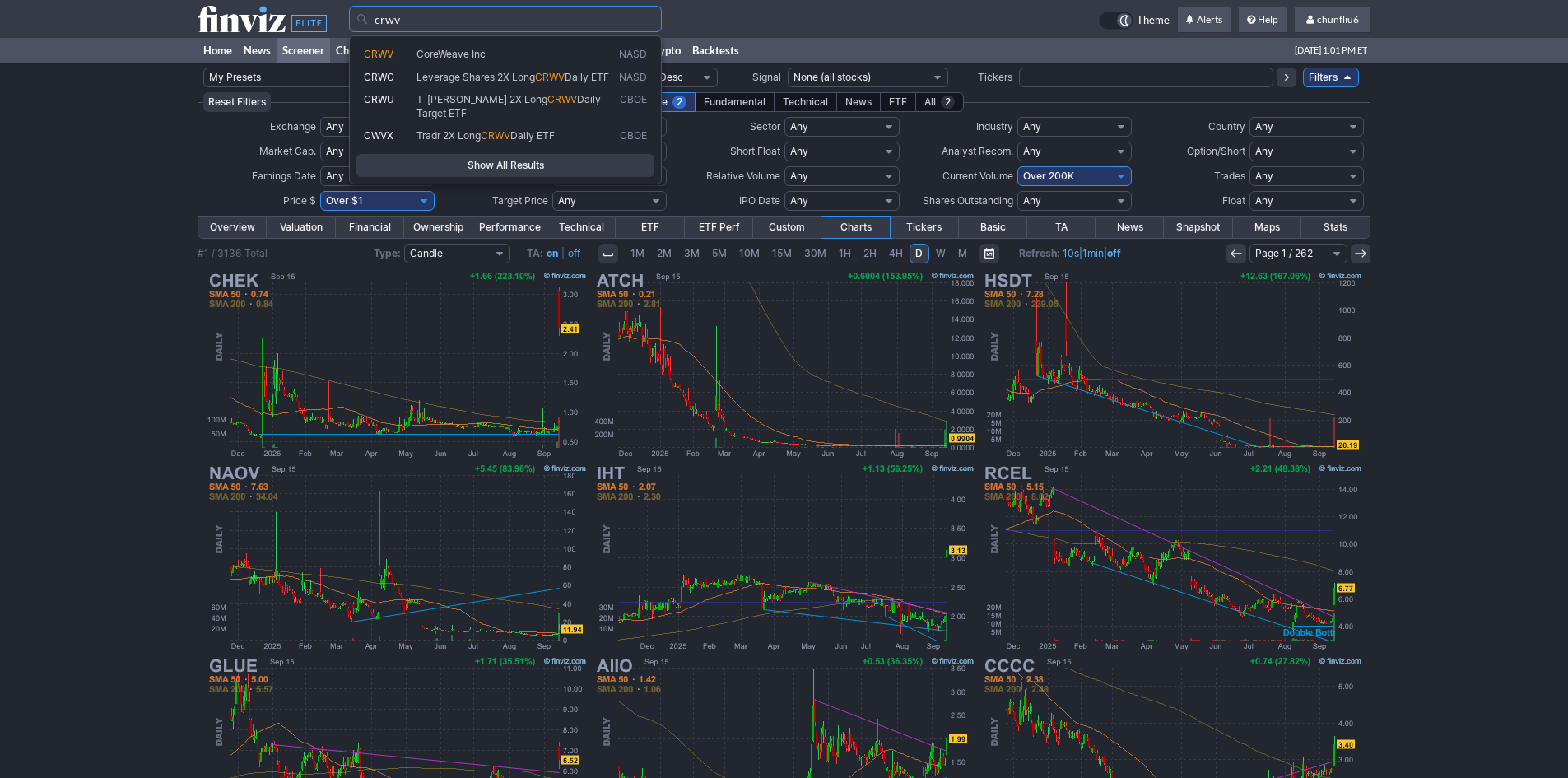
type input "crwv"
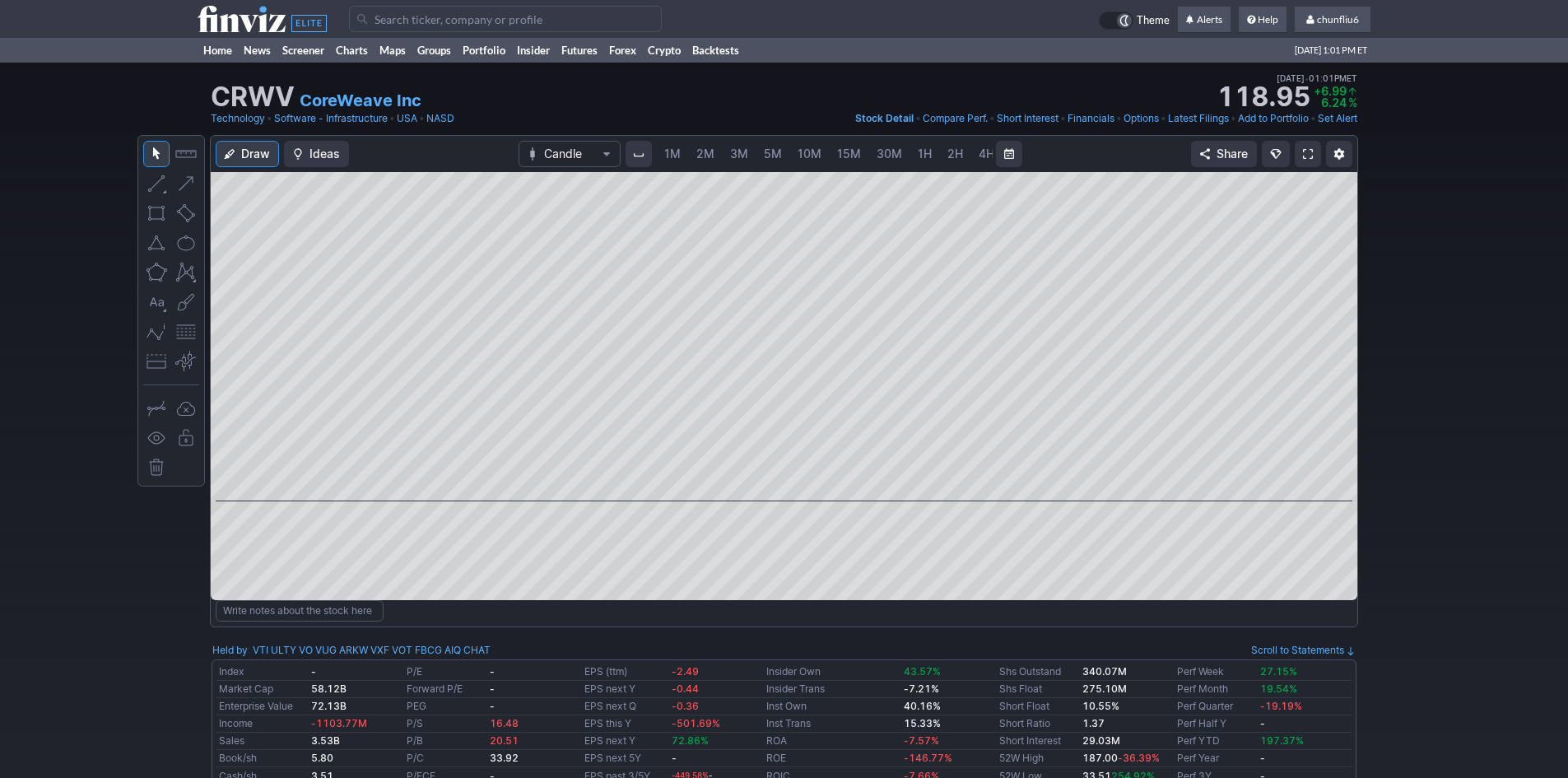
scroll to position [0, 89]
click at [1309, 157] on span at bounding box center [1308, 153] width 10 height 13
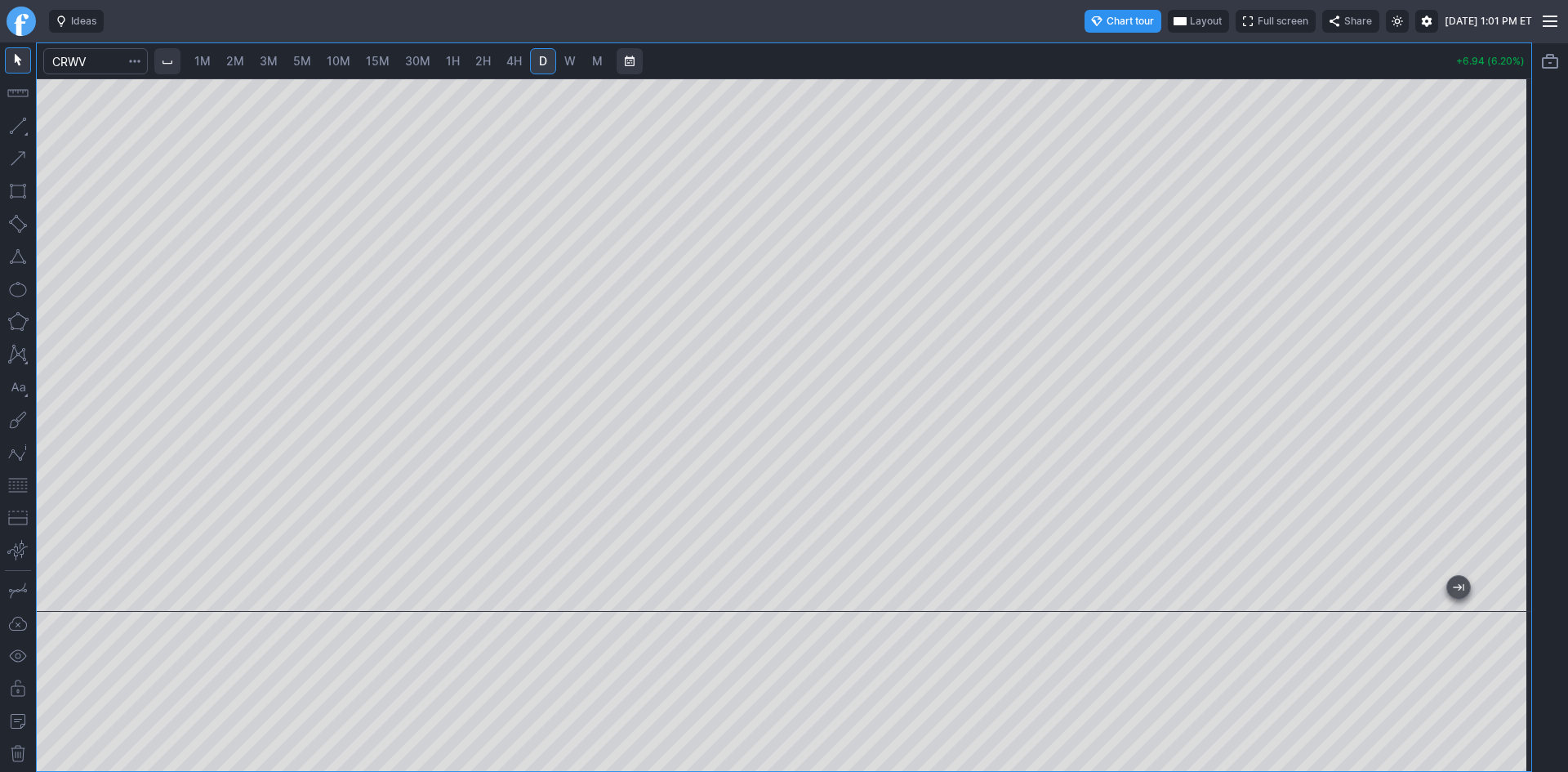
click at [19, 488] on button "button" at bounding box center [18, 485] width 26 height 26
click at [273, 55] on span "3M" at bounding box center [268, 61] width 18 height 14
click at [1491, 376] on div at bounding box center [784, 344] width 1494 height 534
click at [336, 55] on span "10M" at bounding box center [338, 61] width 24 height 14
click at [302, 54] on span "5M" at bounding box center [302, 61] width 18 height 14
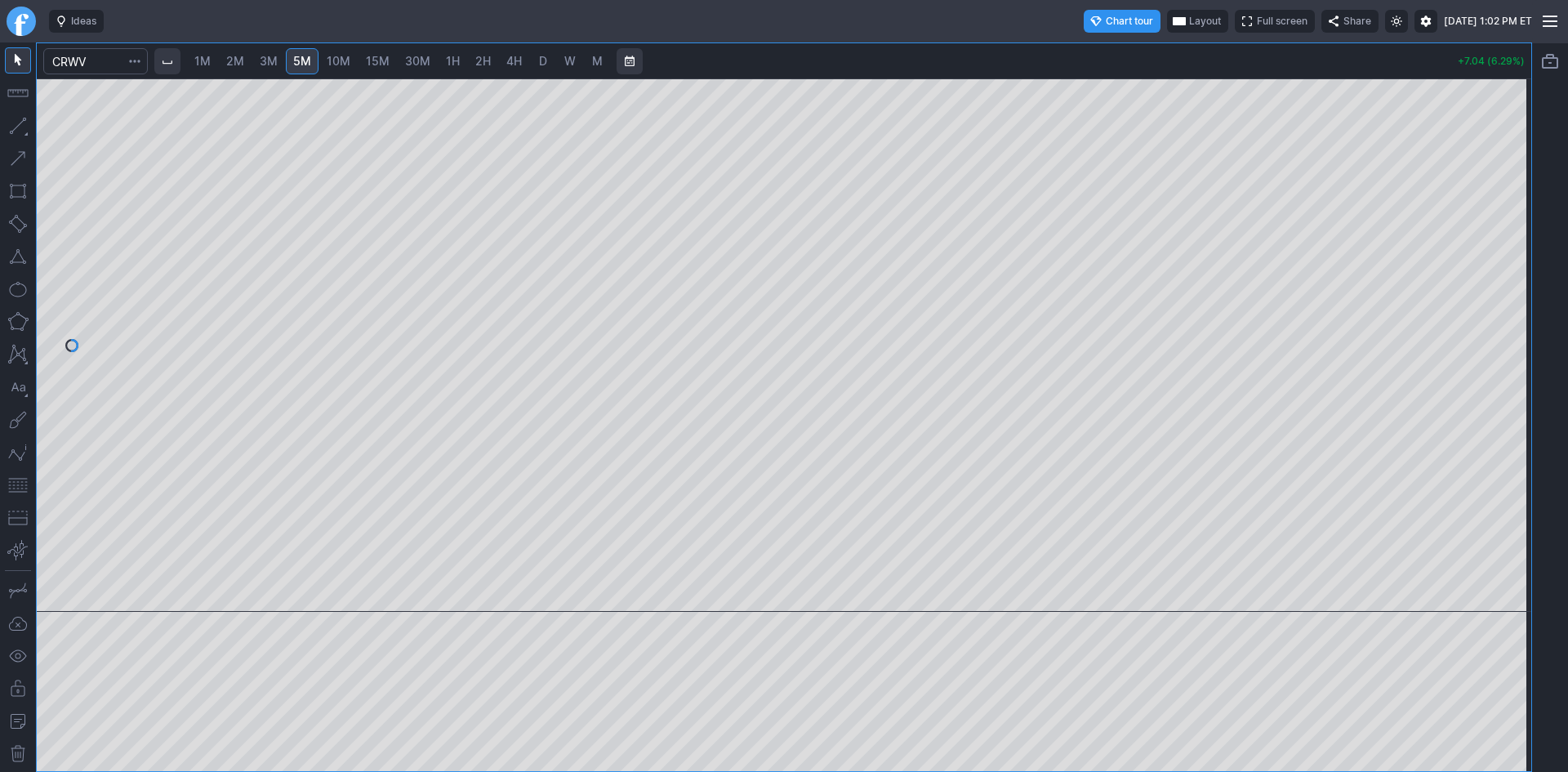
click at [1477, 325] on div at bounding box center [784, 344] width 1494 height 534
click at [414, 56] on span "30M" at bounding box center [418, 61] width 25 height 14
drag, startPoint x: 1519, startPoint y: 255, endPoint x: 1500, endPoint y: 294, distance: 43.4
click at [1503, 294] on div at bounding box center [1514, 341] width 34 height 493
click at [20, 260] on button "button" at bounding box center [18, 256] width 26 height 26
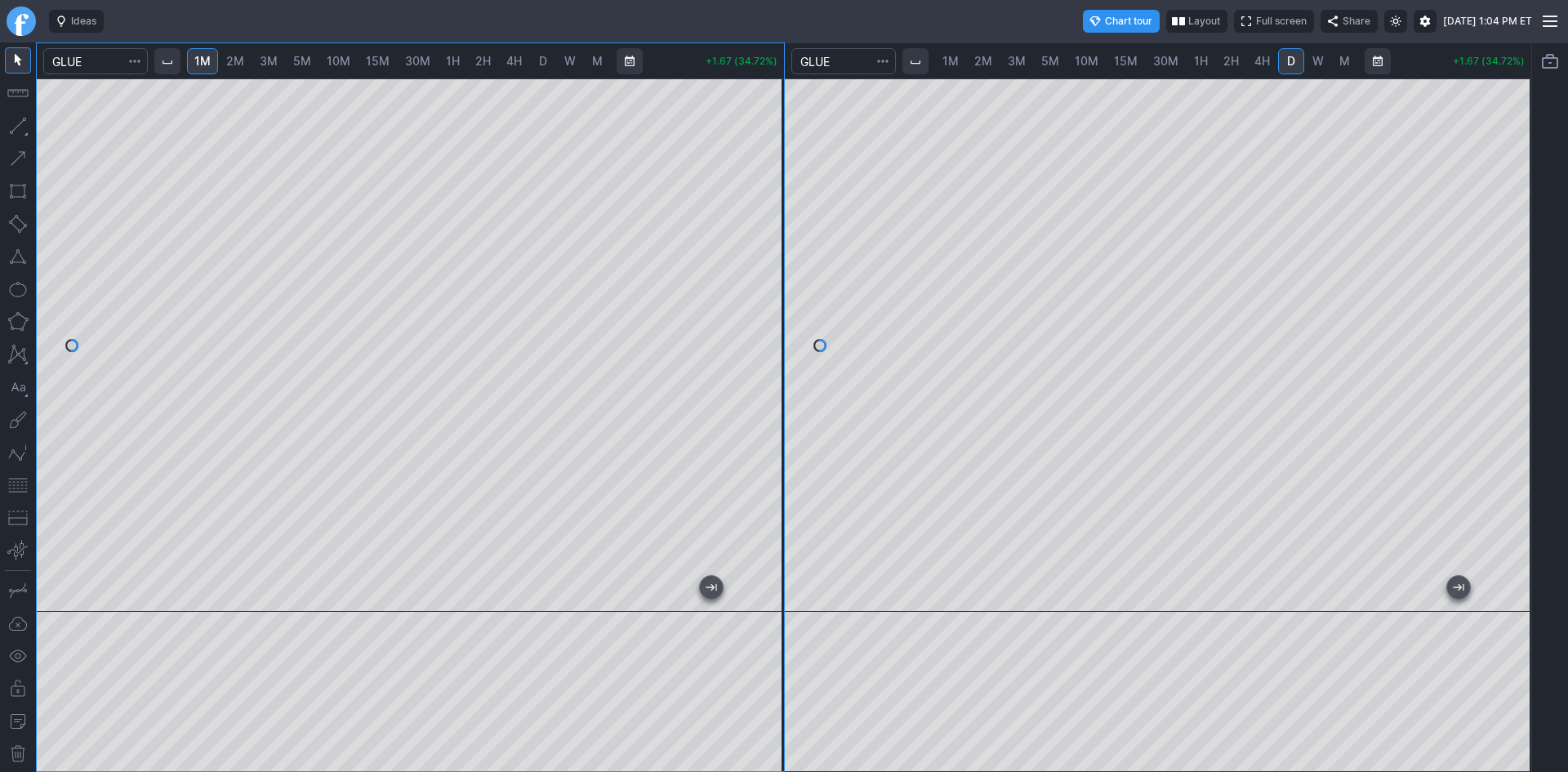
click at [790, 179] on div "1M 2M 3M 5M 10M 15M 30M 1H 2H 4H D W M +1.67 (34.72%) 1M 2M 3M 5M 10M 15M 30M 1…" at bounding box center [784, 407] width 1496 height 730
